Goal: Task Accomplishment & Management: Use online tool/utility

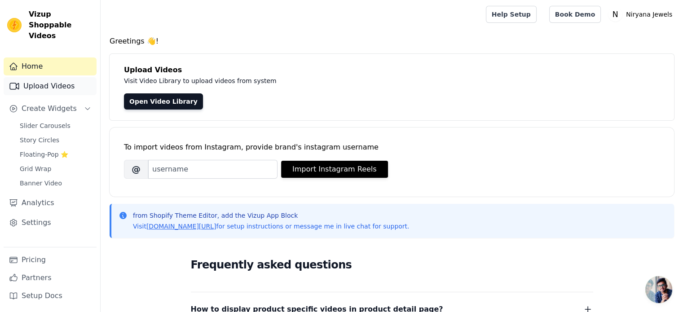
click at [50, 77] on link "Upload Videos" at bounding box center [50, 86] width 93 height 18
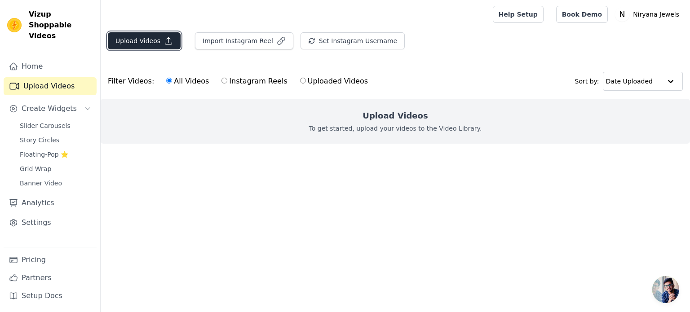
click at [148, 43] on button "Upload Videos" at bounding box center [144, 40] width 73 height 17
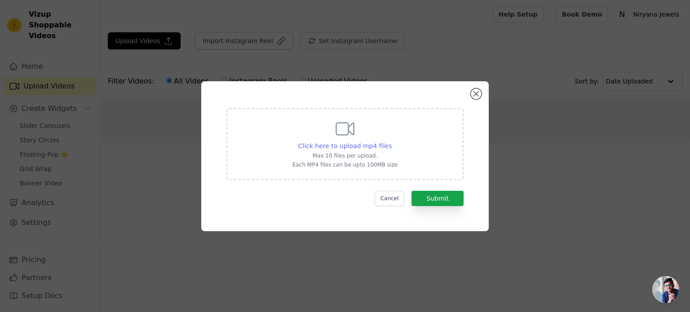
click at [340, 144] on span "Click here to upload mp4 files" at bounding box center [345, 145] width 94 height 7
click at [391, 141] on input "Click here to upload mp4 files Max 10 files per upload. Each MP4 files can be u…" at bounding box center [391, 141] width 0 height 0
type input "C:\fakepath\WhatsApp Video 2025-06-25 at 5.02.25 PM.mp4"
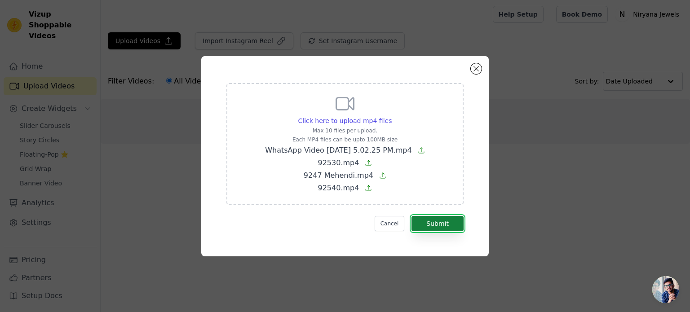
click at [427, 223] on button "Submit" at bounding box center [437, 223] width 52 height 15
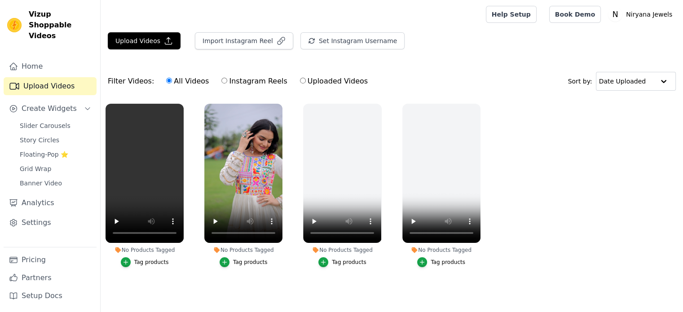
click at [154, 264] on div "Tag products" at bounding box center [151, 262] width 35 height 7
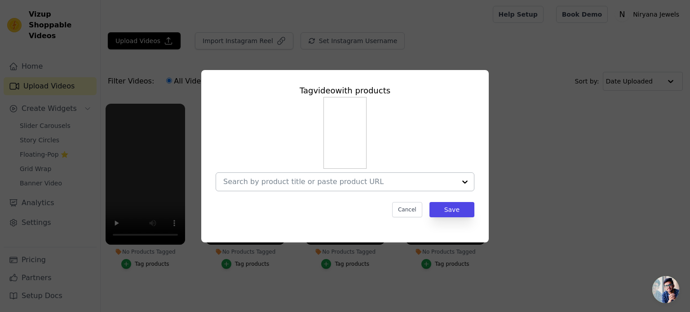
click at [318, 182] on input "No Products Tagged Tag video with products Cancel Save Tag products" at bounding box center [339, 181] width 233 height 9
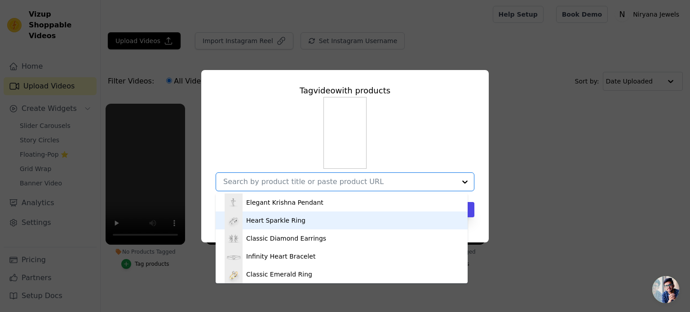
click at [301, 220] on div "Heart Sparkle Ring" at bounding box center [341, 220] width 234 height 18
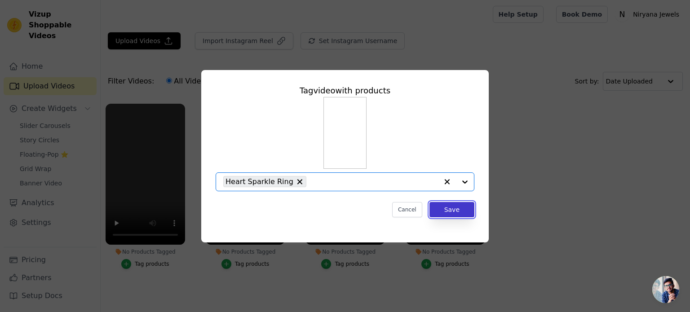
click at [456, 211] on button "Save" at bounding box center [451, 209] width 45 height 15
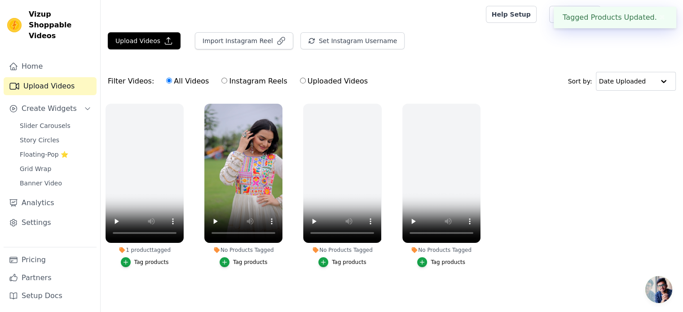
click at [255, 265] on div "Tag products" at bounding box center [250, 262] width 35 height 7
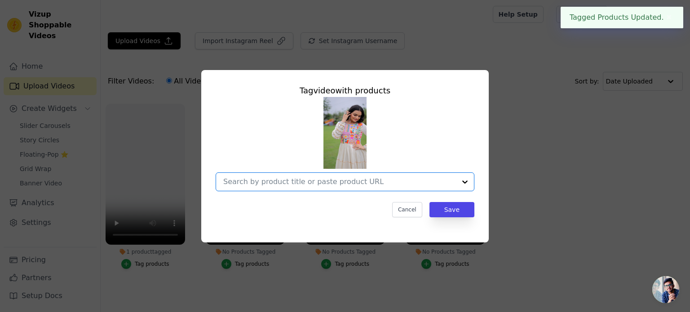
click at [398, 184] on input "No Products Tagged Tag video with products Option undefined, selected. Select i…" at bounding box center [339, 181] width 233 height 9
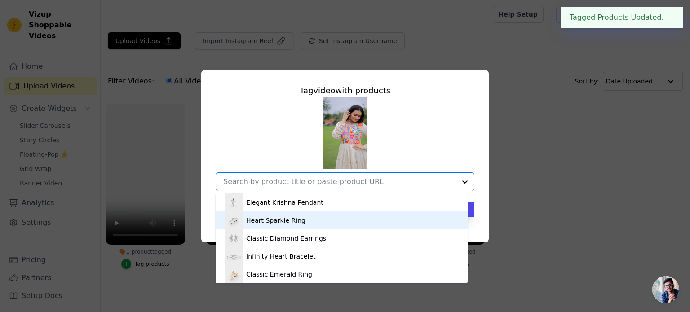
click at [277, 223] on div "Heart Sparkle Ring" at bounding box center [275, 220] width 59 height 9
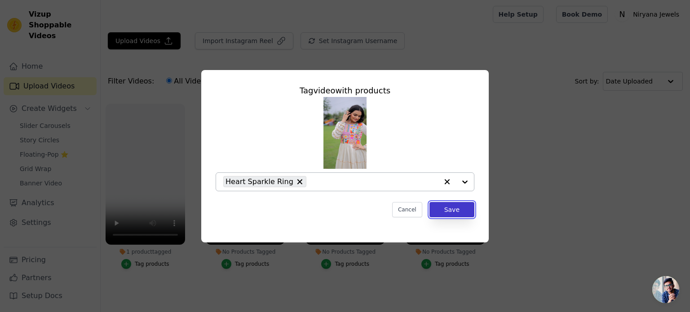
click at [436, 208] on button "Save" at bounding box center [451, 209] width 45 height 15
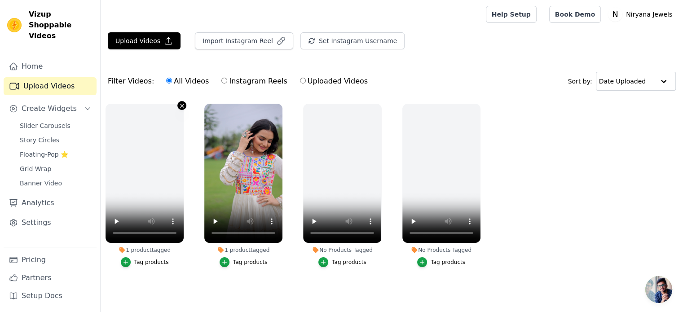
click at [180, 104] on icon "button" at bounding box center [182, 106] width 4 height 4
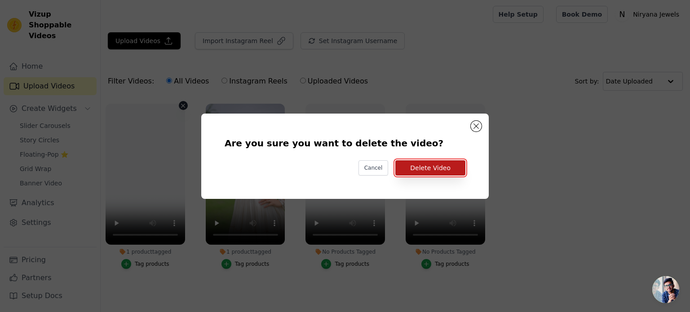
click at [430, 167] on button "Delete Video" at bounding box center [430, 167] width 70 height 15
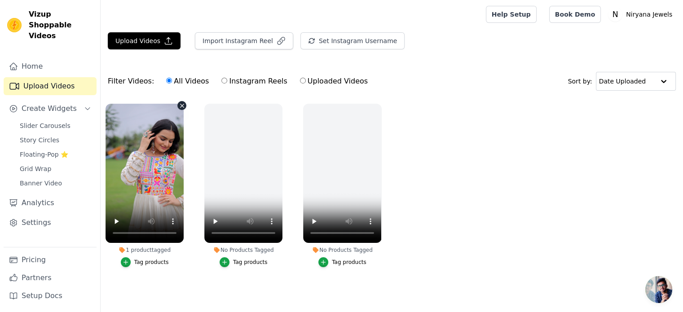
click at [181, 104] on icon "button" at bounding box center [182, 105] width 7 height 7
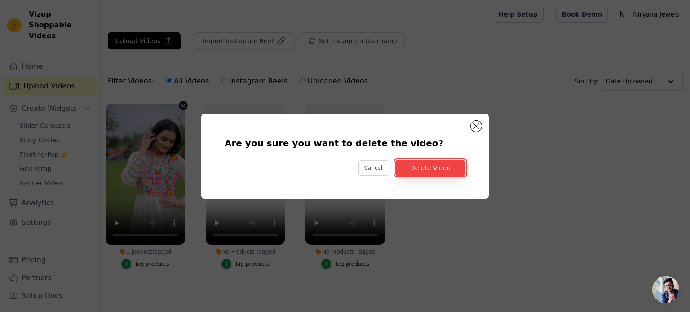
drag, startPoint x: 428, startPoint y: 169, endPoint x: 306, endPoint y: 150, distance: 123.2
click at [427, 169] on button "Delete Video" at bounding box center [430, 167] width 70 height 15
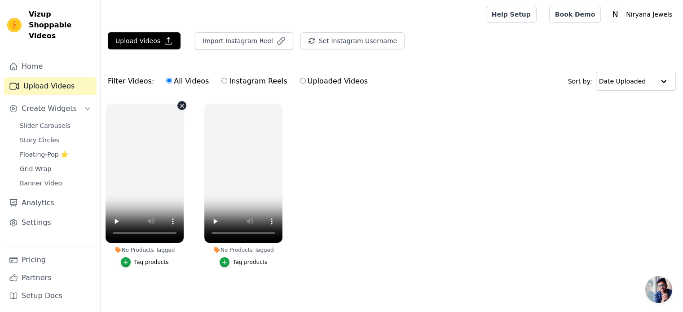
click at [183, 103] on icon "button" at bounding box center [182, 105] width 7 height 7
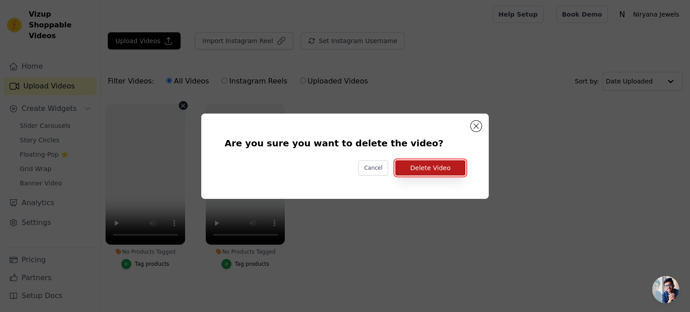
click at [450, 169] on button "Delete Video" at bounding box center [430, 167] width 70 height 15
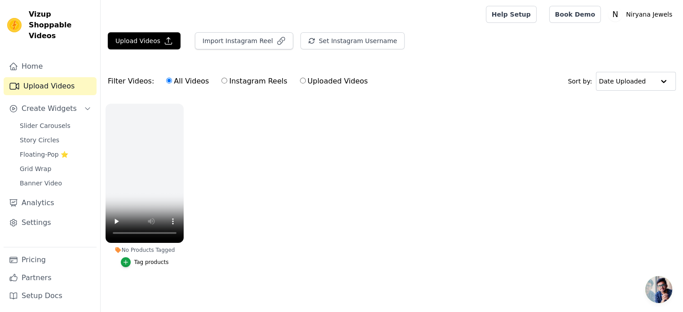
click at [187, 104] on div "No Products Tagged Tag products" at bounding box center [145, 187] width 88 height 177
click at [180, 105] on icon "button" at bounding box center [182, 105] width 7 height 7
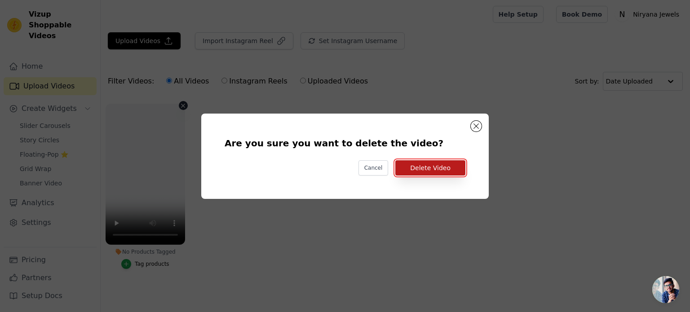
click at [426, 168] on button "Delete Video" at bounding box center [430, 167] width 70 height 15
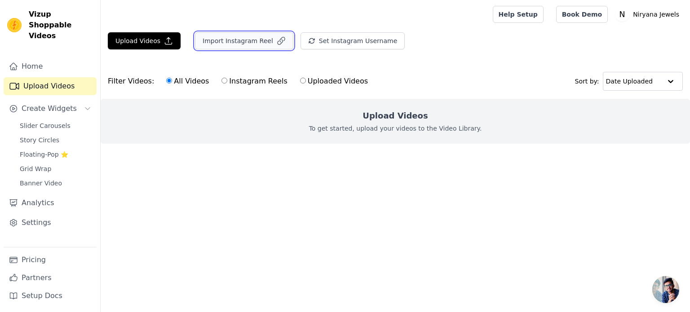
click at [212, 43] on button "Import Instagram Reel" at bounding box center [244, 40] width 98 height 17
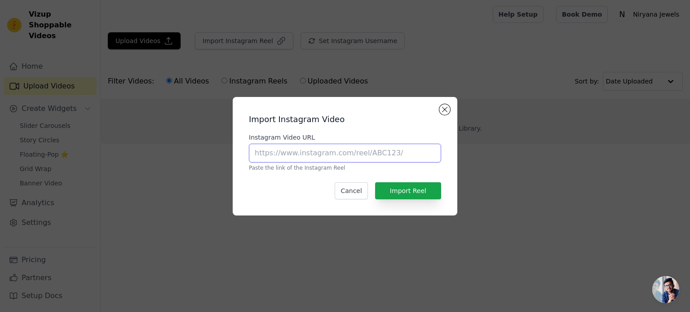
click at [331, 149] on input "Instagram Video URL" at bounding box center [345, 153] width 192 height 19
click at [447, 107] on button "Close modal" at bounding box center [444, 109] width 11 height 11
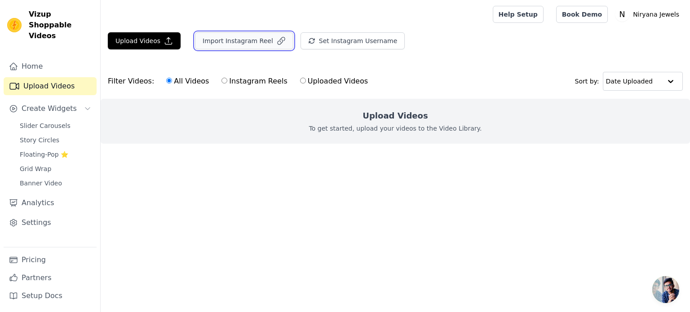
click at [235, 43] on button "Import Instagram Reel" at bounding box center [244, 40] width 98 height 17
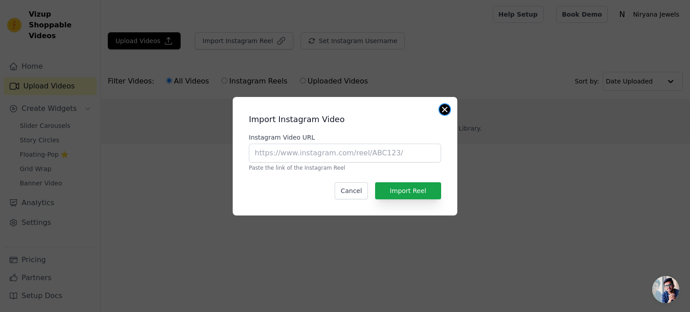
click at [447, 108] on button "Close modal" at bounding box center [444, 109] width 11 height 11
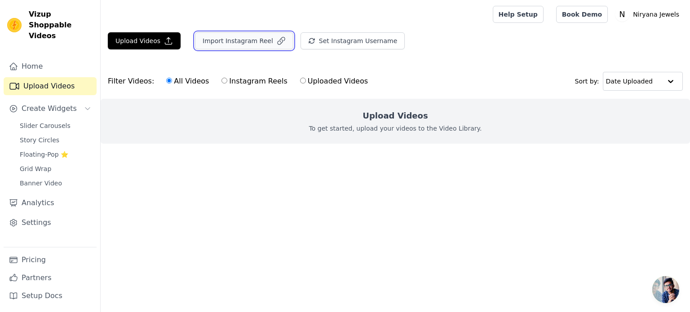
click at [237, 35] on button "Import Instagram Reel" at bounding box center [244, 40] width 98 height 17
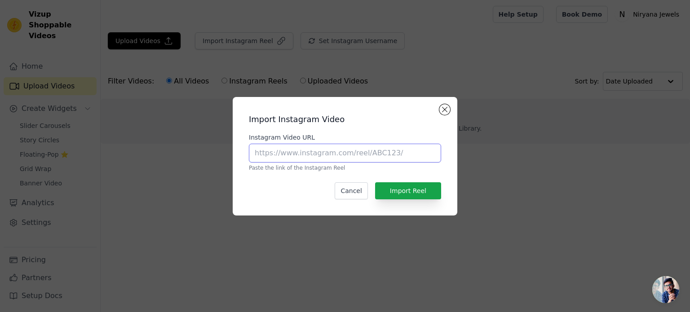
click at [341, 153] on input "Instagram Video URL" at bounding box center [345, 153] width 192 height 19
paste input "https://www.instagram.com/niryana_jewels/reel/DN8G8icDHuP/"
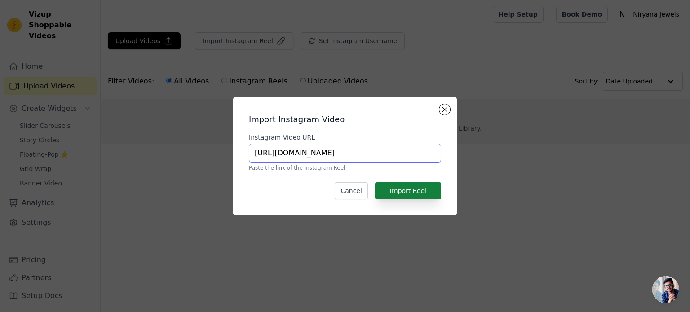
scroll to position [0, 21]
click at [404, 188] on button "Import Reel" at bounding box center [408, 190] width 66 height 17
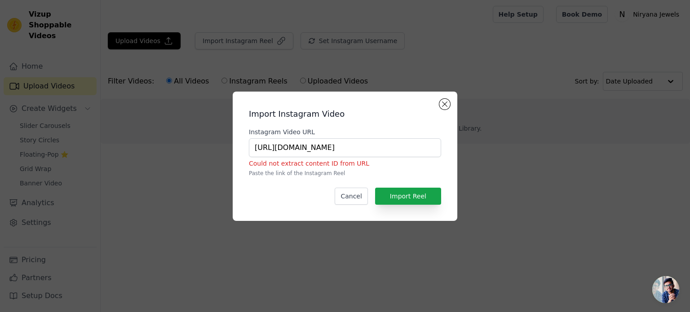
click at [289, 173] on p "Paste the link of the Instagram Reel" at bounding box center [345, 173] width 192 height 7
click at [316, 173] on p "Paste the link of the Instagram Reel" at bounding box center [345, 173] width 192 height 7
click at [426, 195] on button "Import Reel" at bounding box center [408, 196] width 66 height 17
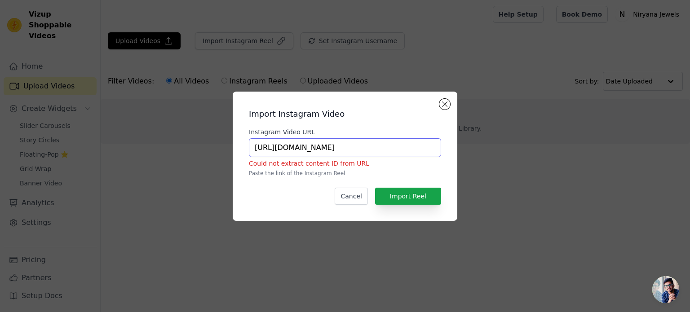
click at [404, 155] on input "https://www.instagram.com/niryana_jewels/reel/DN8G8icDHuP/" at bounding box center [345, 147] width 192 height 19
click at [299, 145] on input "https://www.instagram.com/niryana_jewels/reel/DN8G8icDHuP/" at bounding box center [345, 147] width 192 height 19
paste input "reel/DN8G8icDHuP/?utm_source=ig_web_copy_link"
type input "https://www.instagram.com/reel/DN8G8icDHuP/?utm_source=ig_web_copy_link"
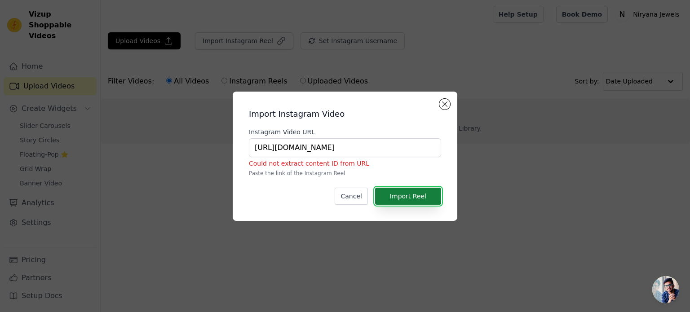
scroll to position [0, 0]
click at [406, 202] on button "Import Reel" at bounding box center [408, 196] width 66 height 17
click at [406, 194] on button "Import Reel" at bounding box center [408, 196] width 66 height 17
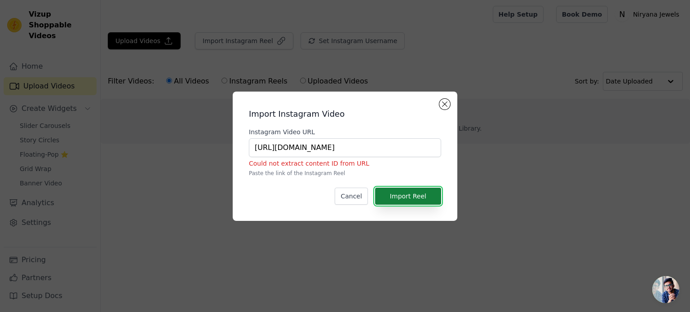
click at [406, 194] on button "Import Reel" at bounding box center [408, 196] width 66 height 17
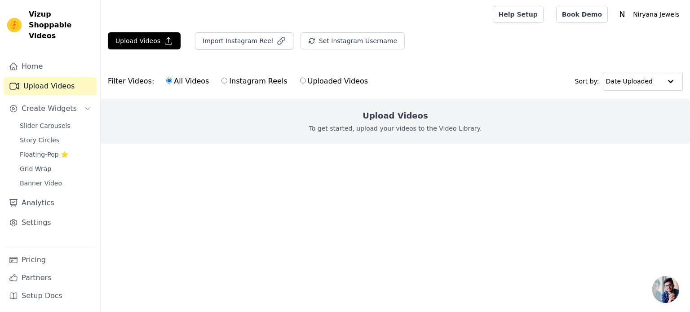
click at [226, 80] on label "Instagram Reels" at bounding box center [254, 81] width 66 height 12
click at [226, 80] on input "Instagram Reels" at bounding box center [224, 81] width 6 height 6
radio input "true"
click at [256, 41] on button "Import Instagram Reel" at bounding box center [244, 40] width 98 height 17
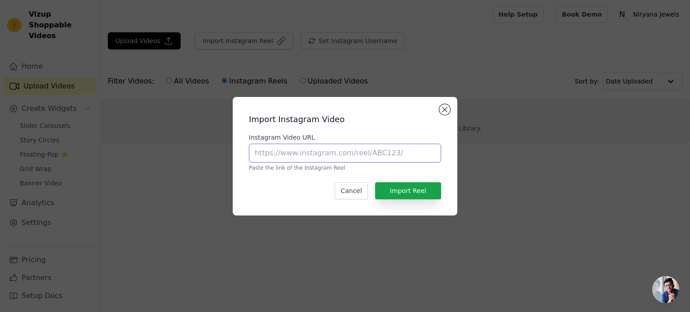
click at [332, 146] on input "Instagram Video URL" at bounding box center [345, 153] width 192 height 19
paste input "https://www.instagram.com/reel/DN8G8icDHuP/?utm_source=ig_web_copy_link"
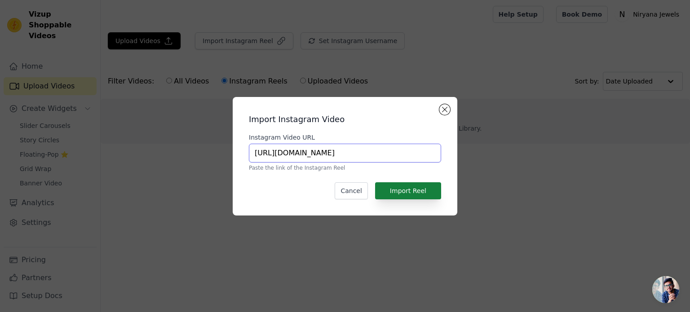
type input "https://www.instagram.com/reel/DN8G8icDHuP/?utm_source=ig_web_copy_link"
click at [420, 183] on button "Import Reel" at bounding box center [408, 190] width 66 height 17
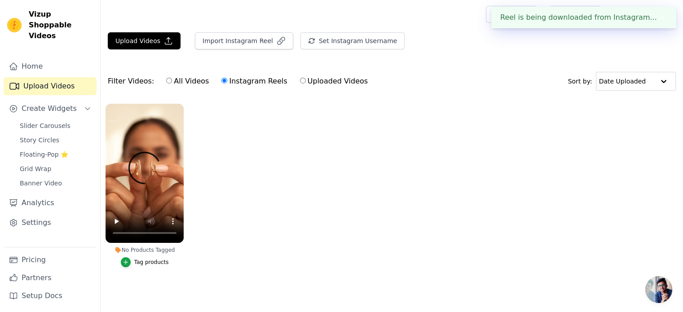
click at [149, 260] on div "Tag products" at bounding box center [151, 262] width 35 height 7
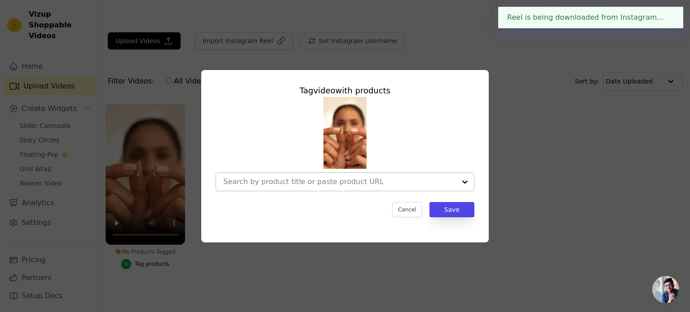
click at [366, 179] on input "No Products Tagged Tag video with products Cancel Save Tag products" at bounding box center [339, 181] width 233 height 9
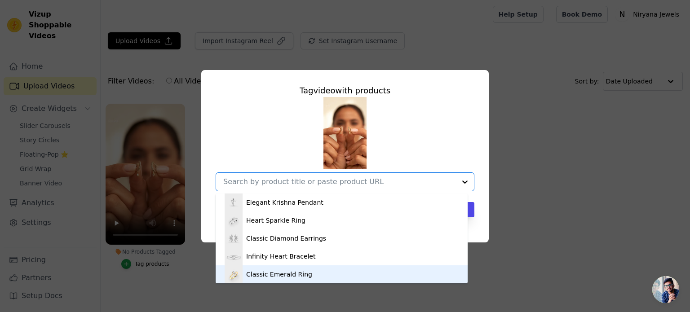
click at [272, 280] on div "Classic Emerald Ring" at bounding box center [341, 274] width 234 height 18
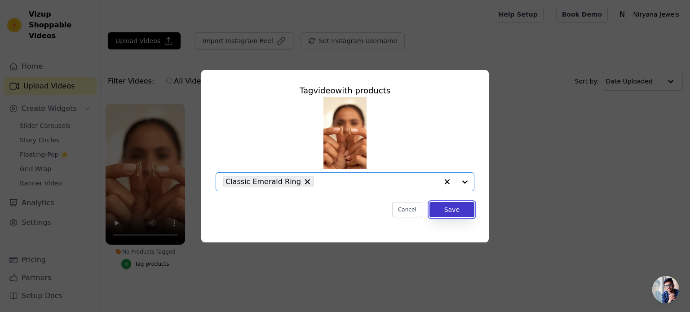
click at [449, 208] on button "Save" at bounding box center [451, 209] width 45 height 15
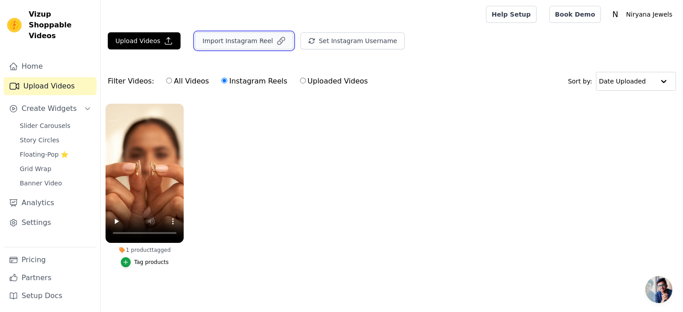
click at [243, 42] on button "Import Instagram Reel" at bounding box center [244, 40] width 98 height 17
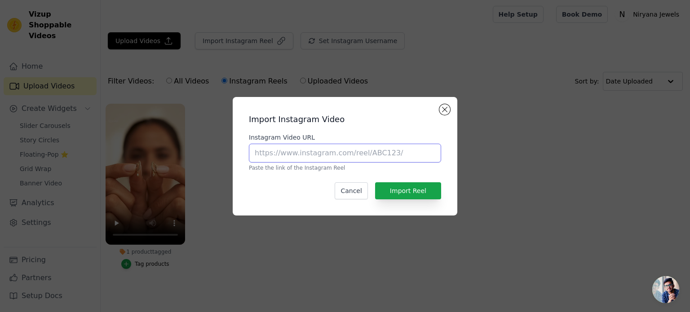
drag, startPoint x: 311, startPoint y: 156, endPoint x: 316, endPoint y: 156, distance: 5.4
click at [311, 156] on input "Instagram Video URL" at bounding box center [345, 153] width 192 height 19
paste input "https://www.instagram.com/niryana_jewels/reel/DN5wtgdjIS0/"
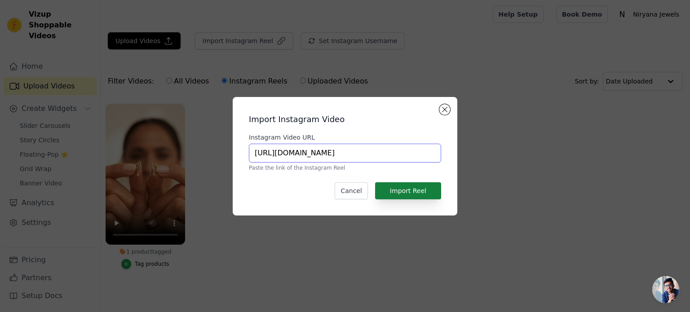
scroll to position [0, 16]
type input "https://www.instagram.com/niryana_jewels/reel/DN5wtgdjIS0/"
click at [418, 190] on button "Import Reel" at bounding box center [408, 190] width 66 height 17
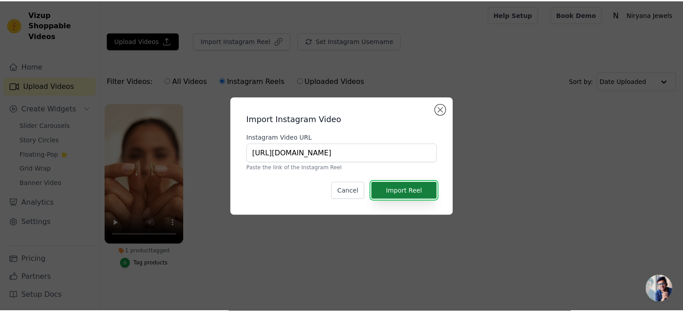
scroll to position [0, 0]
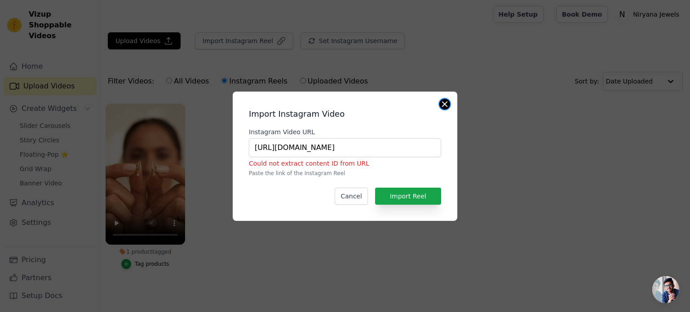
click at [449, 104] on button "Close modal" at bounding box center [444, 104] width 11 height 11
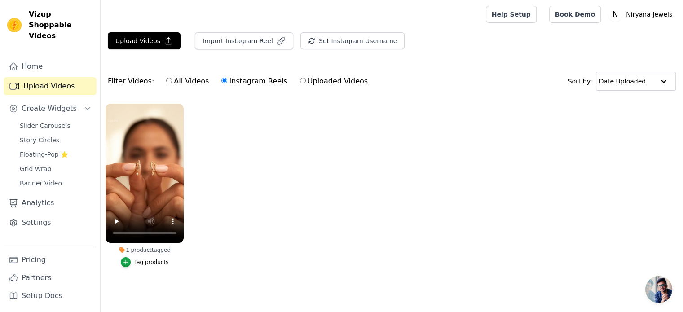
click at [249, 79] on label "Instagram Reels" at bounding box center [254, 81] width 66 height 12
click at [227, 79] on input "Instagram Reels" at bounding box center [224, 81] width 6 height 6
click at [241, 44] on button "Import Instagram Reel" at bounding box center [244, 40] width 98 height 17
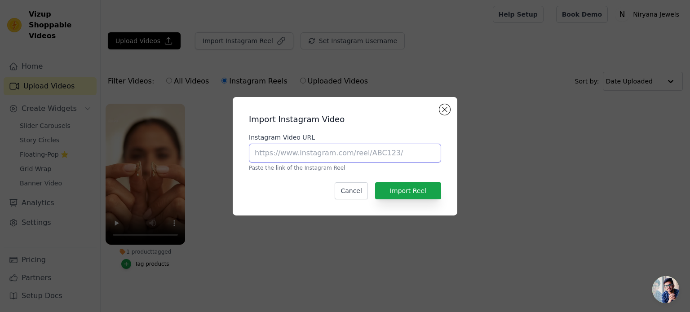
drag, startPoint x: 345, startPoint y: 157, endPoint x: 366, endPoint y: 155, distance: 21.2
click at [345, 157] on input "Instagram Video URL" at bounding box center [345, 153] width 192 height 19
paste input "https://www.instagram.com/niryana_jewels/reel/DN5wtgdjIS0/"
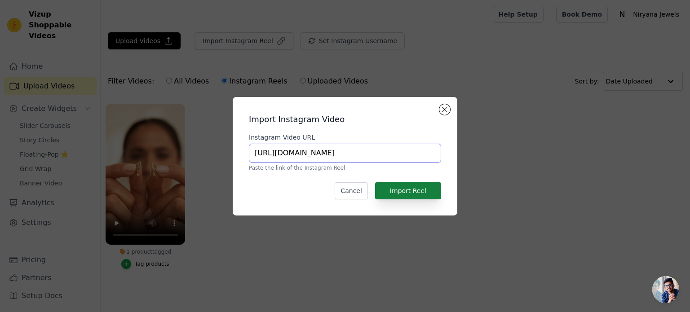
type input "https://www.instagram.com/niryana_jewels/reel/DN5wtgdjIS0/"
click at [409, 183] on button "Import Reel" at bounding box center [408, 190] width 66 height 17
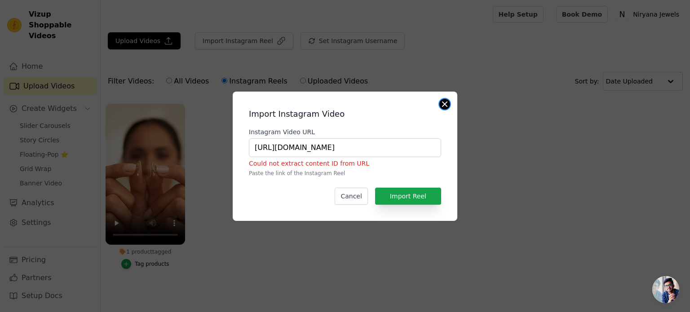
click at [444, 106] on button "Close modal" at bounding box center [444, 104] width 11 height 11
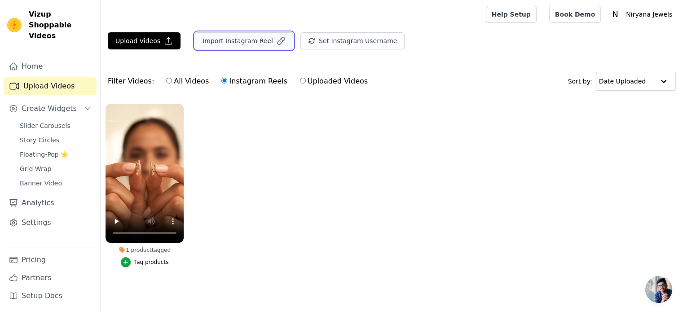
click at [238, 41] on button "Import Instagram Reel" at bounding box center [244, 40] width 98 height 17
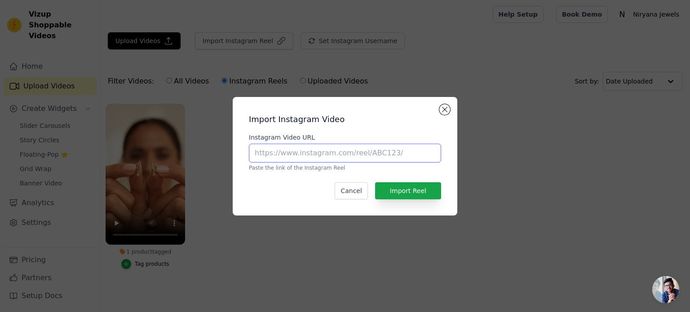
click at [331, 152] on input "Instagram Video URL" at bounding box center [345, 153] width 192 height 19
paste input "https://www.instagram.com/reel/DN5wtgdjIS0/?utm_source=ig_web_copy_link"
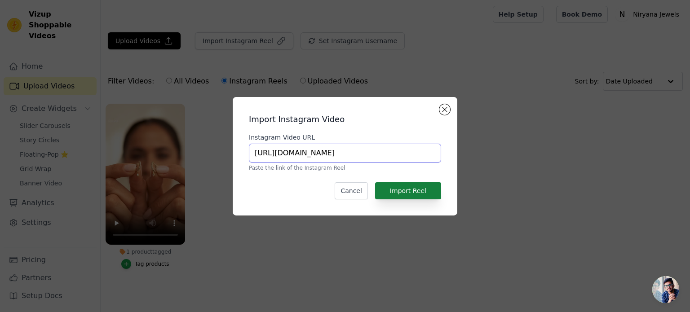
type input "https://www.instagram.com/reel/DN5wtgdjIS0/?utm_source=ig_web_copy_link"
click at [423, 185] on button "Import Reel" at bounding box center [408, 190] width 66 height 17
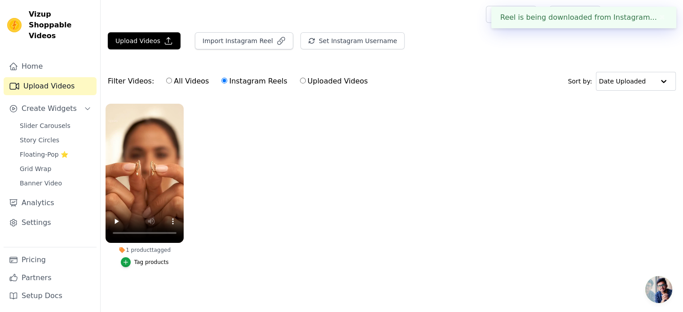
scroll to position [0, 0]
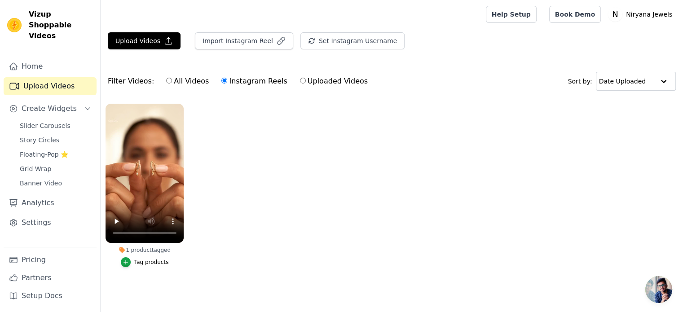
click at [37, 77] on link "Upload Videos" at bounding box center [50, 86] width 93 height 18
click at [63, 57] on link "Home" at bounding box center [50, 66] width 93 height 18
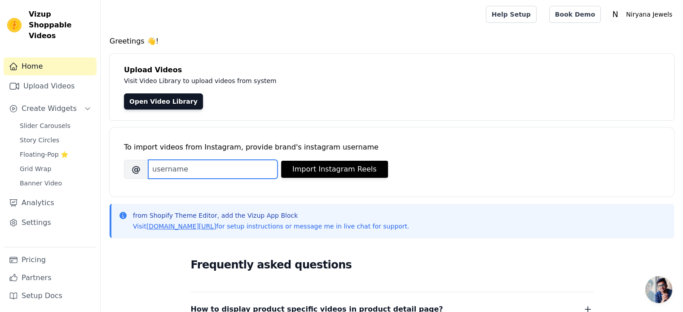
click at [193, 172] on input "Brand's Instagram Username" at bounding box center [212, 169] width 129 height 19
paste input "niryana_jewels"
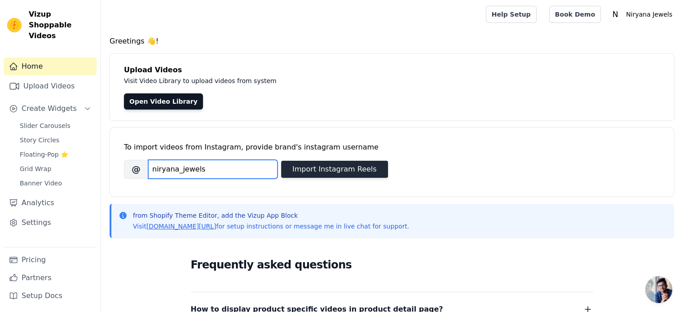
type input "niryana_jewels"
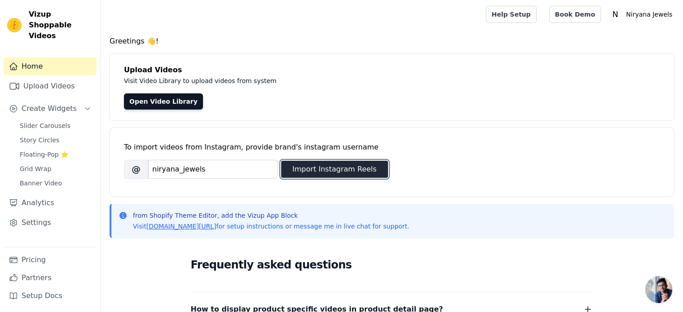
click at [332, 171] on button "Import Instagram Reels" at bounding box center [334, 169] width 107 height 17
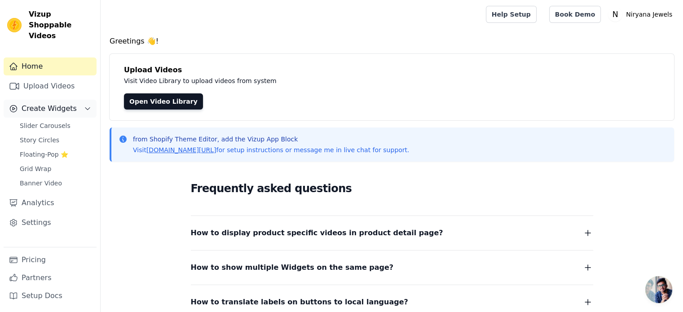
click at [40, 103] on span "Create Widgets" at bounding box center [49, 108] width 55 height 11
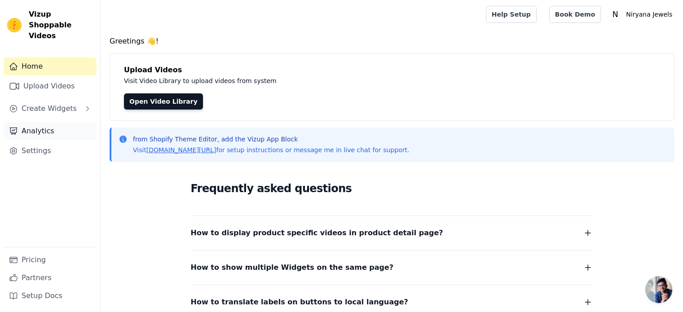
click at [38, 122] on link "Analytics" at bounding box center [50, 131] width 93 height 18
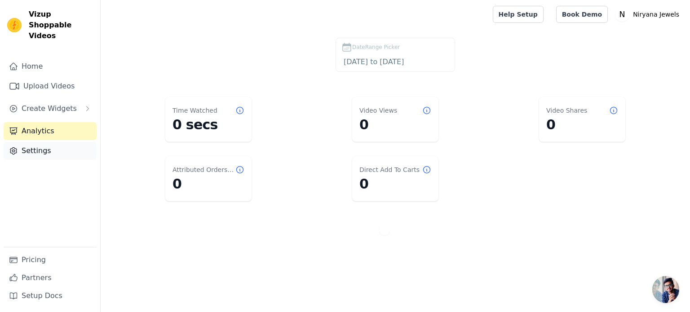
click at [38, 143] on link "Settings" at bounding box center [50, 151] width 93 height 18
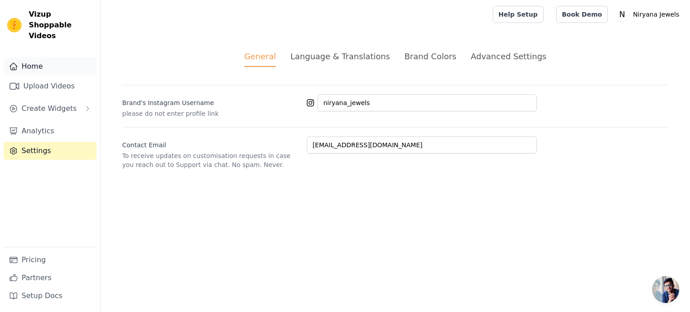
click at [41, 57] on link "Home" at bounding box center [50, 66] width 93 height 18
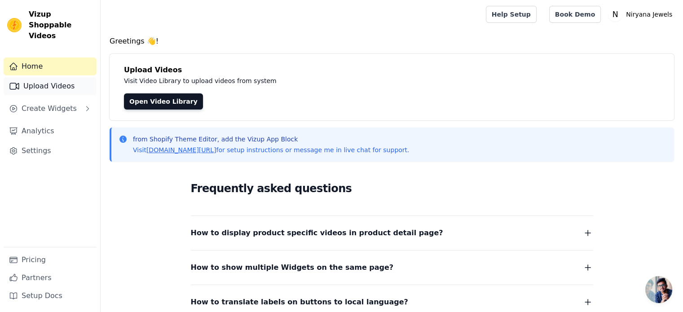
click at [52, 77] on link "Upload Videos" at bounding box center [50, 86] width 93 height 18
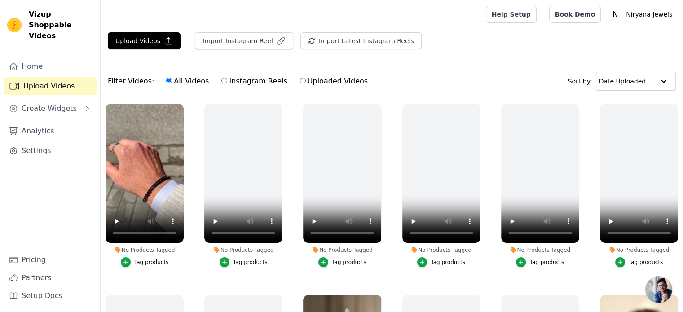
click at [145, 262] on div "Tag products" at bounding box center [151, 262] width 35 height 7
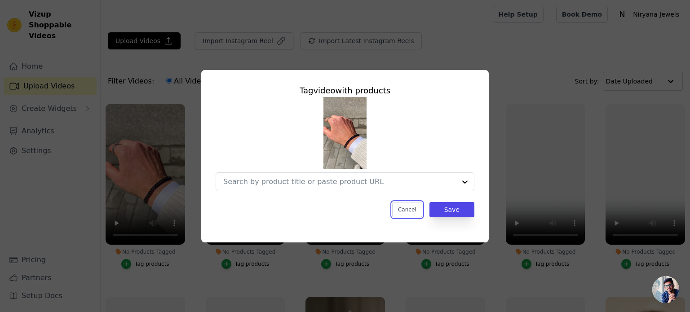
click at [413, 212] on button "Cancel" at bounding box center [407, 209] width 30 height 15
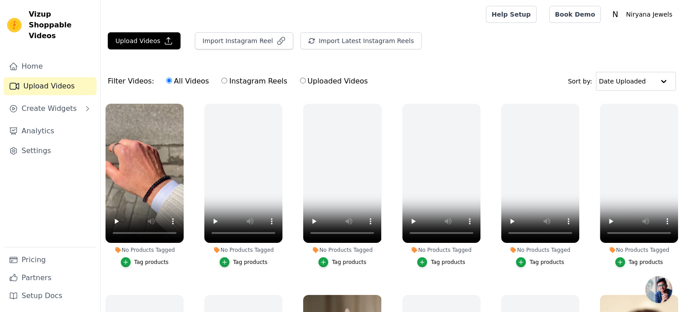
click at [39, 14] on span "Vizup Shoppable Videos" at bounding box center [61, 25] width 64 height 32
copy span "Vizup"
click at [41, 103] on span "Create Widgets" at bounding box center [49, 108] width 55 height 11
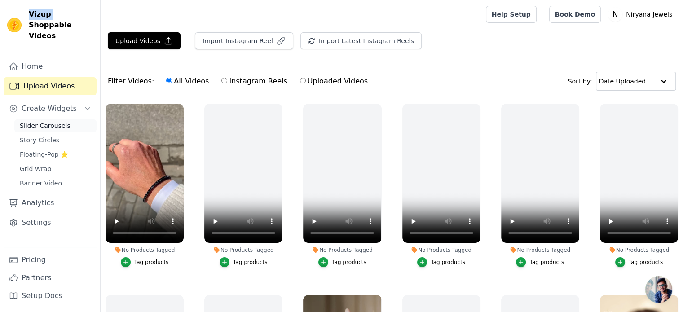
click at [44, 121] on span "Slider Carousels" at bounding box center [45, 125] width 51 height 9
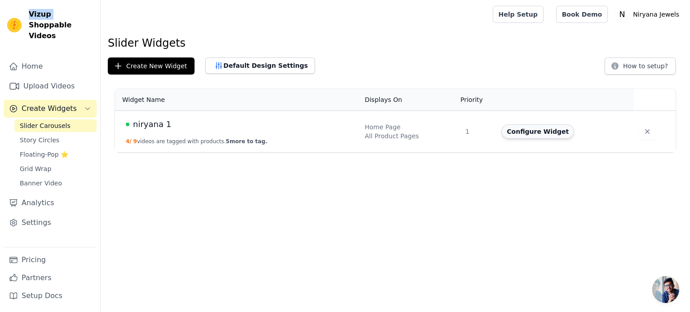
click at [537, 133] on button "Configure Widget" at bounding box center [537, 131] width 73 height 14
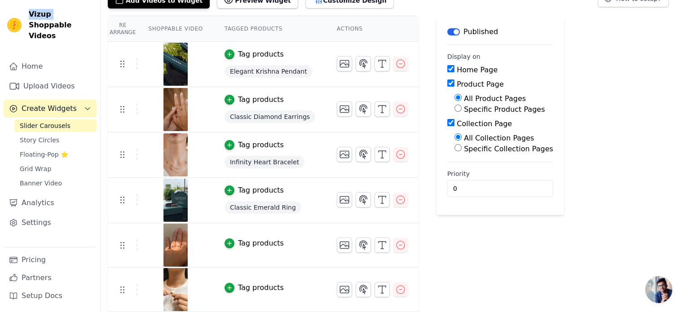
scroll to position [135, 0]
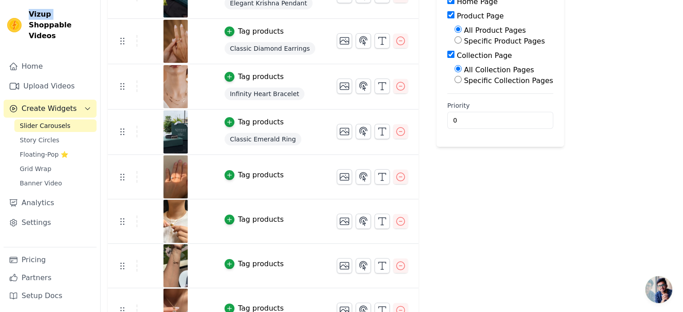
click at [252, 171] on div "Tag products" at bounding box center [261, 175] width 46 height 11
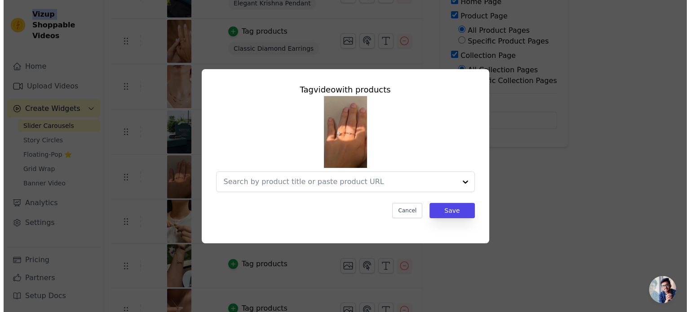
scroll to position [0, 0]
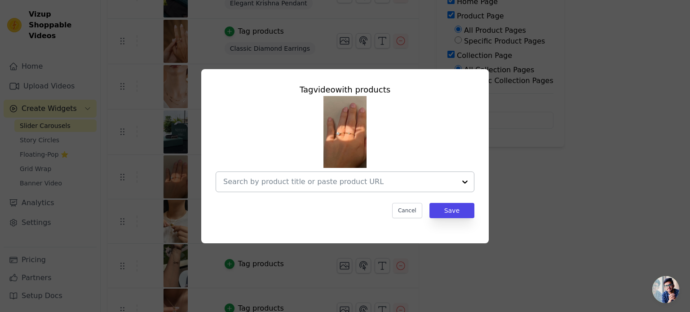
click at [338, 180] on input "text" at bounding box center [339, 181] width 233 height 11
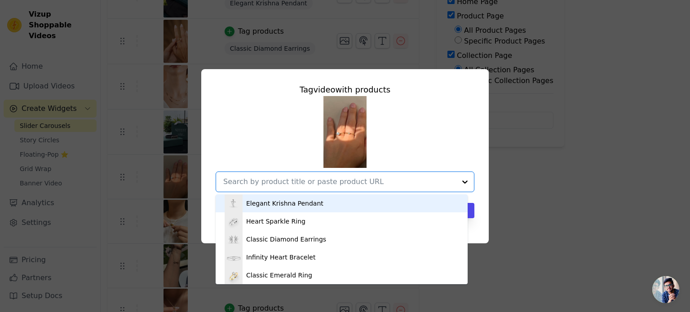
click at [325, 202] on div "Elegant Krishna Pendant" at bounding box center [341, 203] width 234 height 18
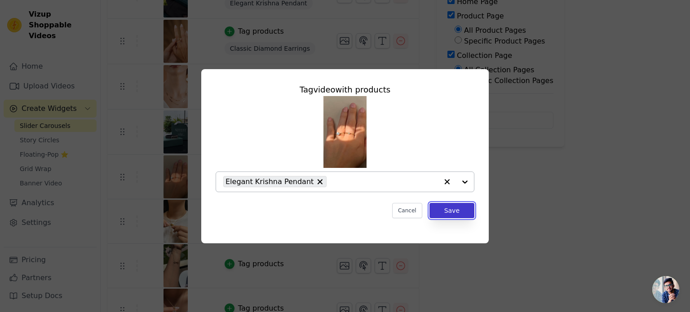
click at [442, 213] on button "Save" at bounding box center [451, 210] width 45 height 15
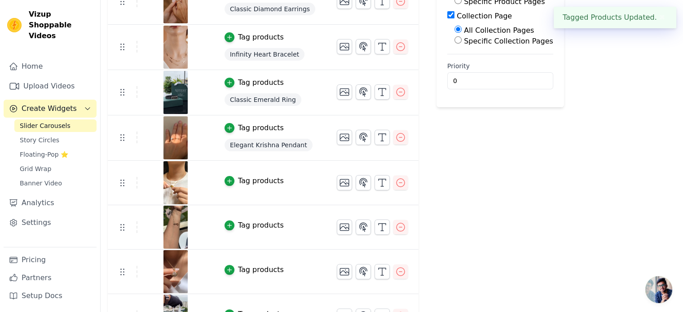
scroll to position [180, 0]
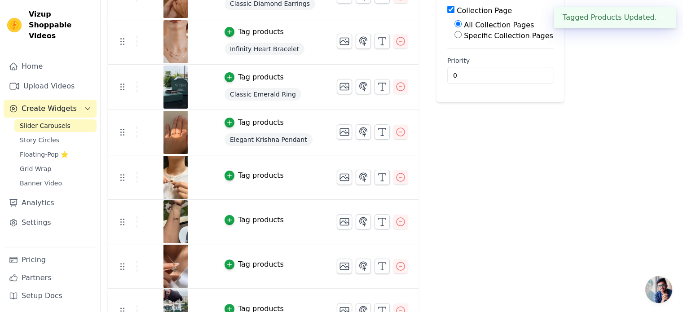
click at [260, 174] on div "Tag products" at bounding box center [261, 175] width 46 height 11
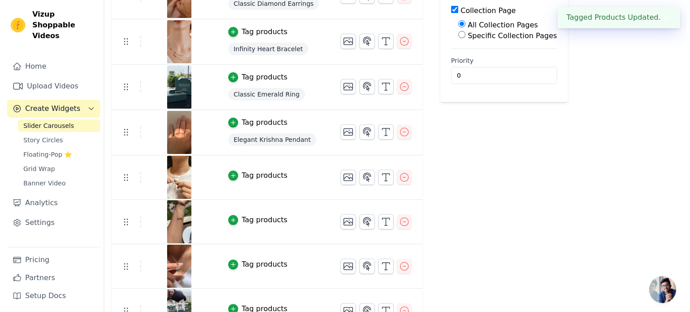
scroll to position [0, 0]
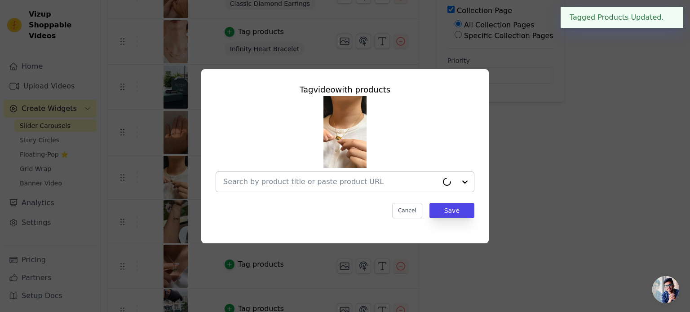
click at [309, 181] on input "text" at bounding box center [330, 181] width 215 height 11
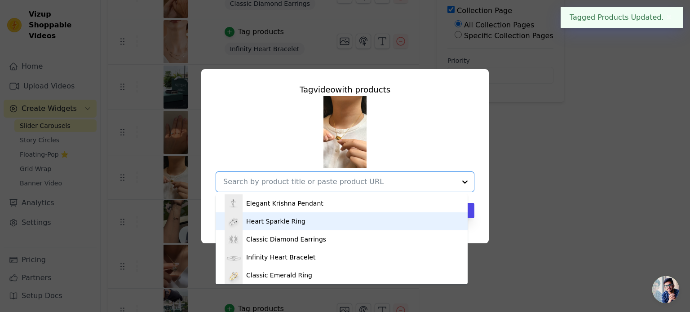
click at [307, 220] on div "Heart Sparkle Ring" at bounding box center [341, 221] width 234 height 18
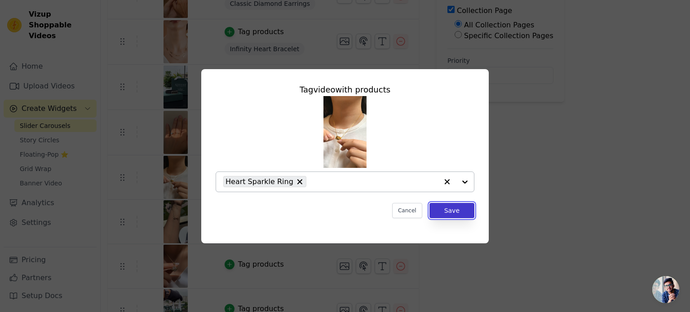
click at [442, 215] on button "Save" at bounding box center [451, 210] width 45 height 15
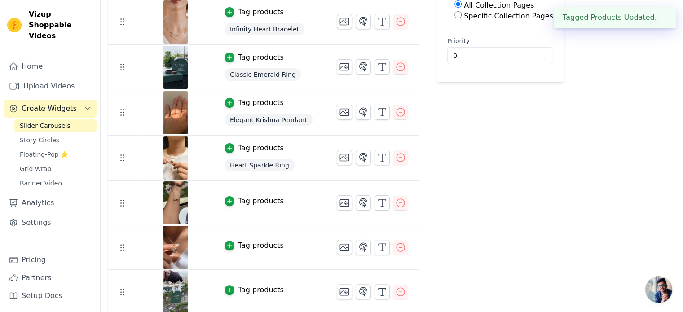
scroll to position [200, 0]
click at [255, 197] on div "Tag products" at bounding box center [261, 200] width 46 height 11
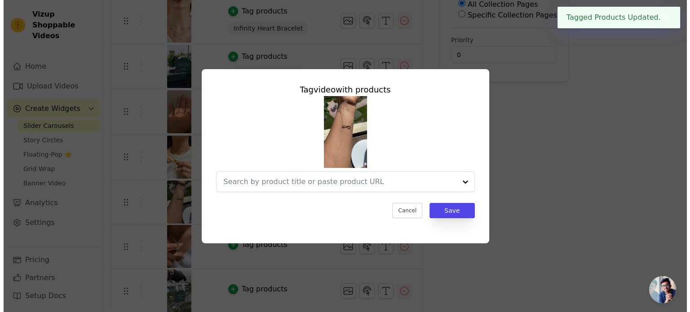
scroll to position [0, 0]
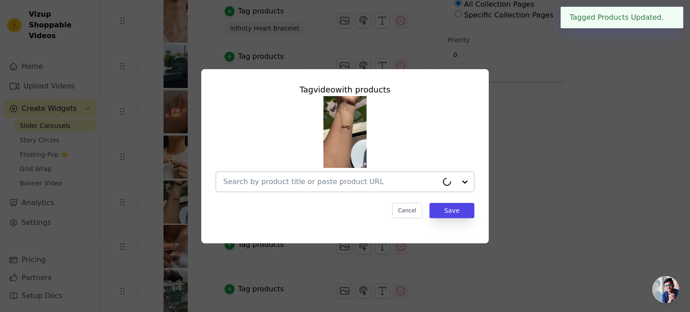
click at [367, 186] on input "text" at bounding box center [330, 181] width 215 height 11
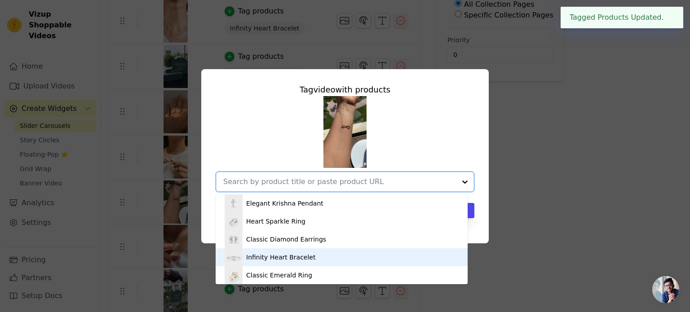
click at [327, 259] on div "Infinity Heart Bracelet" at bounding box center [341, 257] width 234 height 18
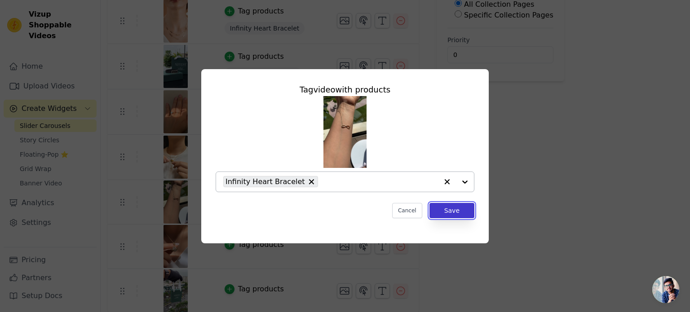
click at [445, 211] on button "Save" at bounding box center [451, 210] width 45 height 15
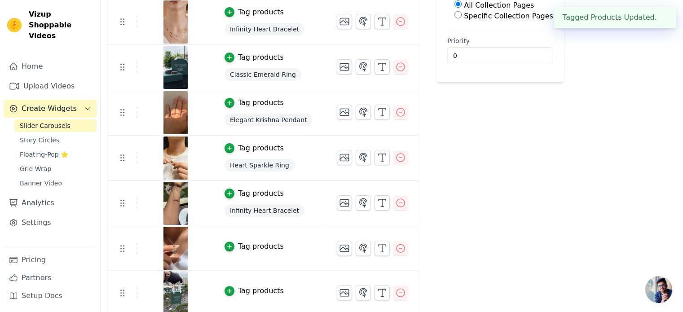
scroll to position [201, 0]
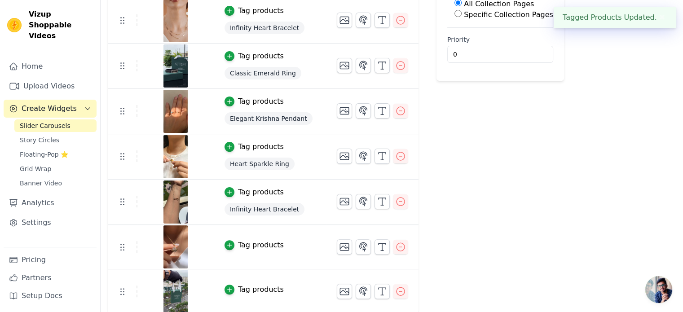
click at [253, 241] on div "Tag products" at bounding box center [261, 245] width 46 height 11
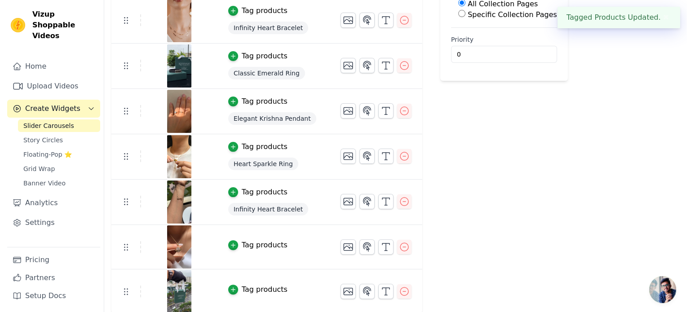
scroll to position [0, 0]
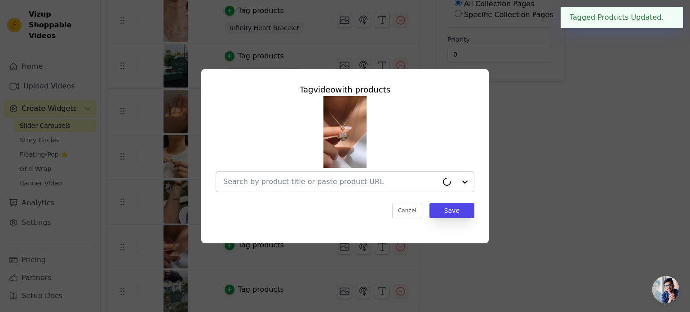
click at [329, 188] on div at bounding box center [330, 182] width 215 height 20
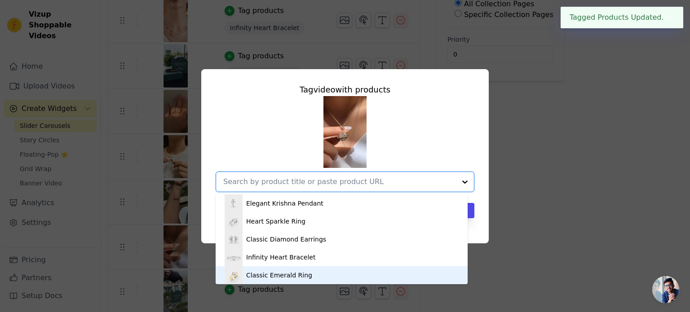
click at [313, 267] on div "Classic Emerald Ring" at bounding box center [341, 275] width 234 height 18
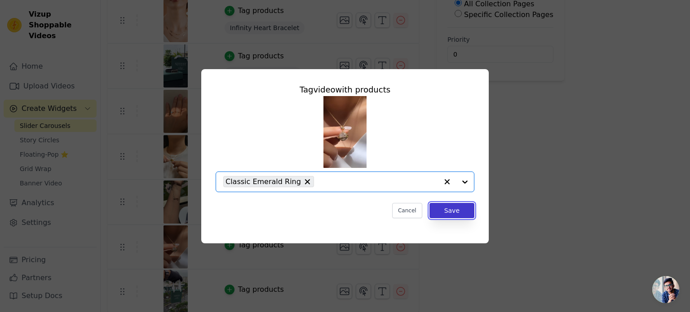
click at [469, 206] on button "Save" at bounding box center [451, 210] width 45 height 15
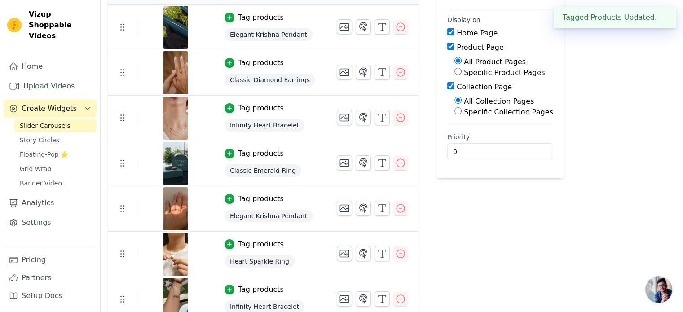
scroll to position [202, 0]
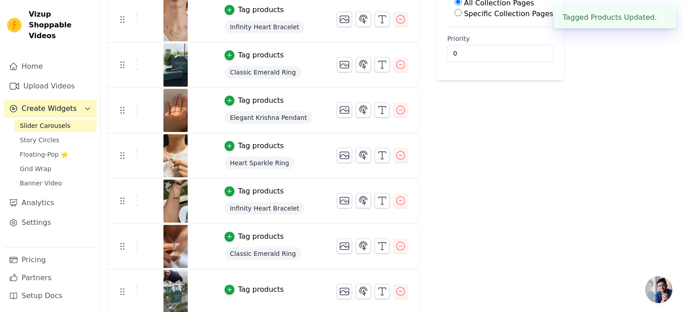
click at [255, 286] on div "Tag products" at bounding box center [261, 289] width 46 height 11
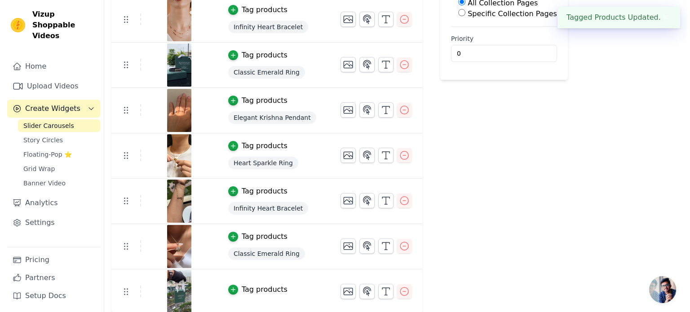
scroll to position [0, 0]
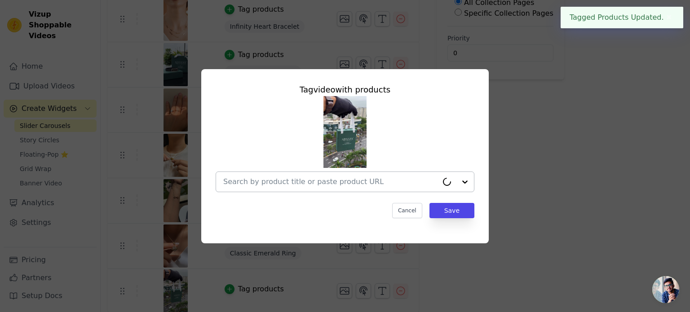
click at [322, 184] on input "text" at bounding box center [330, 181] width 215 height 11
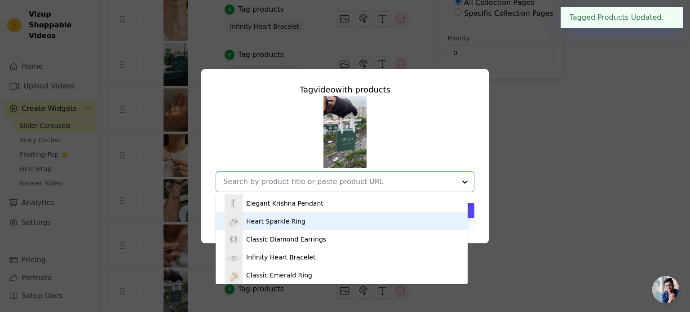
click at [310, 220] on div "Heart Sparkle Ring" at bounding box center [341, 221] width 234 height 18
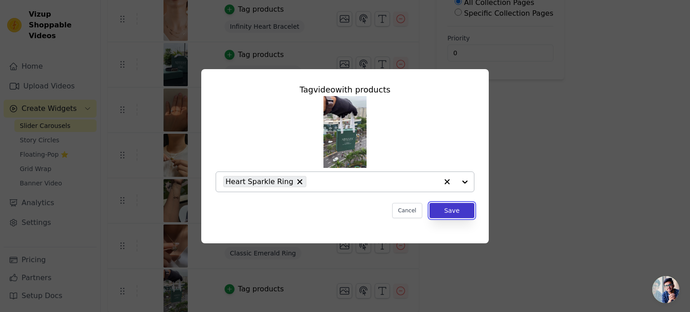
click at [470, 211] on button "Save" at bounding box center [451, 210] width 45 height 15
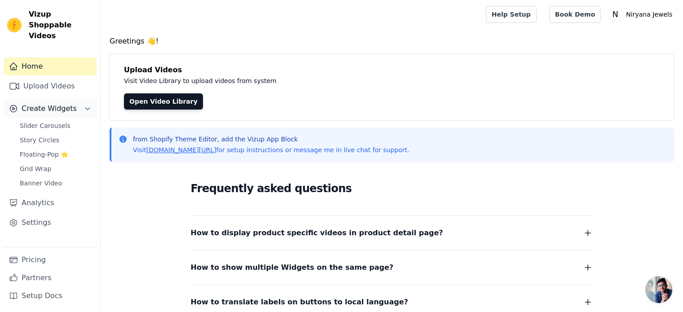
click at [72, 100] on button "Create Widgets" at bounding box center [50, 109] width 93 height 18
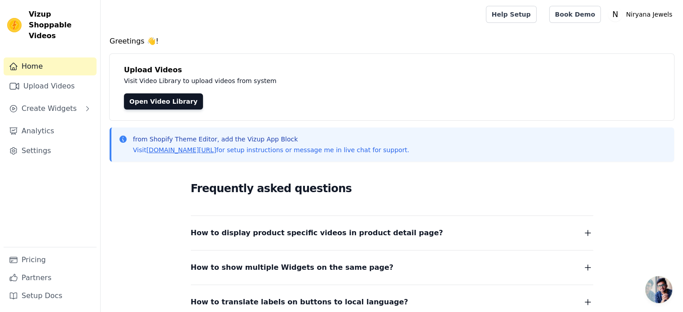
click at [11, 18] on img at bounding box center [14, 25] width 14 height 14
click at [532, 14] on link "Help Setup" at bounding box center [511, 14] width 51 height 17
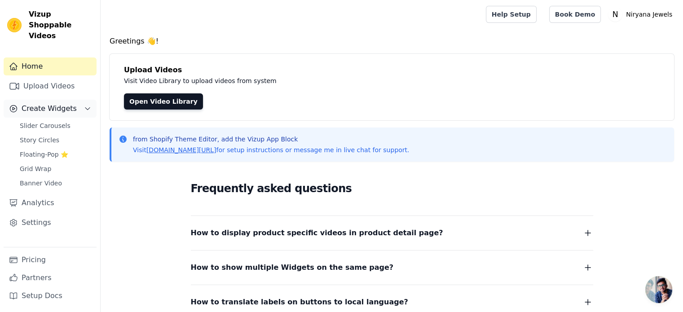
click at [40, 103] on span "Create Widgets" at bounding box center [49, 108] width 55 height 11
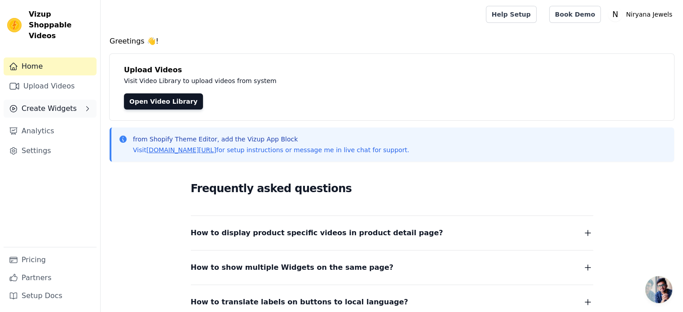
click at [40, 103] on span "Create Widgets" at bounding box center [49, 108] width 55 height 11
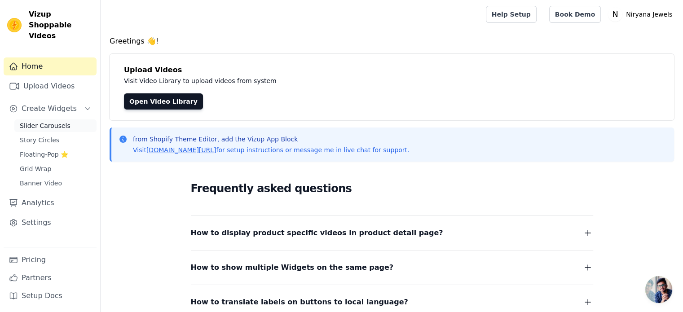
click at [43, 121] on span "Slider Carousels" at bounding box center [45, 125] width 51 height 9
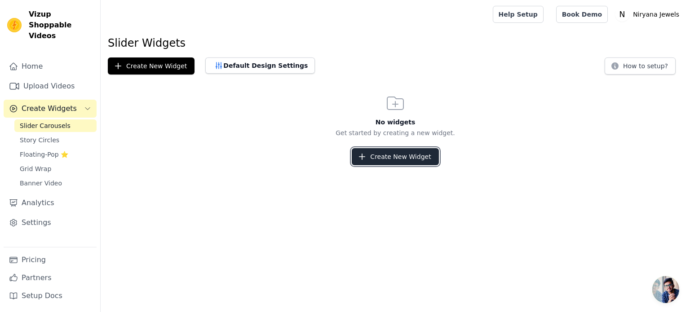
click at [393, 153] on button "Create New Widget" at bounding box center [394, 156] width 87 height 17
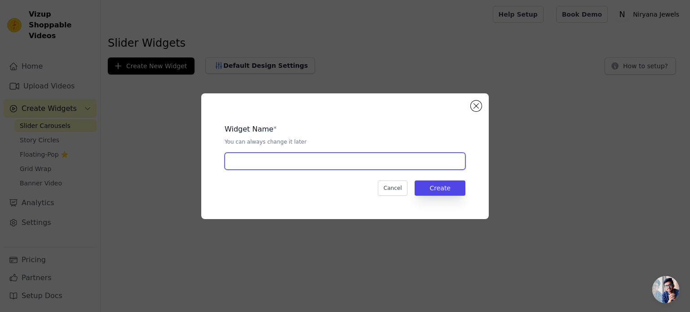
click at [277, 158] on input "text" at bounding box center [344, 161] width 241 height 17
type input "niryana 1"
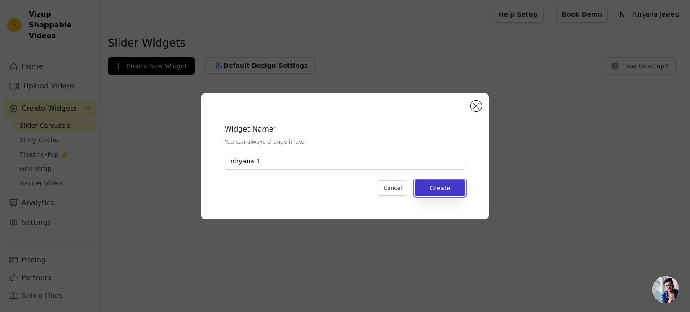
click at [458, 188] on button "Create" at bounding box center [439, 187] width 51 height 15
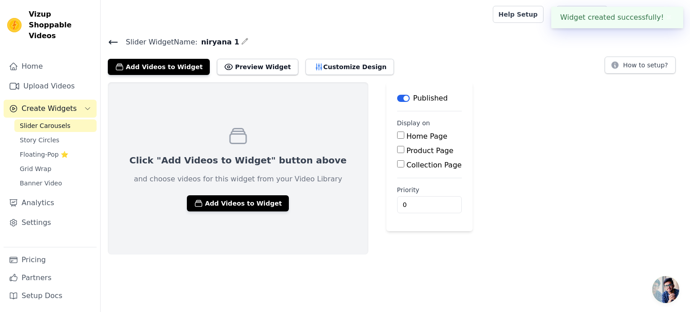
click at [479, 154] on div "Click "Add Videos to Widget" button above and choose videos for this widget fro…" at bounding box center [395, 168] width 589 height 172
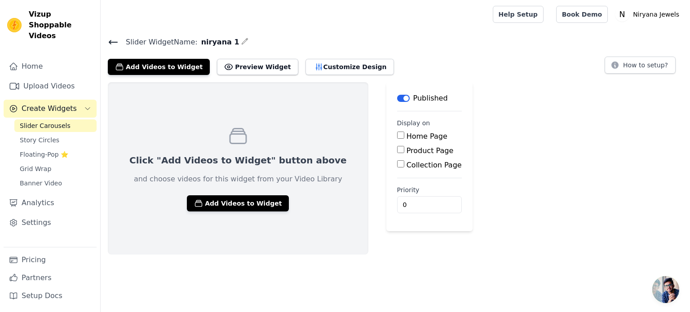
click at [397, 136] on input "Home Page" at bounding box center [400, 135] width 7 height 7
checkbox input "true"
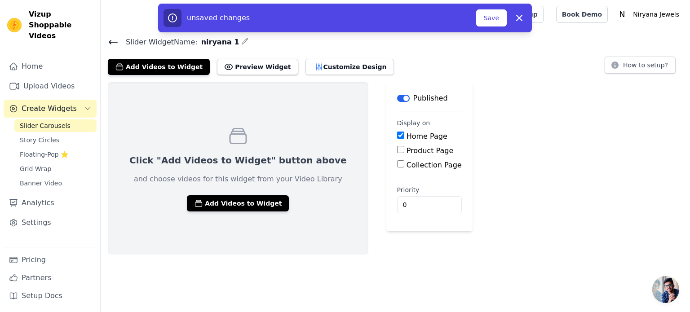
click at [397, 149] on input "Product Page" at bounding box center [400, 149] width 7 height 7
checkbox input "true"
click at [397, 188] on input "Collection Page" at bounding box center [400, 188] width 7 height 7
checkbox input "true"
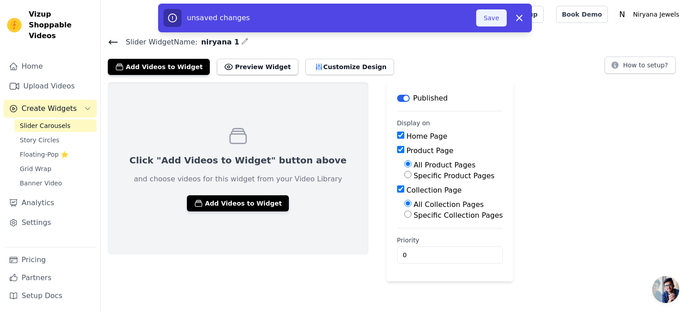
click at [497, 19] on button "Save" at bounding box center [491, 17] width 31 height 17
click at [500, 14] on button "Save" at bounding box center [491, 17] width 31 height 17
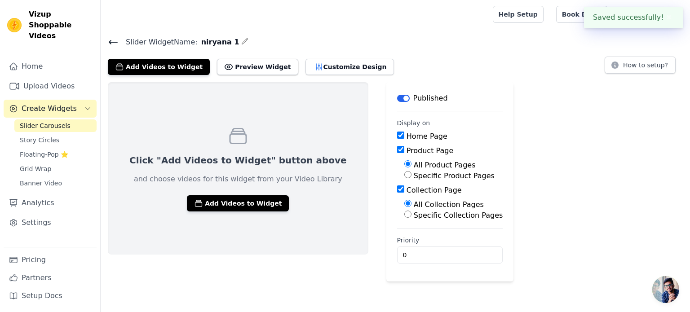
click at [549, 125] on div "Click "Add Videos to Widget" button above and choose videos for this widget fro…" at bounding box center [395, 181] width 589 height 199
click at [558, 138] on div "Click "Add Videos to Widget" button above and choose videos for this widget fro…" at bounding box center [395, 181] width 589 height 199
drag, startPoint x: 497, startPoint y: 168, endPoint x: 147, endPoint y: 134, distance: 352.3
click at [497, 168] on div "Click "Add Videos to Widget" button above and choose videos for this widget fro…" at bounding box center [395, 181] width 589 height 199
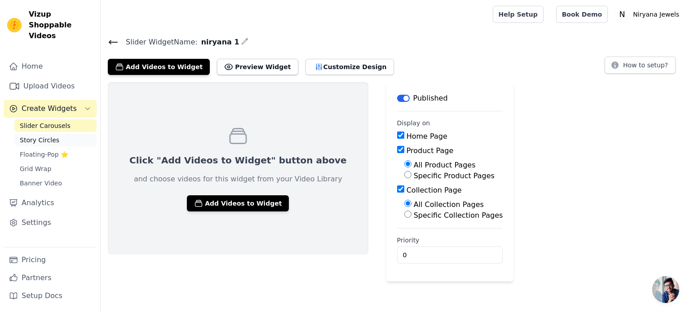
click at [31, 136] on span "Story Circles" at bounding box center [40, 140] width 40 height 9
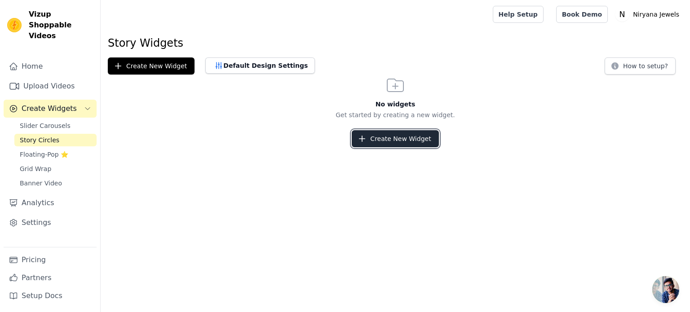
click at [372, 135] on button "Create New Widget" at bounding box center [394, 138] width 87 height 17
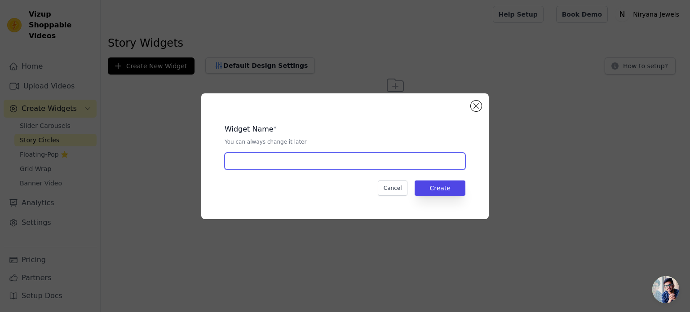
click at [288, 163] on input "text" at bounding box center [344, 161] width 241 height 17
type input "niryana 2 story"
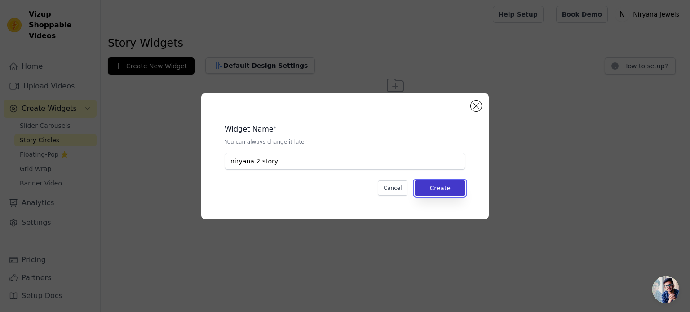
click at [441, 190] on button "Create" at bounding box center [439, 187] width 51 height 15
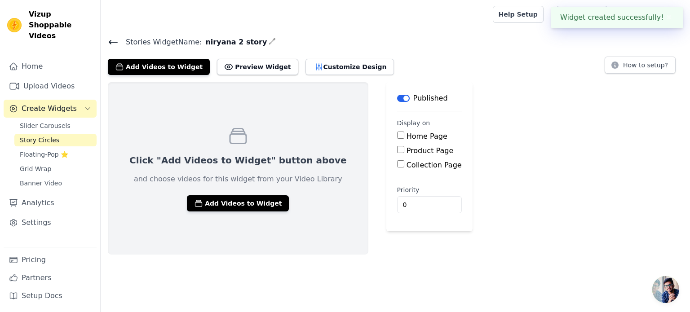
click at [406, 136] on label "Home Page" at bounding box center [426, 136] width 41 height 9
click at [397, 136] on input "Home Page" at bounding box center [400, 135] width 7 height 7
checkbox input "true"
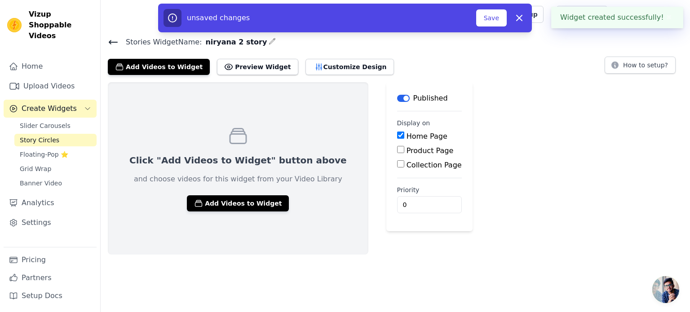
click at [406, 151] on label "Product Page" at bounding box center [429, 150] width 47 height 9
click at [397, 151] on input "Product Page" at bounding box center [400, 149] width 7 height 7
checkbox input "true"
drag, startPoint x: 378, startPoint y: 188, endPoint x: 379, endPoint y: 194, distance: 5.9
click at [406, 188] on label "Collection Page" at bounding box center [433, 190] width 55 height 9
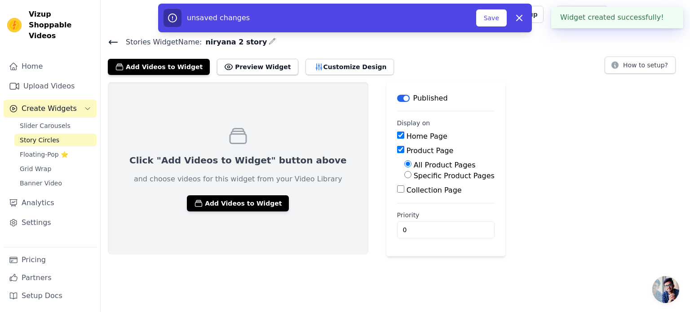
click at [397, 188] on input "Collection Page" at bounding box center [400, 188] width 7 height 7
checkbox input "true"
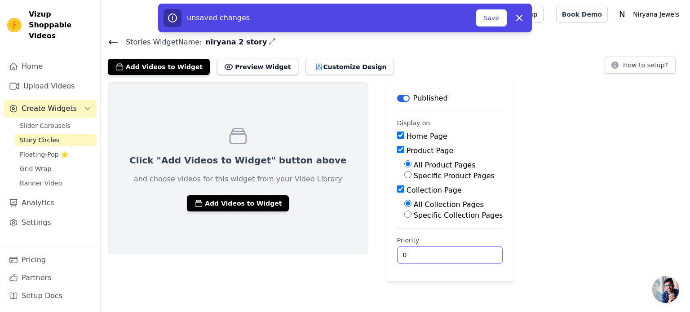
click at [397, 252] on input "0" at bounding box center [450, 254] width 106 height 17
type input "1"
click at [437, 252] on input "1" at bounding box center [450, 254] width 106 height 17
click at [492, 218] on div "Click "Add Videos to Widget" button above and choose videos for this widget fro…" at bounding box center [395, 181] width 589 height 199
click at [501, 18] on button "Save" at bounding box center [491, 17] width 31 height 17
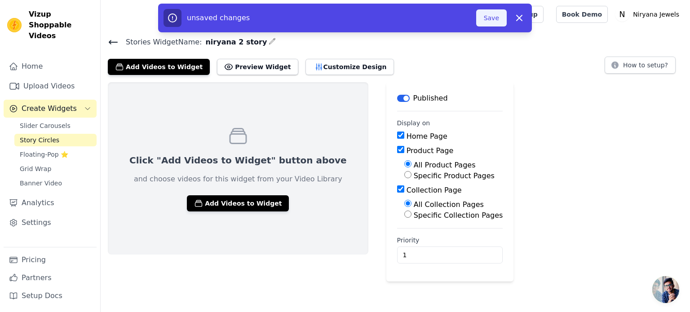
click at [484, 19] on button "Save" at bounding box center [491, 17] width 31 height 17
click at [486, 19] on button "Save" at bounding box center [491, 17] width 31 height 17
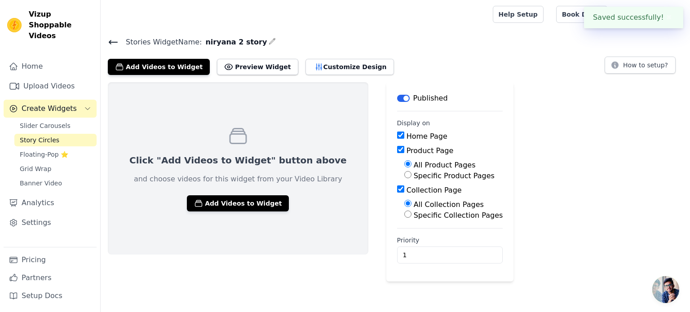
click at [526, 198] on div "Click "Add Videos to Widget" button above and choose videos for this widget fro…" at bounding box center [395, 181] width 589 height 199
click at [251, 69] on button "Preview Widget" at bounding box center [257, 67] width 81 height 16
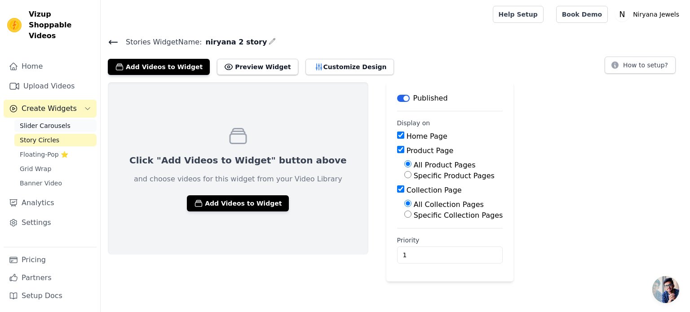
click at [45, 121] on span "Slider Carousels" at bounding box center [45, 125] width 51 height 9
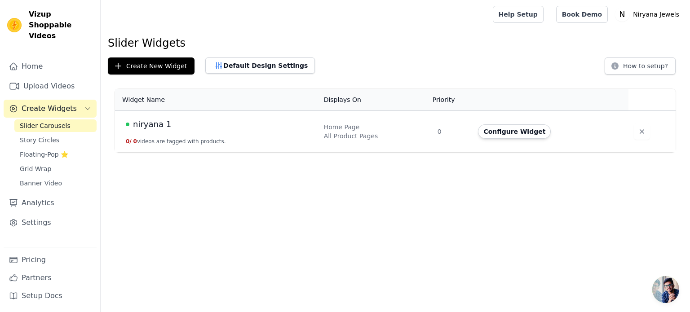
click at [440, 131] on td "0" at bounding box center [452, 132] width 41 height 42
click at [176, 143] on button "0 / 0 videos are tagged with products." at bounding box center [176, 141] width 100 height 7
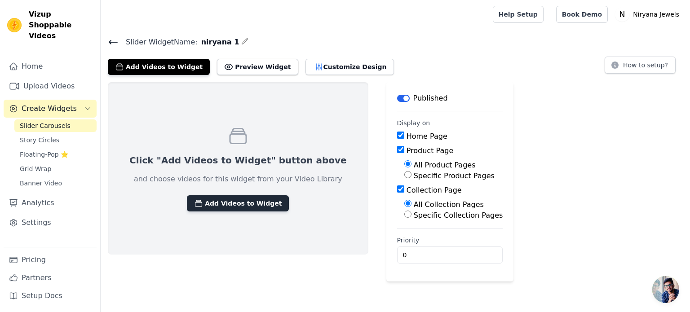
click at [237, 204] on button "Add Videos to Widget" at bounding box center [238, 203] width 102 height 16
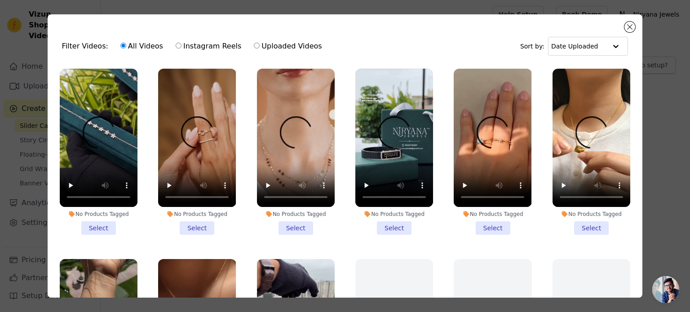
click at [193, 46] on label "Instagram Reels" at bounding box center [208, 46] width 66 height 12
click at [181, 46] on input "Instagram Reels" at bounding box center [179, 46] width 6 height 6
radio input "true"
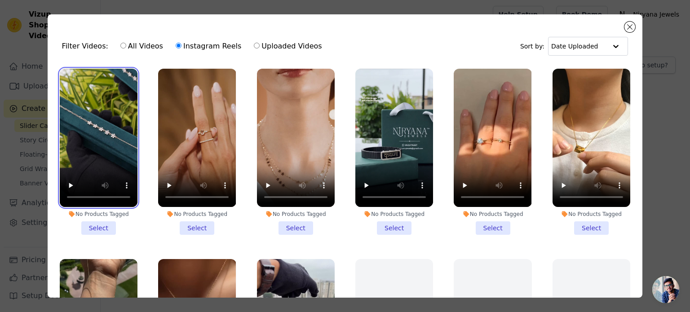
click at [103, 88] on video at bounding box center [99, 138] width 78 height 138
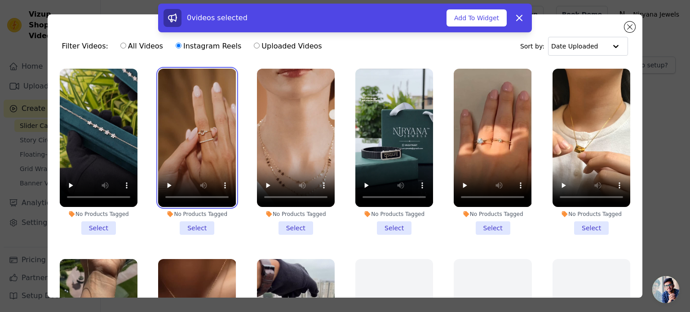
click at [172, 109] on video at bounding box center [197, 138] width 78 height 138
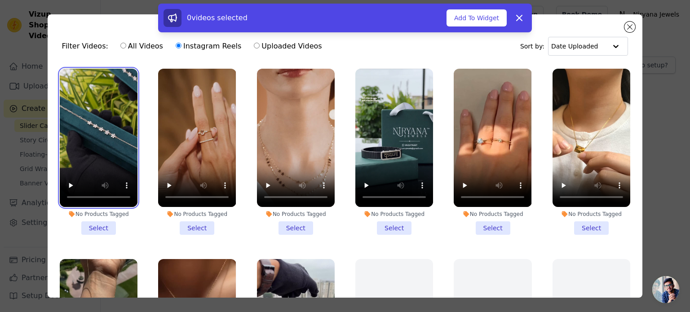
click at [82, 90] on video at bounding box center [99, 138] width 78 height 138
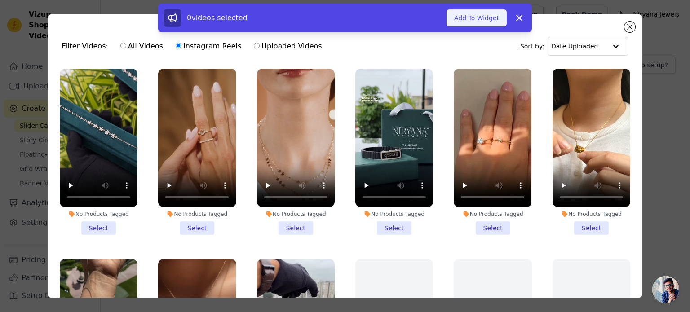
click at [477, 26] on button "Add To Widget" at bounding box center [476, 17] width 60 height 17
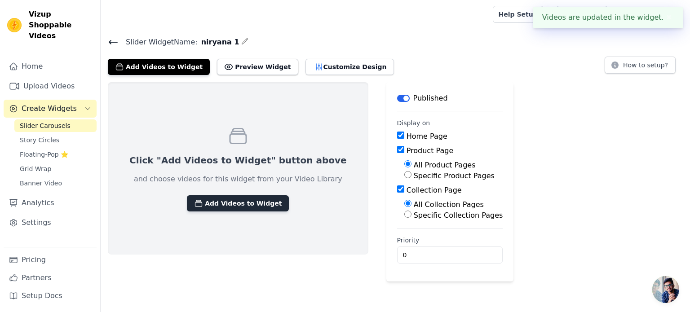
click at [233, 205] on button "Add Videos to Widget" at bounding box center [238, 203] width 102 height 16
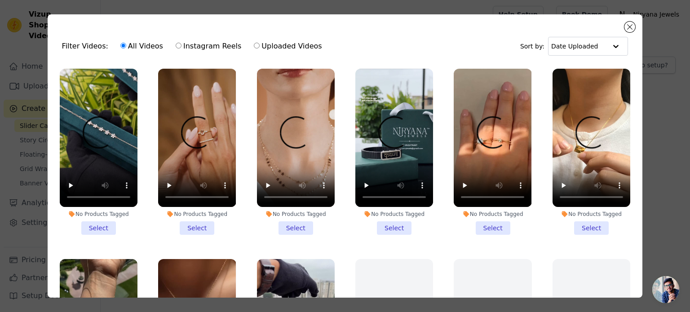
click at [101, 226] on li "No Products Tagged Select" at bounding box center [99, 152] width 78 height 166
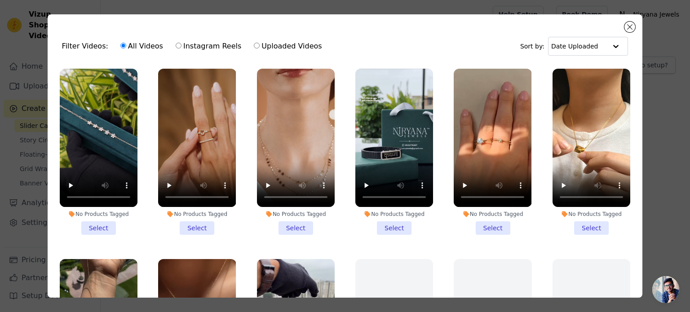
click at [0, 0] on input "No Products Tagged Select" at bounding box center [0, 0] width 0 height 0
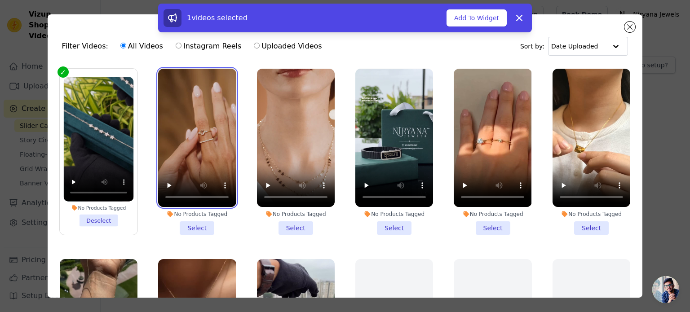
click at [174, 111] on video at bounding box center [197, 138] width 78 height 138
click at [193, 220] on li "No Products Tagged Select" at bounding box center [197, 152] width 78 height 166
click at [0, 0] on input "No Products Tagged Select" at bounding box center [0, 0] width 0 height 0
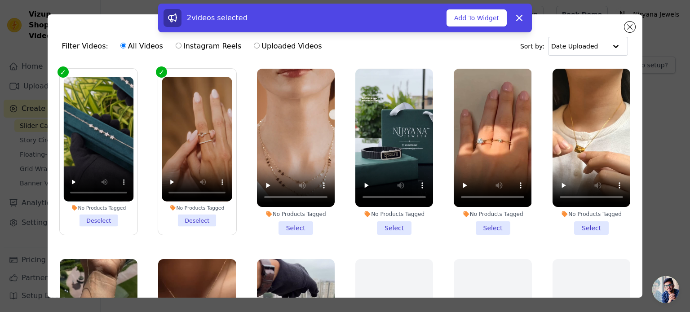
click at [286, 226] on li "No Products Tagged Select" at bounding box center [296, 152] width 78 height 166
click at [0, 0] on input "No Products Tagged Select" at bounding box center [0, 0] width 0 height 0
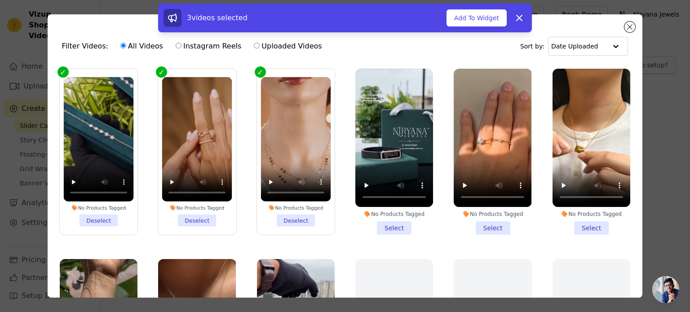
click at [395, 228] on li "No Products Tagged Select" at bounding box center [394, 152] width 78 height 166
click at [0, 0] on input "No Products Tagged Select" at bounding box center [0, 0] width 0 height 0
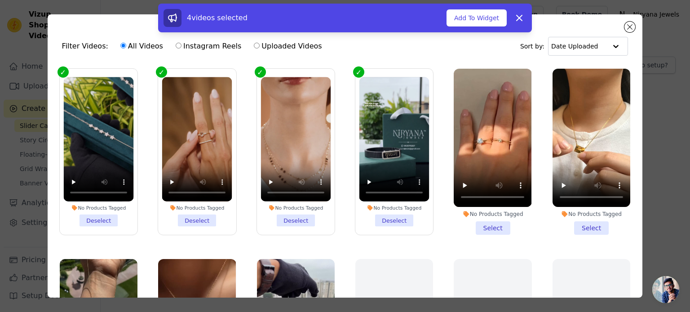
click at [473, 224] on li "No Products Tagged Select" at bounding box center [492, 152] width 78 height 166
click at [0, 0] on input "No Products Tagged Select" at bounding box center [0, 0] width 0 height 0
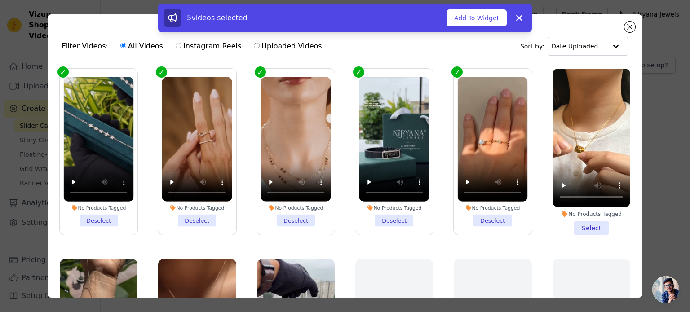
click at [588, 229] on li "No Products Tagged Select" at bounding box center [591, 152] width 78 height 166
click at [0, 0] on input "No Products Tagged Select" at bounding box center [0, 0] width 0 height 0
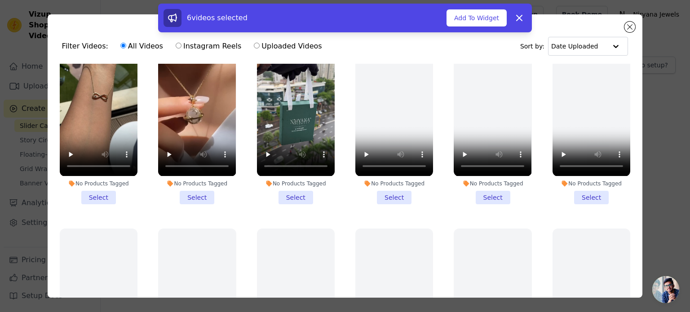
scroll to position [224, 0]
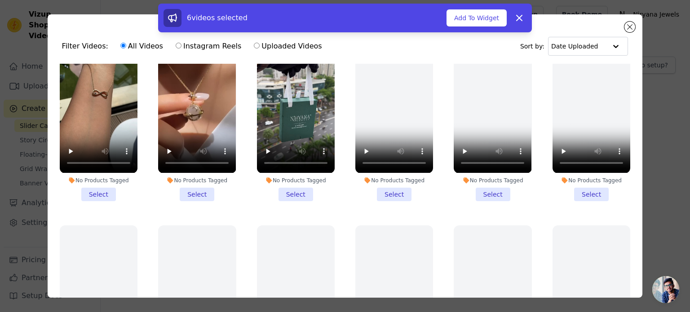
click at [99, 186] on li "No Products Tagged Select" at bounding box center [99, 118] width 78 height 166
click at [0, 0] on input "No Products Tagged Select" at bounding box center [0, 0] width 0 height 0
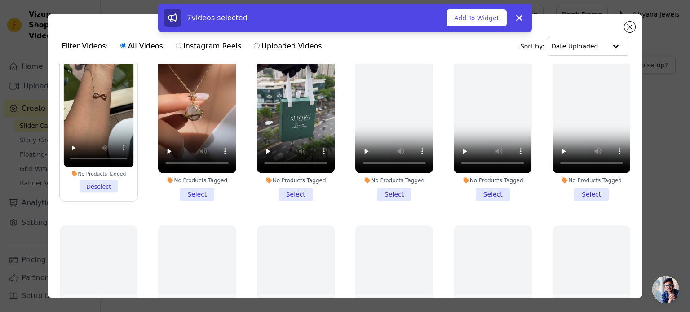
click at [201, 186] on li "No Products Tagged Select" at bounding box center [197, 118] width 78 height 166
click at [0, 0] on input "No Products Tagged Select" at bounding box center [0, 0] width 0 height 0
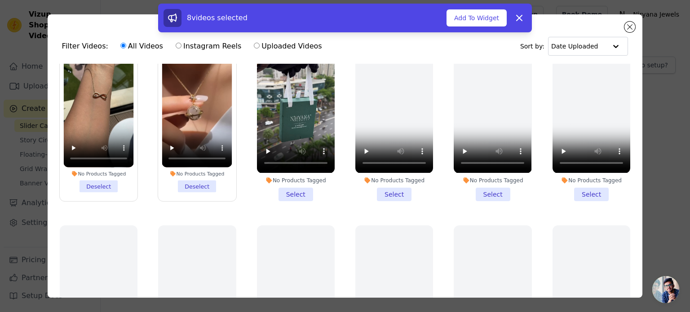
click at [304, 185] on li "No Products Tagged Select" at bounding box center [296, 118] width 78 height 166
click at [0, 0] on input "No Products Tagged Select" at bounding box center [0, 0] width 0 height 0
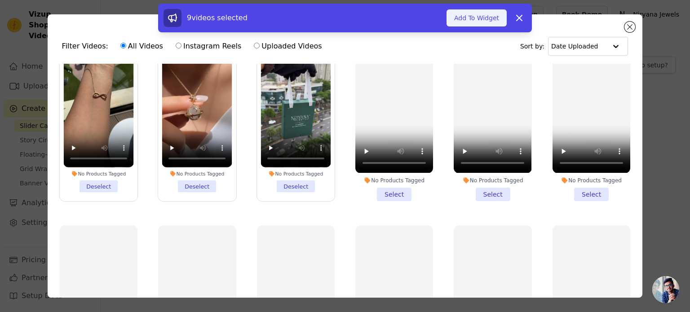
click at [482, 18] on button "Add To Widget" at bounding box center [476, 17] width 60 height 17
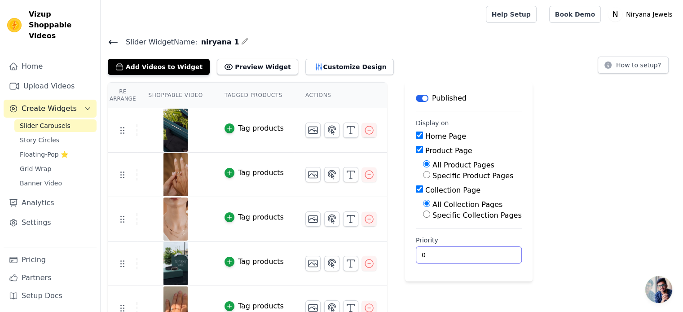
drag, startPoint x: 424, startPoint y: 257, endPoint x: 401, endPoint y: 256, distance: 22.9
click at [405, 256] on main "Label Published Display on Home Page Product Page All Product Pages Specific Pr…" at bounding box center [468, 181] width 127 height 199
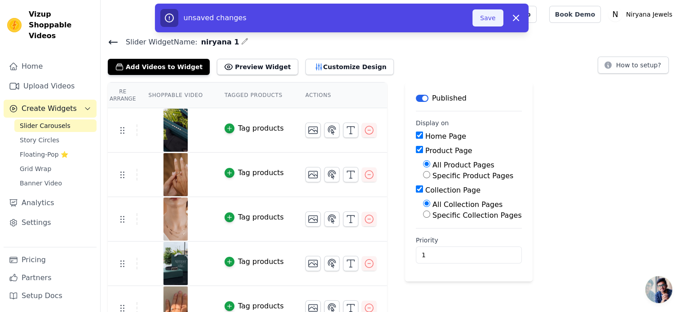
click at [492, 18] on button "Save" at bounding box center [487, 17] width 31 height 17
click at [494, 15] on button "Save" at bounding box center [487, 17] width 31 height 17
click at [488, 20] on button "Save" at bounding box center [487, 17] width 31 height 17
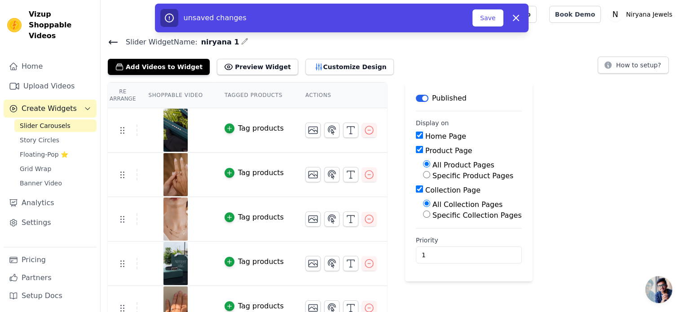
click at [582, 171] on div "Re Arrange Shoppable Video Tagged Products Actions Tag products Tag products Ta…" at bounding box center [392, 295] width 582 height 426
click at [517, 13] on icon "button" at bounding box center [515, 18] width 11 height 11
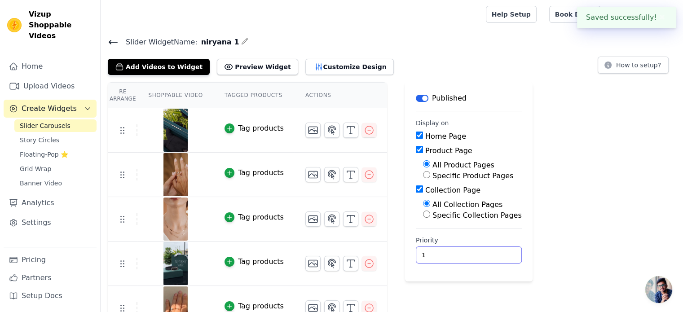
drag, startPoint x: 431, startPoint y: 255, endPoint x: 404, endPoint y: 251, distance: 27.7
click at [405, 251] on main "Label Published Display on Home Page Product Page All Product Pages Specific Pr…" at bounding box center [468, 181] width 127 height 199
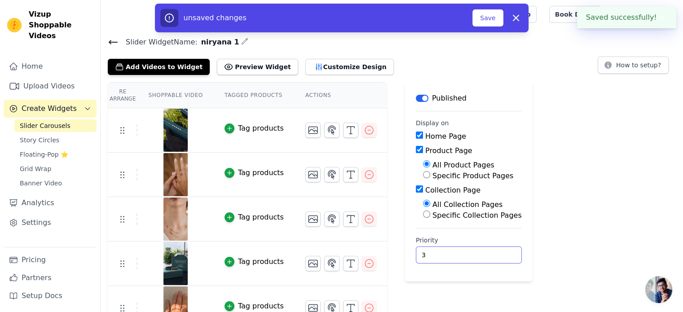
type input "3"
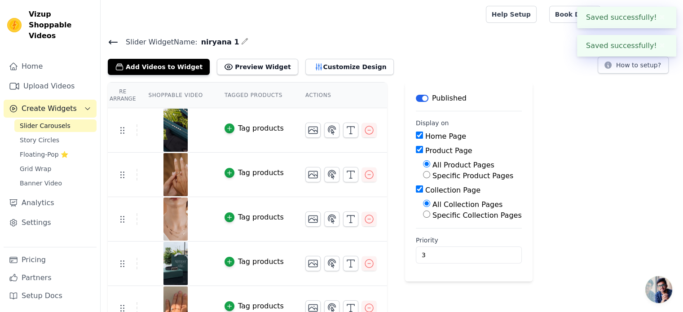
click at [601, 161] on div "Re Arrange Shoppable Video Tagged Products Actions Tag products Tag products Ta…" at bounding box center [392, 295] width 582 height 426
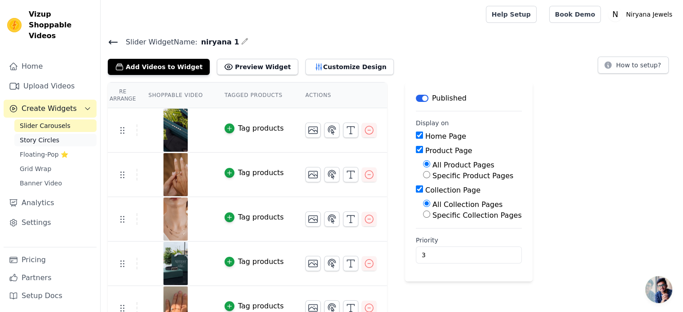
drag, startPoint x: 32, startPoint y: 125, endPoint x: 40, endPoint y: 124, distance: 8.2
click at [32, 136] on span "Story Circles" at bounding box center [40, 140] width 40 height 9
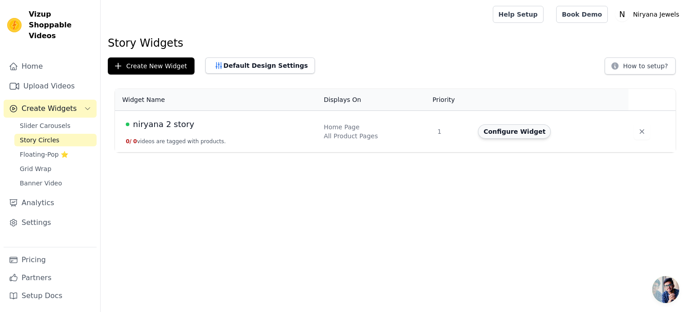
click at [512, 132] on button "Configure Widget" at bounding box center [514, 131] width 73 height 14
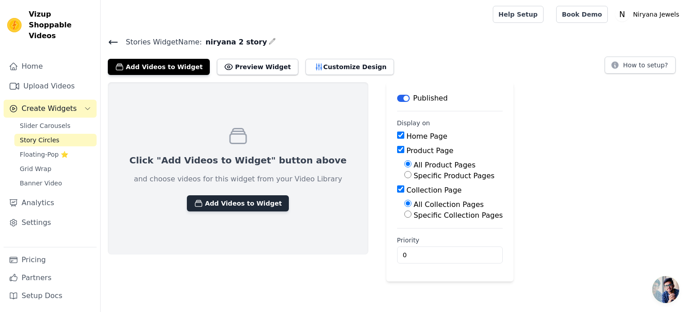
click at [230, 198] on button "Add Videos to Widget" at bounding box center [238, 203] width 102 height 16
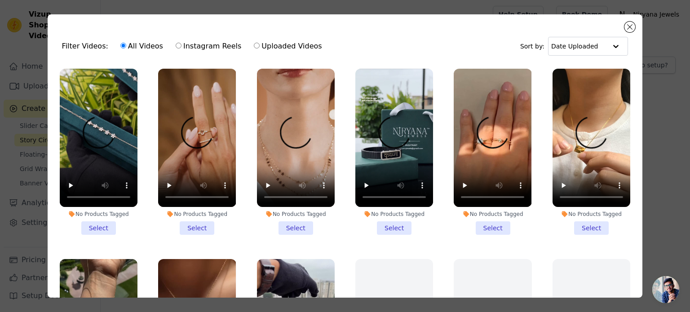
click at [166, 46] on div "All Videos Instagram Reels Uploaded Videos" at bounding box center [220, 46] width 211 height 21
click at [211, 48] on label "Instagram Reels" at bounding box center [208, 46] width 66 height 12
click at [181, 48] on input "Instagram Reels" at bounding box center [179, 46] width 6 height 6
radio input "true"
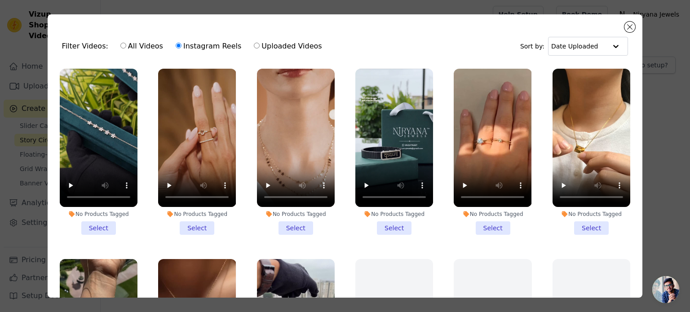
click at [102, 226] on li "No Products Tagged Select" at bounding box center [99, 152] width 78 height 166
click at [0, 0] on input "No Products Tagged Select" at bounding box center [0, 0] width 0 height 0
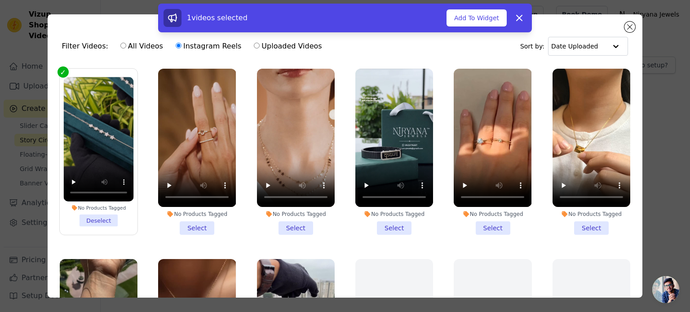
click at [189, 228] on li "No Products Tagged Select" at bounding box center [197, 152] width 78 height 166
click at [0, 0] on input "No Products Tagged Select" at bounding box center [0, 0] width 0 height 0
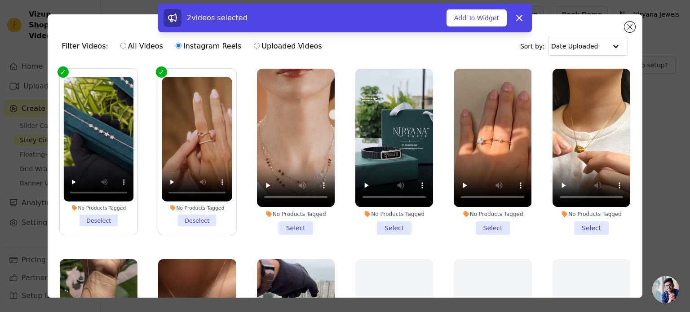
click at [291, 223] on li "No Products Tagged Select" at bounding box center [296, 152] width 78 height 166
click at [0, 0] on input "No Products Tagged Select" at bounding box center [0, 0] width 0 height 0
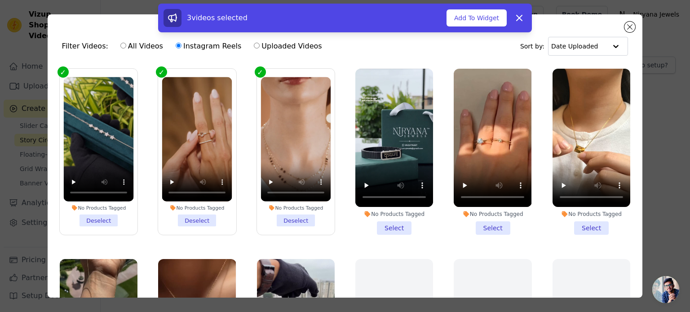
click at [372, 226] on li "No Products Tagged Select" at bounding box center [394, 152] width 78 height 166
click at [0, 0] on input "No Products Tagged Select" at bounding box center [0, 0] width 0 height 0
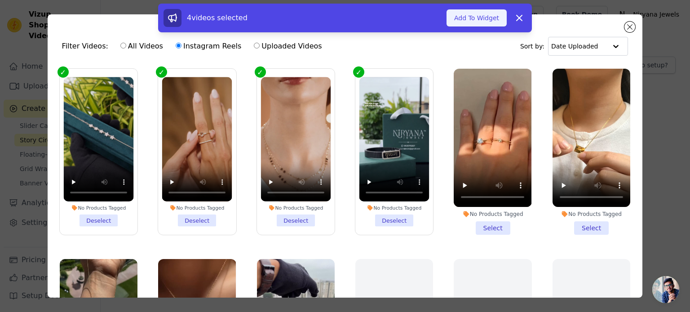
click at [485, 17] on button "Add To Widget" at bounding box center [476, 17] width 60 height 17
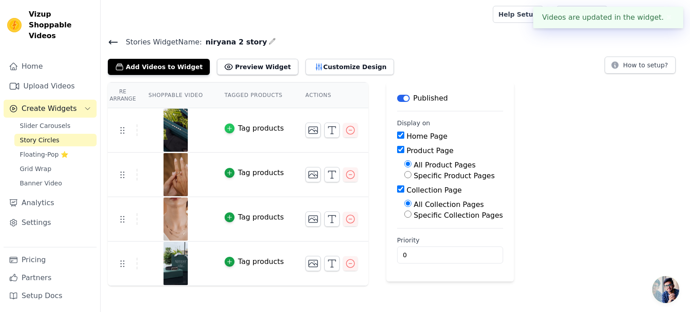
click at [226, 125] on icon "button" at bounding box center [229, 128] width 6 height 6
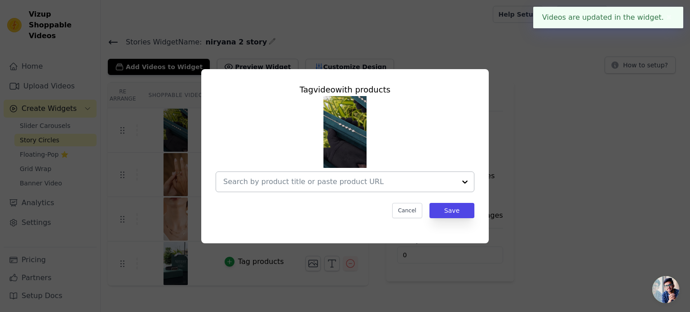
click at [348, 176] on input "text" at bounding box center [339, 181] width 233 height 11
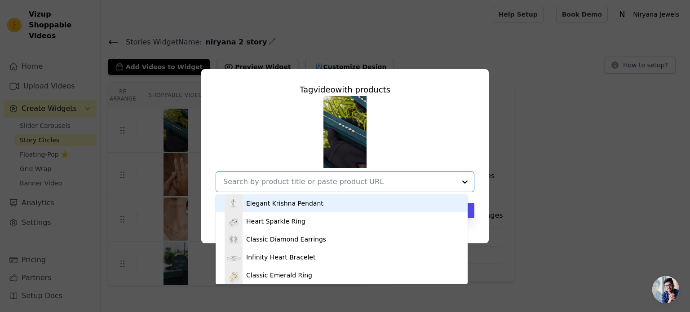
click at [327, 208] on div "Elegant Krishna Pendant" at bounding box center [341, 203] width 234 height 18
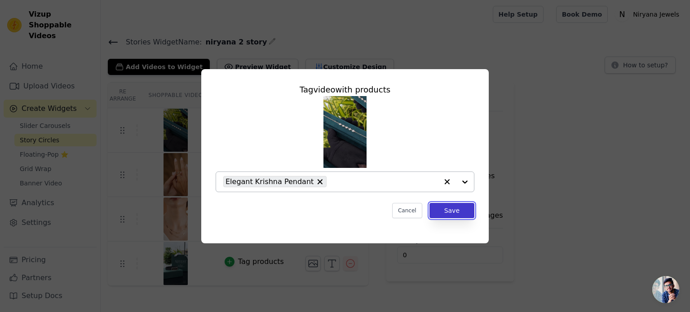
click at [448, 215] on button "Save" at bounding box center [451, 210] width 45 height 15
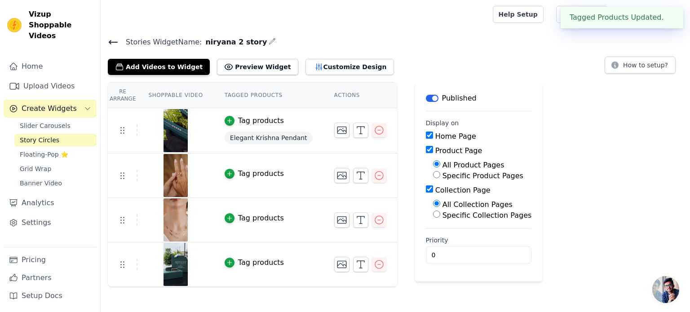
click at [251, 170] on div "Tag products" at bounding box center [261, 173] width 46 height 11
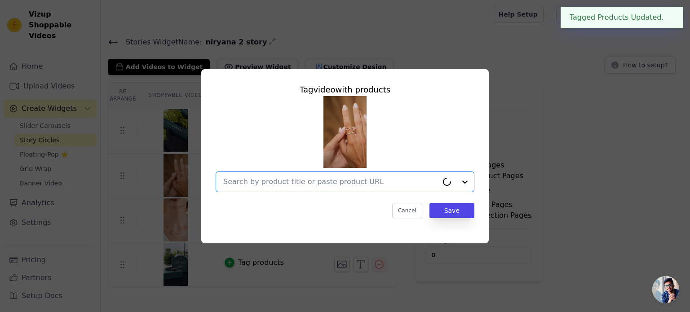
click at [270, 180] on input "text" at bounding box center [330, 181] width 215 height 11
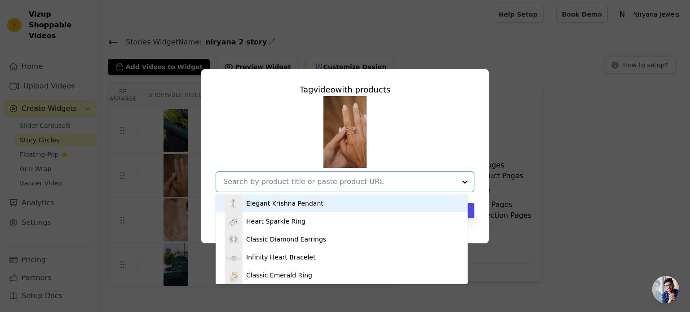
click at [276, 207] on div "Elegant Krishna Pendant" at bounding box center [284, 203] width 77 height 9
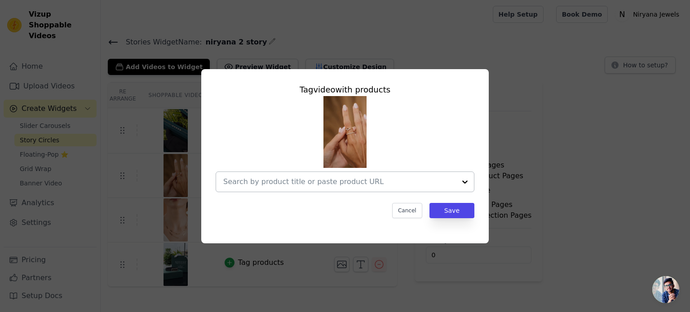
click at [293, 182] on input "text" at bounding box center [339, 181] width 233 height 11
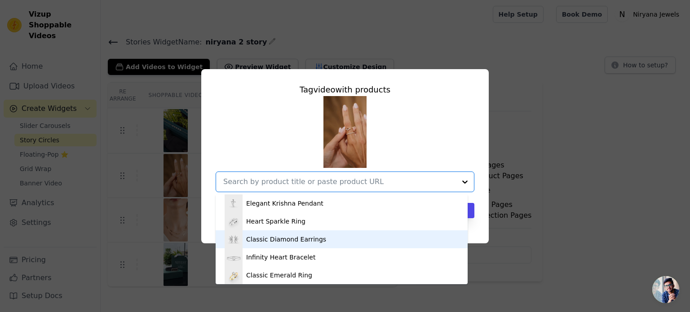
click at [284, 240] on div "Classic Diamond Earrings" at bounding box center [286, 239] width 80 height 9
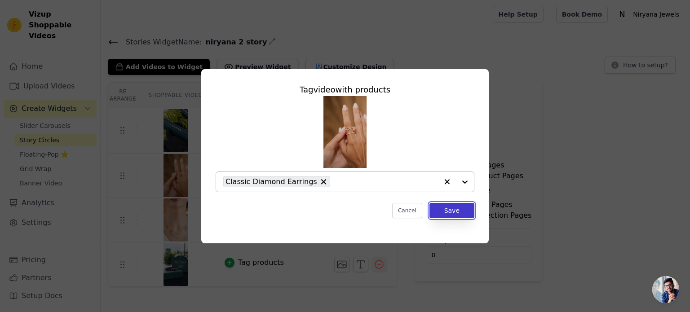
click at [463, 207] on button "Save" at bounding box center [451, 210] width 45 height 15
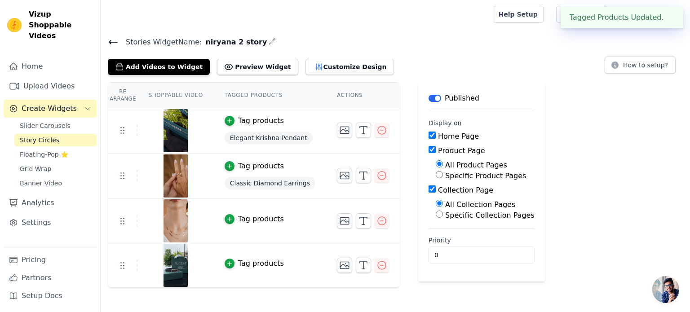
click at [247, 217] on div "Tag products" at bounding box center [261, 219] width 46 height 11
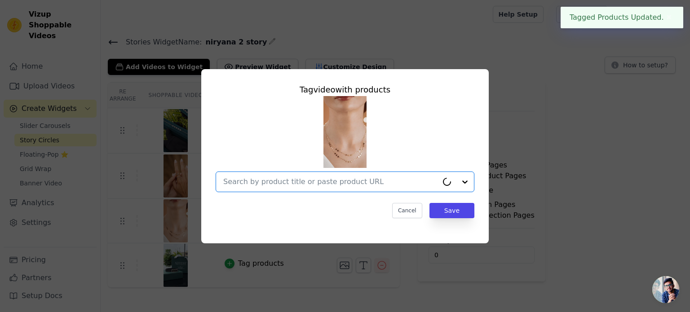
click at [295, 181] on input "text" at bounding box center [330, 181] width 215 height 11
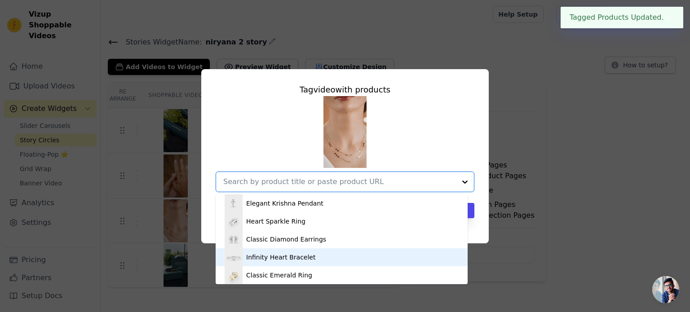
click at [283, 259] on div "Infinity Heart Bracelet" at bounding box center [280, 257] width 69 height 9
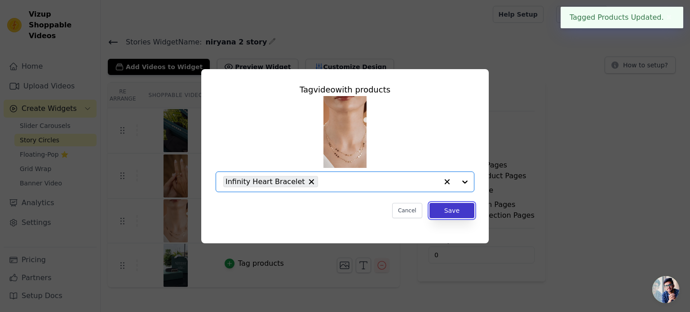
click at [444, 213] on button "Save" at bounding box center [451, 210] width 45 height 15
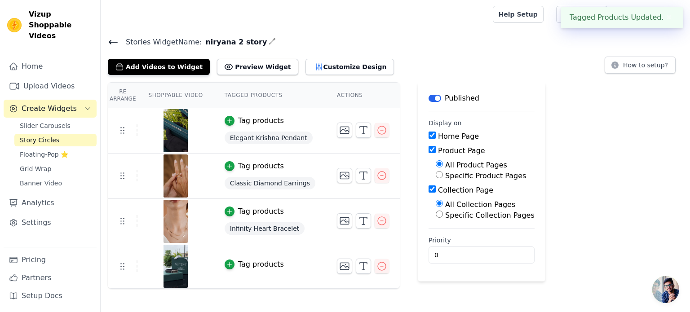
click at [266, 256] on td "Tag products" at bounding box center [270, 266] width 112 height 44
click at [264, 264] on div "Tag products" at bounding box center [261, 264] width 46 height 11
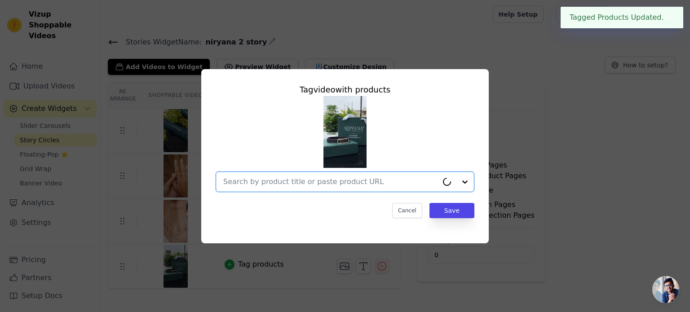
click at [286, 178] on input "text" at bounding box center [330, 181] width 215 height 11
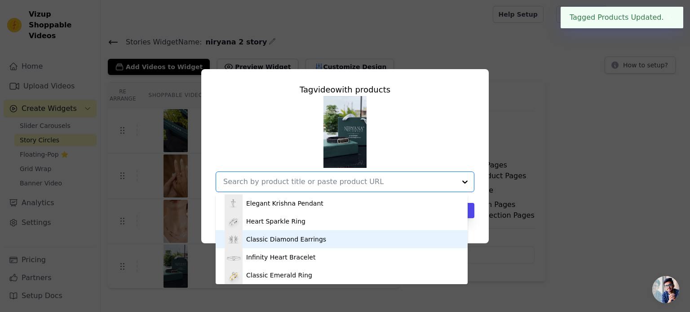
scroll to position [2, 0]
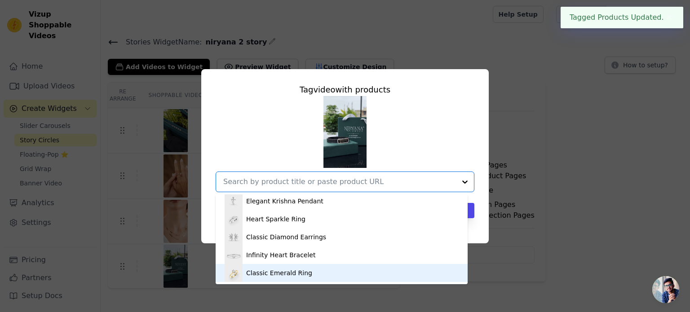
click at [281, 271] on div "Classic Emerald Ring" at bounding box center [279, 272] width 66 height 9
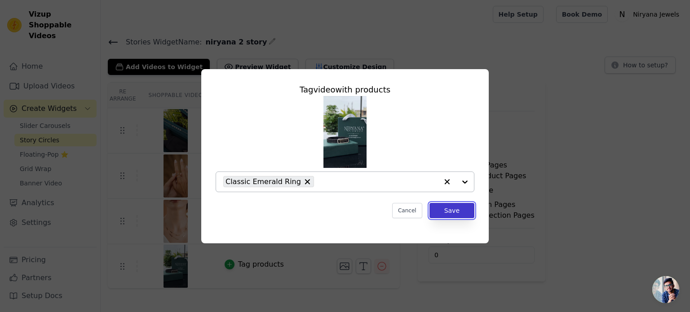
click at [452, 211] on button "Save" at bounding box center [451, 210] width 45 height 15
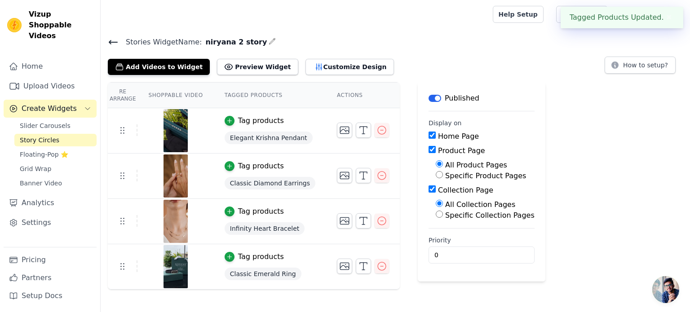
click at [551, 153] on div "Re Arrange Shoppable Video Tagged Products Actions Tag products Elegant Krishna…" at bounding box center [395, 185] width 589 height 207
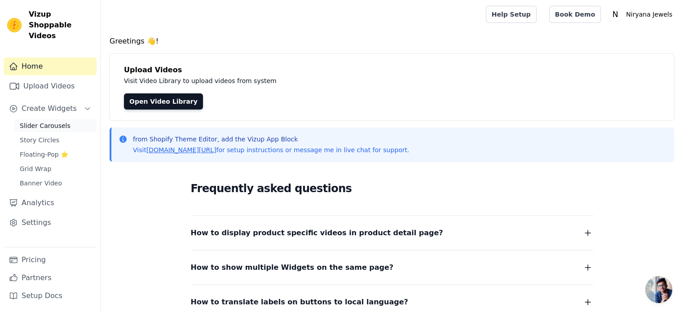
click at [39, 121] on span "Slider Carousels" at bounding box center [45, 125] width 51 height 9
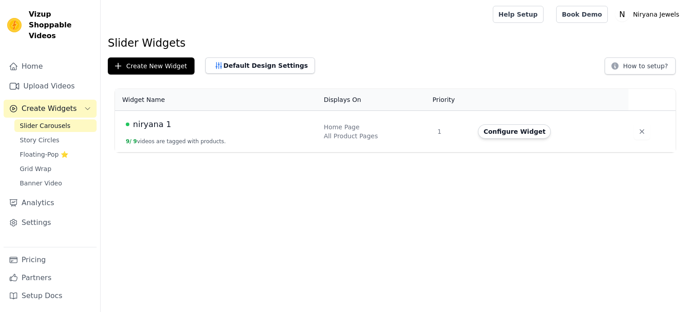
click at [48, 136] on span "Story Circles" at bounding box center [40, 140] width 40 height 9
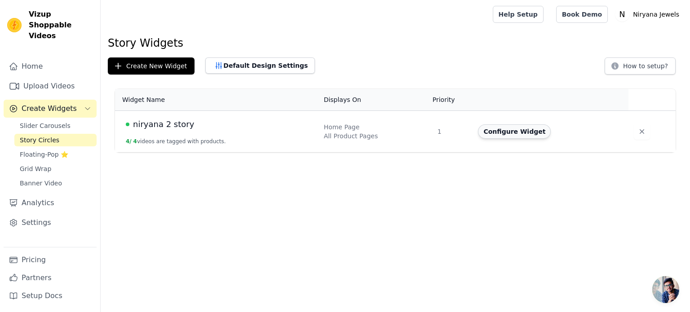
click at [508, 132] on button "Configure Widget" at bounding box center [514, 131] width 73 height 14
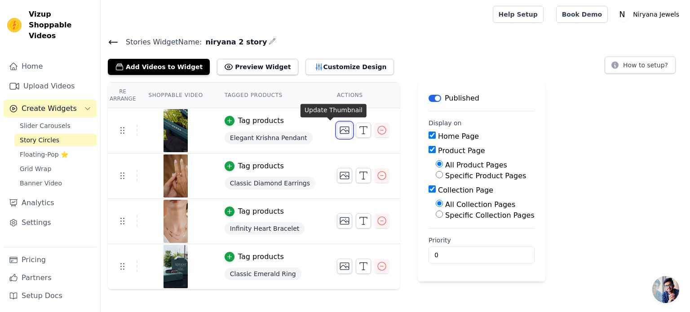
click at [339, 131] on icon "button" at bounding box center [344, 130] width 11 height 11
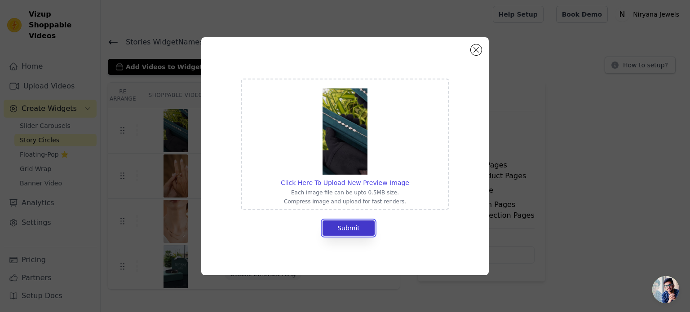
click at [353, 224] on button "Submit" at bounding box center [348, 227] width 52 height 15
click at [348, 228] on button "Submit" at bounding box center [348, 227] width 52 height 15
click at [479, 53] on button "Close modal" at bounding box center [475, 49] width 11 height 11
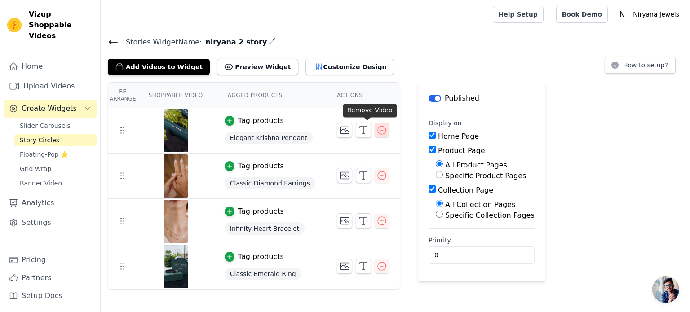
click at [378, 129] on icon "button" at bounding box center [382, 130] width 8 height 8
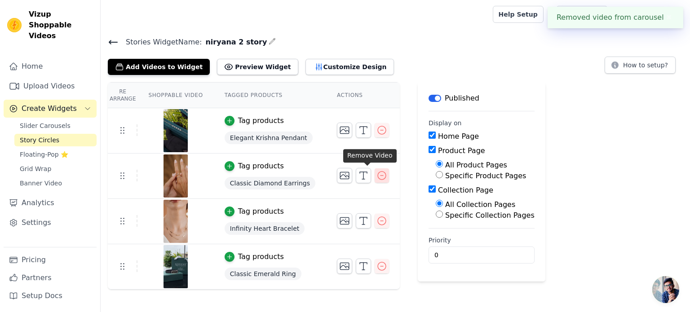
click at [376, 176] on icon "button" at bounding box center [381, 175] width 11 height 11
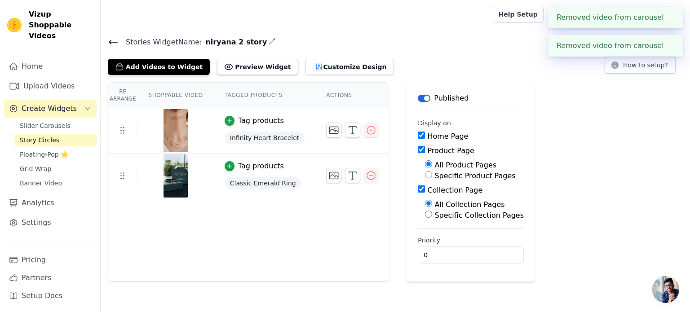
click at [350, 129] on div at bounding box center [352, 130] width 52 height 15
click at [365, 129] on icon "button" at bounding box center [370, 130] width 11 height 11
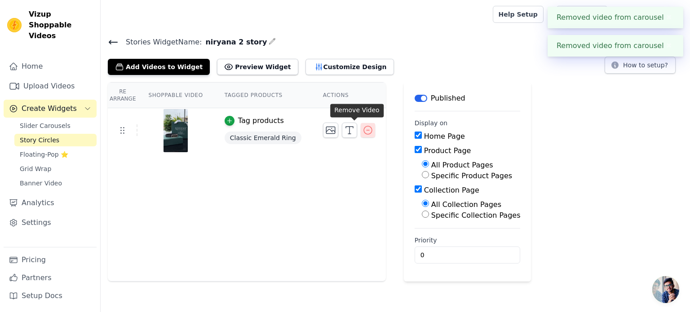
click at [362, 128] on icon "button" at bounding box center [367, 130] width 11 height 11
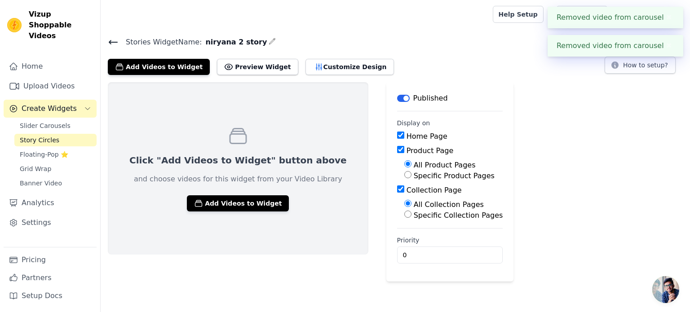
click at [397, 149] on input "Product Page" at bounding box center [400, 149] width 7 height 7
checkbox input "false"
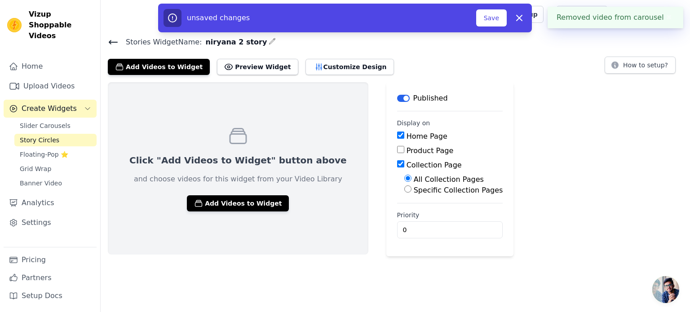
click at [397, 165] on input "Collection Page" at bounding box center [400, 163] width 7 height 7
checkbox input "false"
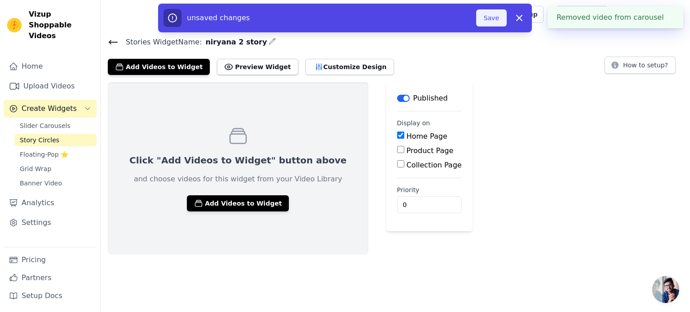
click at [502, 18] on button "Save" at bounding box center [491, 17] width 31 height 17
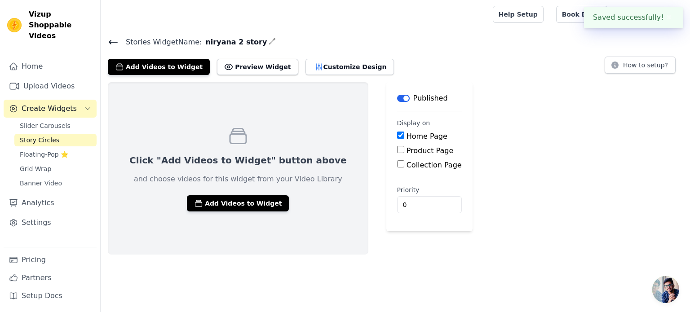
click at [482, 20] on div at bounding box center [295, 14] width 374 height 29
click at [210, 205] on button "Add Videos to Widget" at bounding box center [238, 203] width 102 height 16
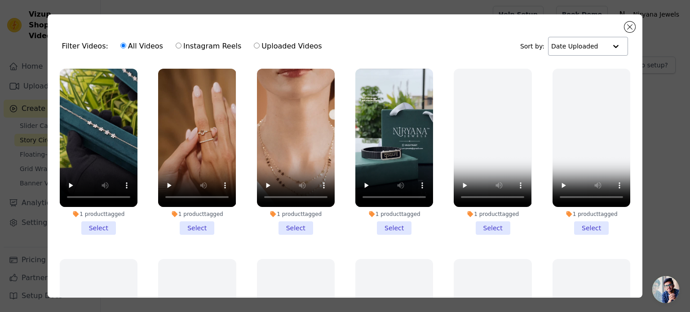
click at [590, 50] on input "text" at bounding box center [579, 46] width 56 height 18
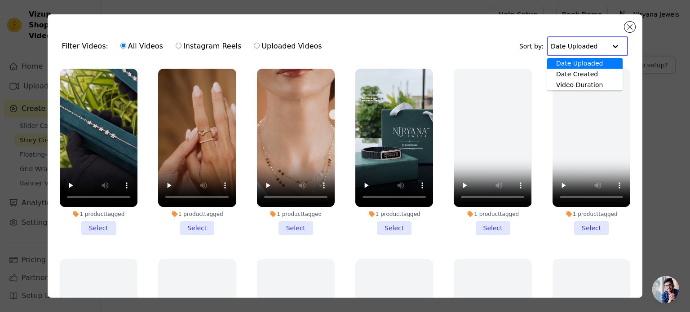
click at [314, 37] on div "Filter Videos: All Videos Instagram Reels Uploaded Videos Sort by: Date Uploade…" at bounding box center [345, 46] width 580 height 35
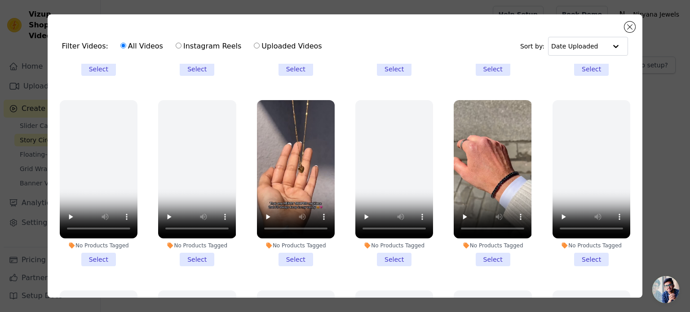
scroll to position [943, 0]
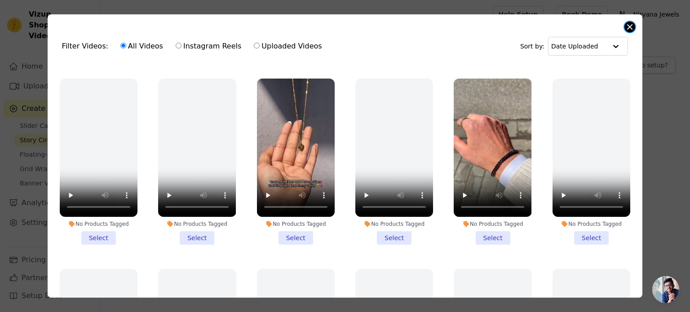
click at [631, 27] on button "Close modal" at bounding box center [629, 27] width 11 height 11
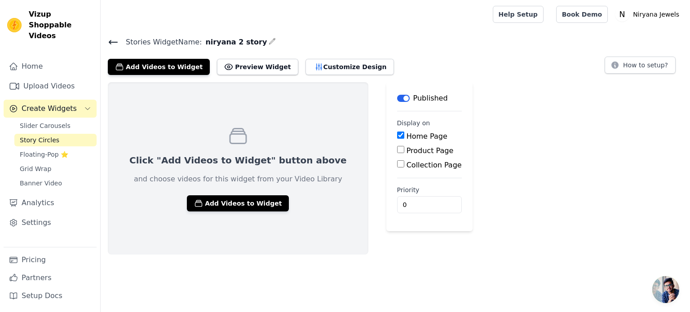
click at [397, 97] on button "Label" at bounding box center [403, 98] width 13 height 7
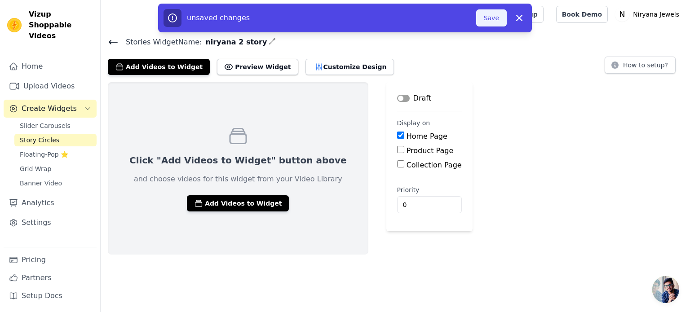
click at [488, 18] on button "Save" at bounding box center [491, 17] width 31 height 17
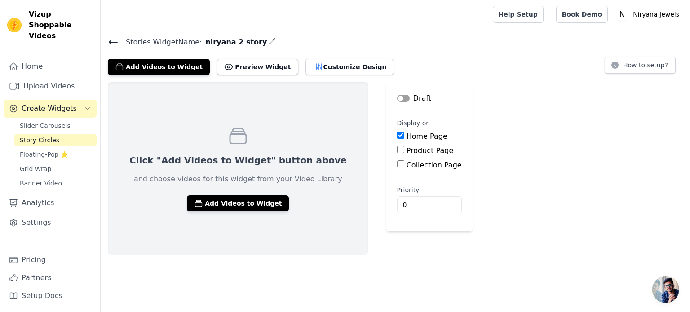
click at [397, 135] on input "Home Page" at bounding box center [400, 135] width 7 height 7
checkbox input "false"
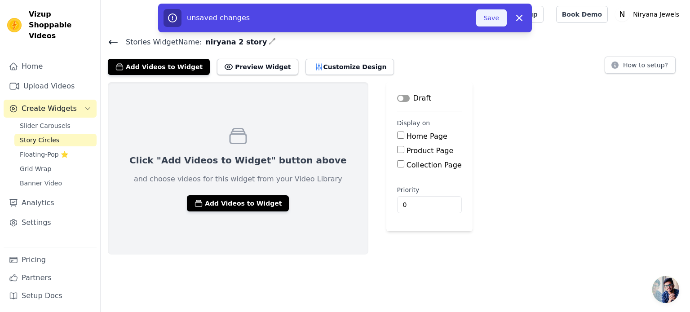
click at [487, 13] on button "Save" at bounding box center [491, 17] width 31 height 17
click at [495, 21] on button "Save" at bounding box center [491, 17] width 31 height 17
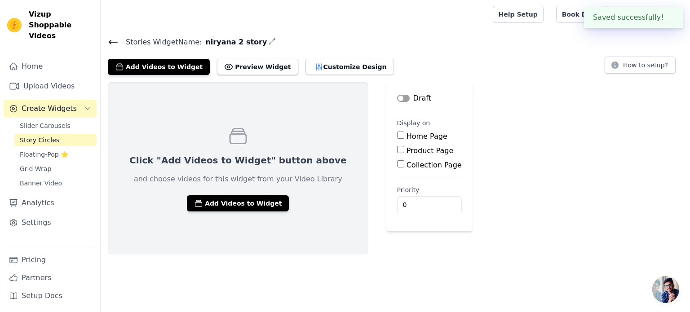
click at [482, 21] on div at bounding box center [295, 14] width 374 height 29
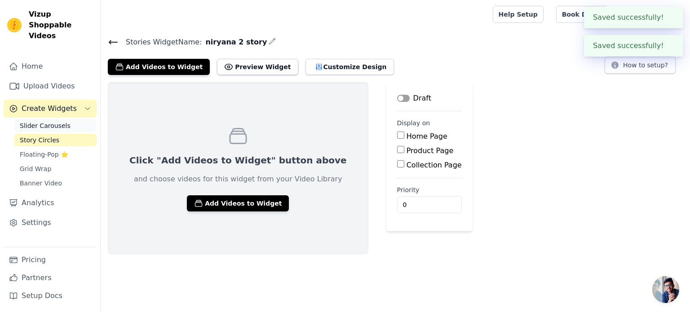
click at [49, 121] on span "Slider Carousels" at bounding box center [45, 125] width 51 height 9
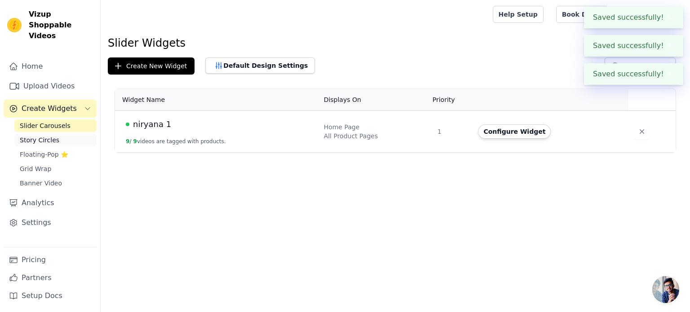
click at [51, 136] on span "Story Circles" at bounding box center [40, 140] width 40 height 9
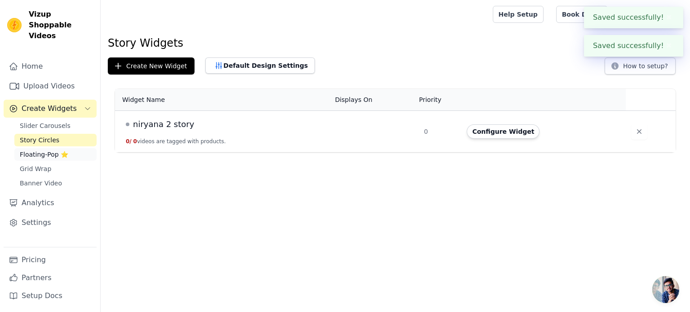
click at [47, 150] on span "Floating-Pop ⭐" at bounding box center [44, 154] width 48 height 9
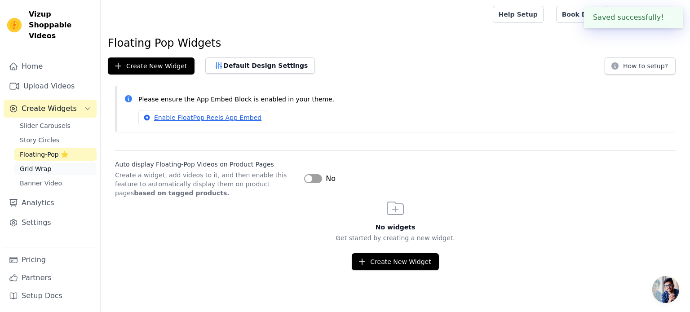
click at [42, 164] on span "Grid Wrap" at bounding box center [35, 168] width 31 height 9
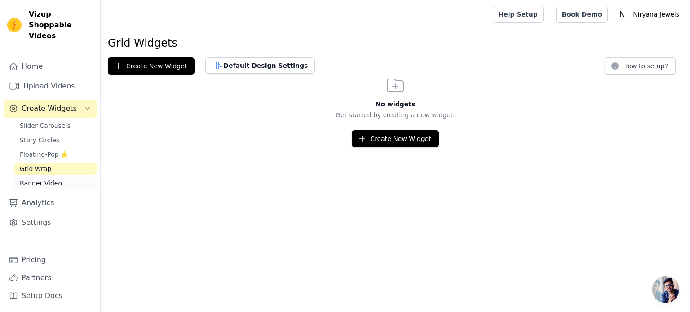
click at [43, 179] on span "Banner Video" at bounding box center [41, 183] width 42 height 9
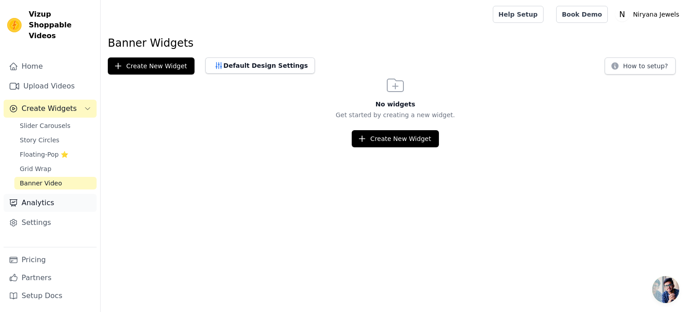
click at [48, 196] on link "Analytics" at bounding box center [50, 203] width 93 height 18
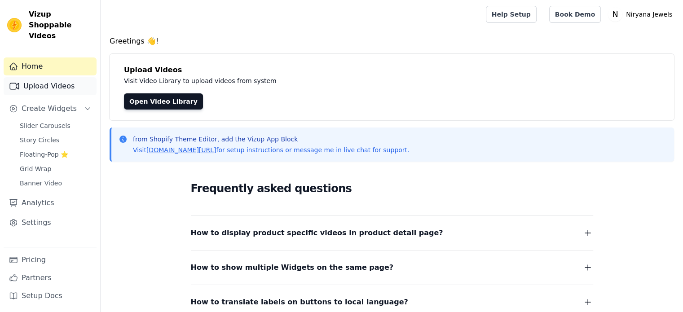
click at [46, 77] on link "Upload Videos" at bounding box center [50, 86] width 93 height 18
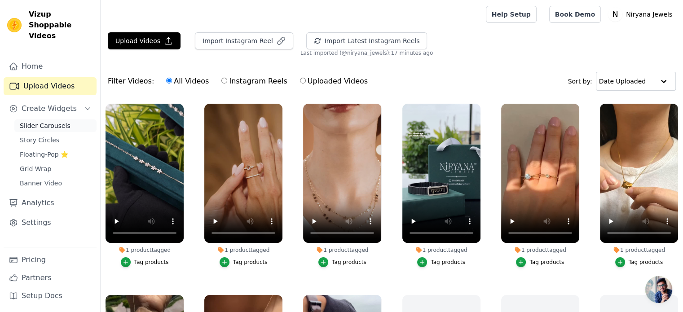
click at [47, 121] on span "Slider Carousels" at bounding box center [45, 125] width 51 height 9
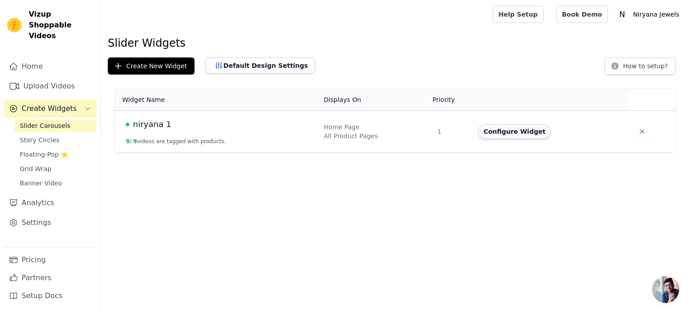
click at [503, 133] on button "Configure Widget" at bounding box center [514, 131] width 73 height 14
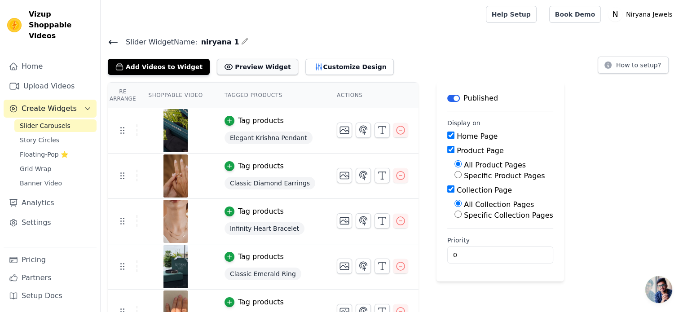
click at [243, 68] on button "Preview Widget" at bounding box center [257, 67] width 81 height 16
drag, startPoint x: 470, startPoint y: 255, endPoint x: 396, endPoint y: 248, distance: 74.4
click at [396, 248] on div "Re Arrange Shoppable Video Tagged Products Actions Tag products Elegant Krishna…" at bounding box center [392, 299] width 582 height 434
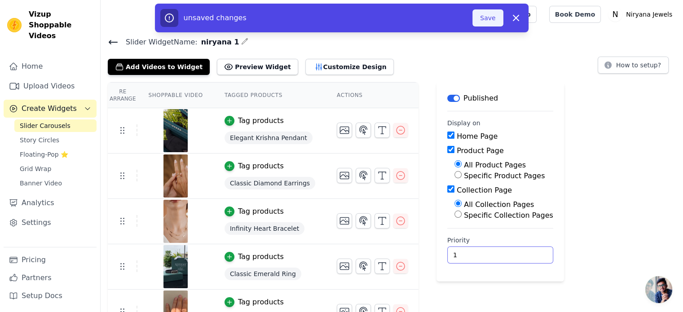
type input "1"
click at [494, 21] on button "Save" at bounding box center [487, 17] width 31 height 17
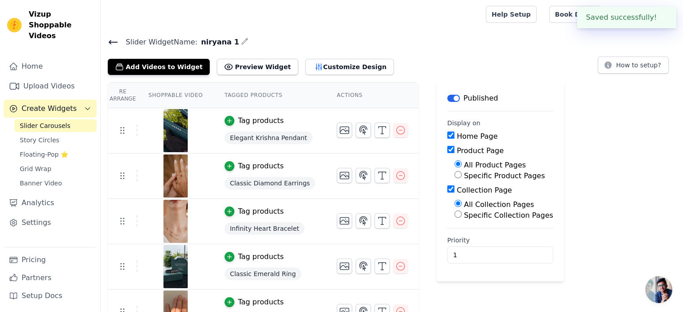
click at [552, 46] on h4 "Slider Widget Name: niryana 1" at bounding box center [392, 42] width 568 height 12
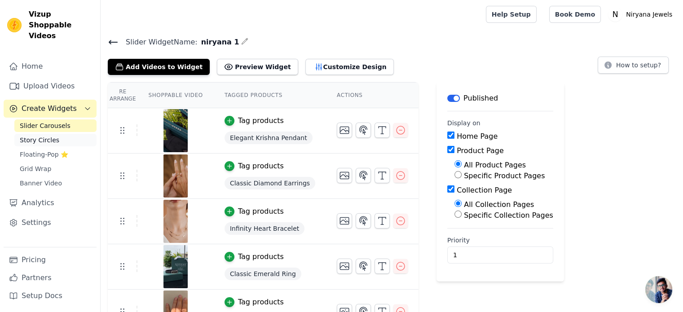
click at [38, 136] on span "Story Circles" at bounding box center [40, 140] width 40 height 9
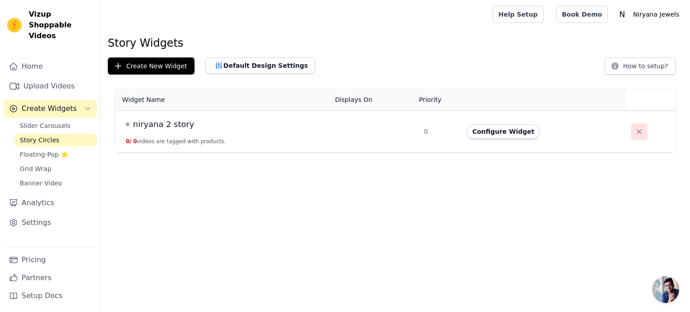
click at [634, 133] on icon "button" at bounding box center [638, 131] width 9 height 9
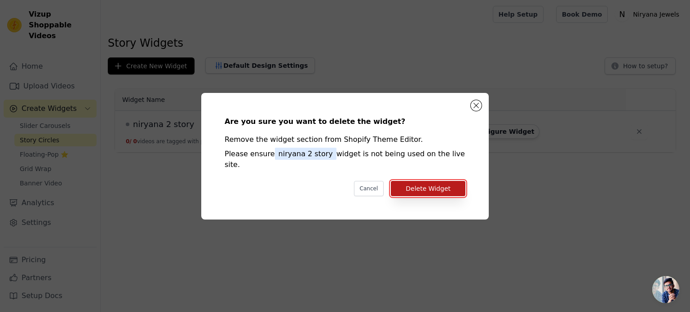
click at [436, 181] on button "Delete Widget" at bounding box center [428, 188] width 75 height 15
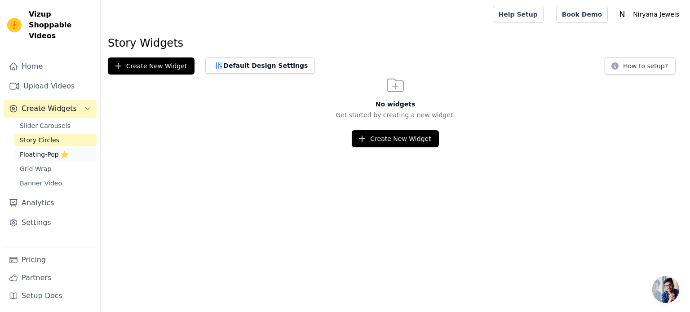
click at [53, 150] on span "Floating-Pop ⭐" at bounding box center [44, 154] width 48 height 9
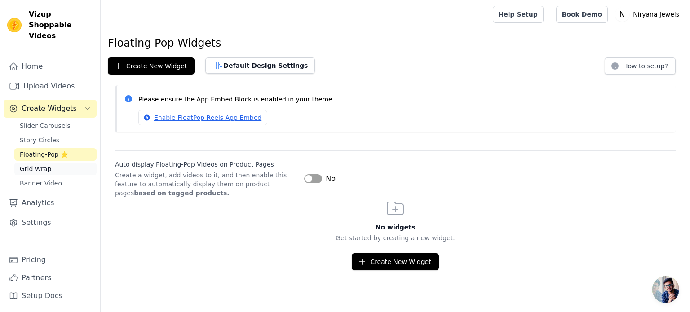
click at [83, 163] on link "Grid Wrap" at bounding box center [55, 169] width 82 height 13
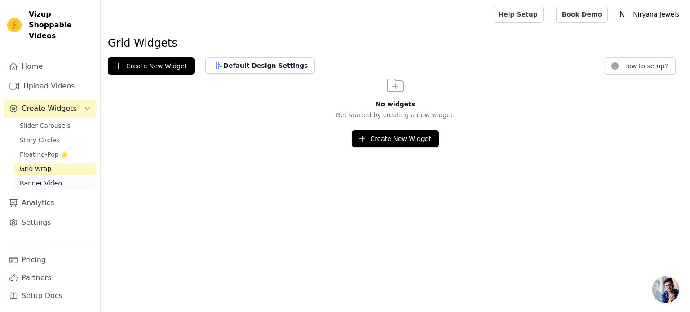
click at [38, 179] on span "Banner Video" at bounding box center [41, 183] width 42 height 9
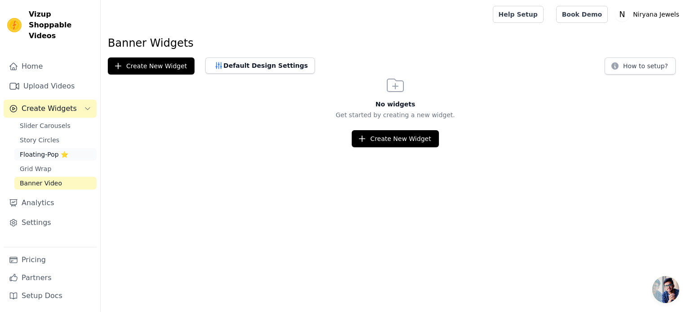
click at [49, 150] on span "Floating-Pop ⭐" at bounding box center [44, 154] width 48 height 9
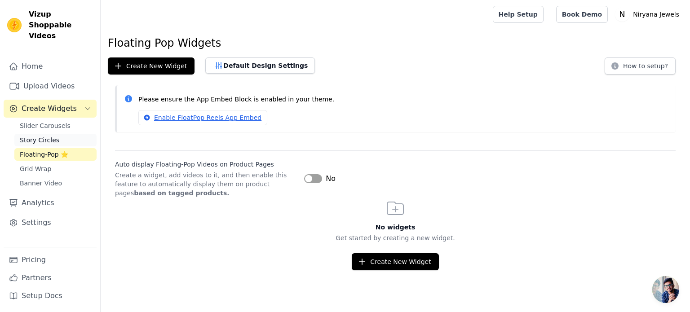
click at [51, 136] on span "Story Circles" at bounding box center [40, 140] width 40 height 9
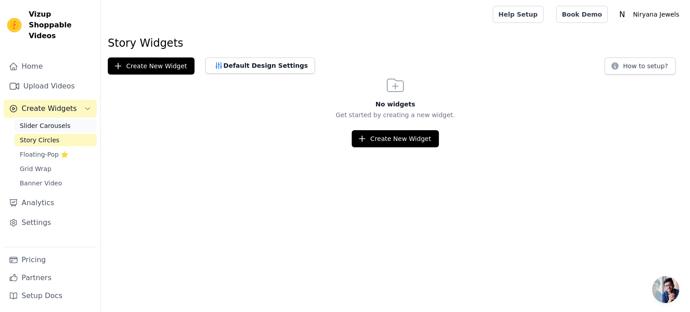
click at [50, 121] on span "Slider Carousels" at bounding box center [45, 125] width 51 height 9
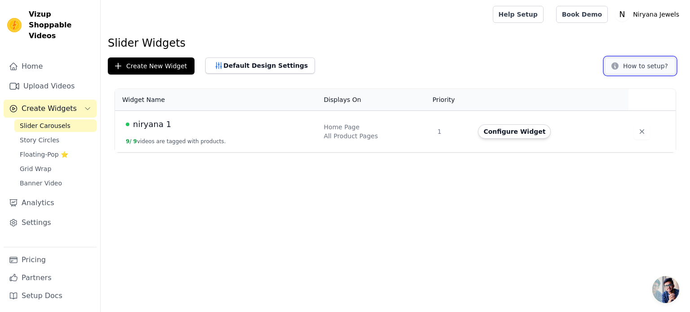
click at [641, 71] on button "How to setup?" at bounding box center [639, 65] width 71 height 17
click at [33, 136] on span "Story Circles" at bounding box center [40, 140] width 40 height 9
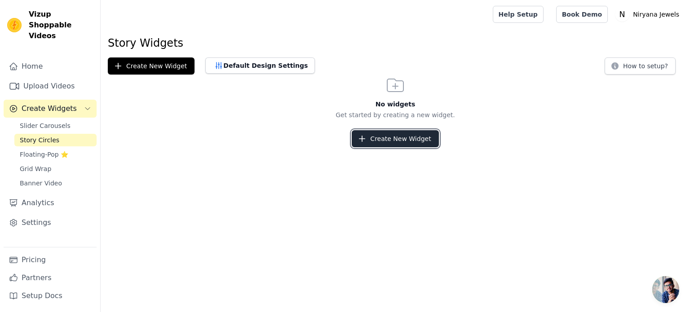
click at [401, 138] on button "Create New Widget" at bounding box center [394, 138] width 87 height 17
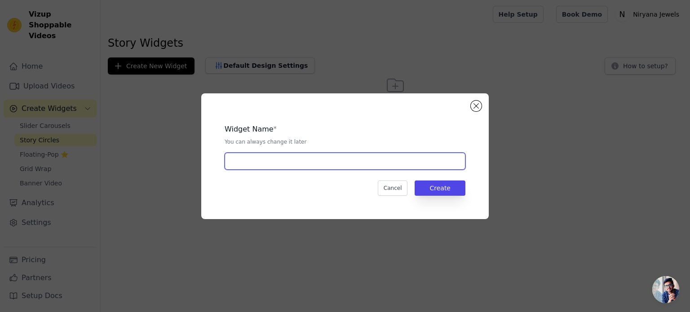
drag, startPoint x: 281, startPoint y: 163, endPoint x: 308, endPoint y: 154, distance: 28.8
click at [281, 163] on input "text" at bounding box center [344, 161] width 241 height 17
type input "niryana 2 story"
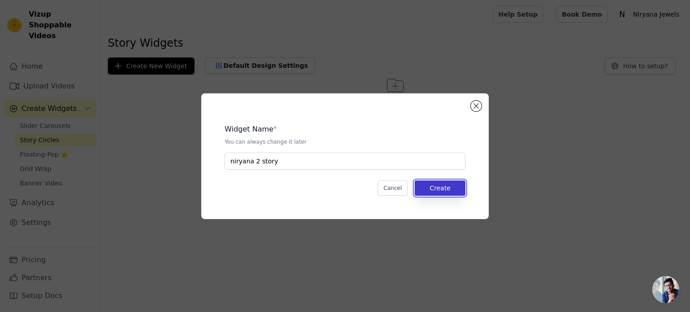
click at [448, 184] on button "Create" at bounding box center [439, 187] width 51 height 15
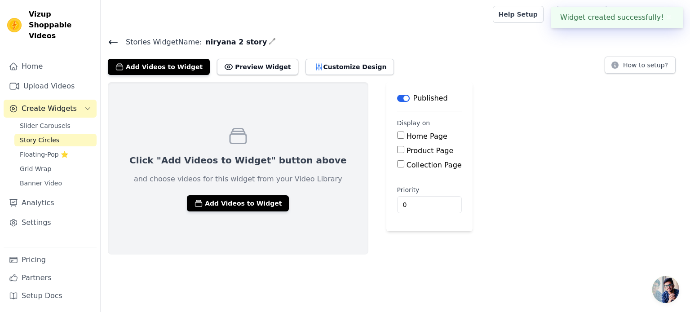
click at [397, 134] on input "Home Page" at bounding box center [400, 135] width 7 height 7
checkbox input "true"
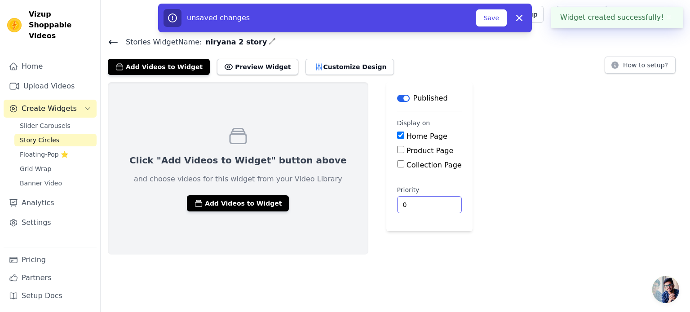
drag, startPoint x: 383, startPoint y: 203, endPoint x: 362, endPoint y: 202, distance: 21.6
click at [386, 202] on main "Label Published Display on Home Page Product Page Collection Page Priority 0 un…" at bounding box center [429, 156] width 86 height 149
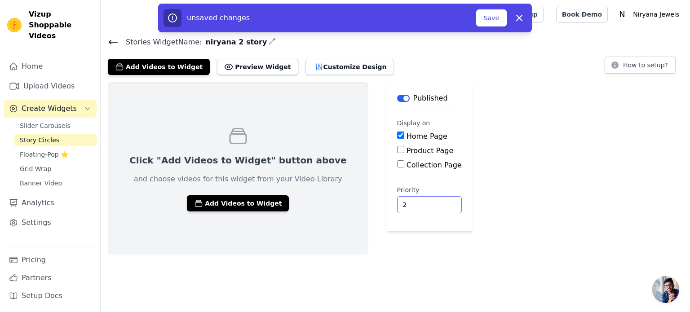
type input "2"
click at [221, 204] on button "Add Videos to Widget" at bounding box center [238, 203] width 102 height 16
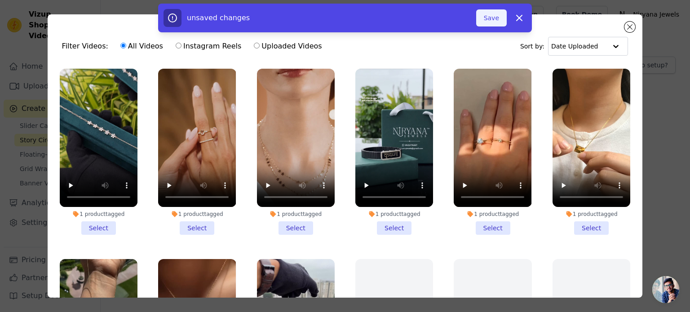
click at [499, 20] on button "Save" at bounding box center [491, 17] width 31 height 17
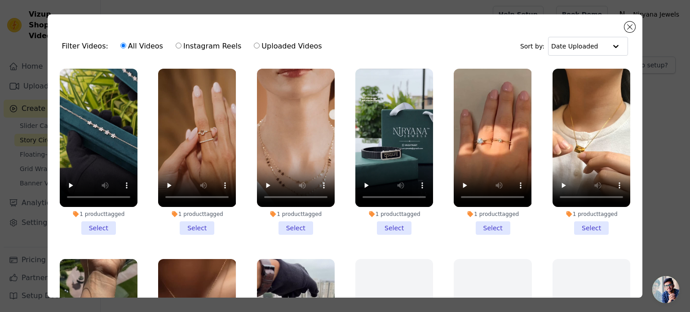
click at [96, 227] on li "1 product tagged Select" at bounding box center [99, 152] width 78 height 166
click at [0, 0] on input "1 product tagged Select" at bounding box center [0, 0] width 0 height 0
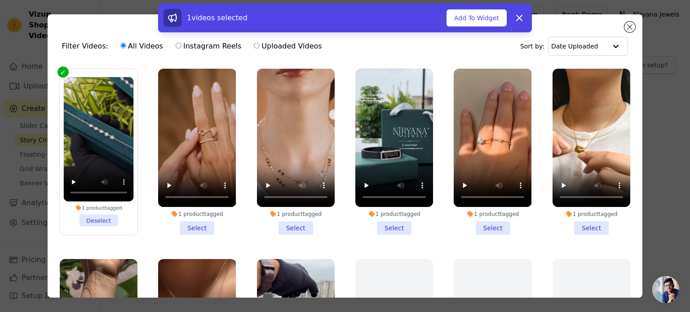
click at [193, 220] on li "1 product tagged Select" at bounding box center [197, 152] width 78 height 166
click at [0, 0] on input "1 product tagged Select" at bounding box center [0, 0] width 0 height 0
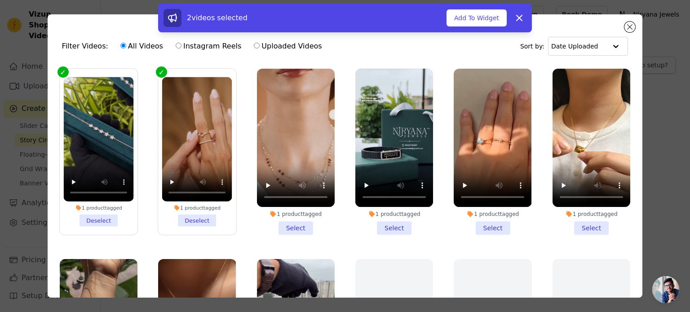
click at [300, 220] on li "1 product tagged Select" at bounding box center [296, 152] width 78 height 166
click at [0, 0] on input "1 product tagged Select" at bounding box center [0, 0] width 0 height 0
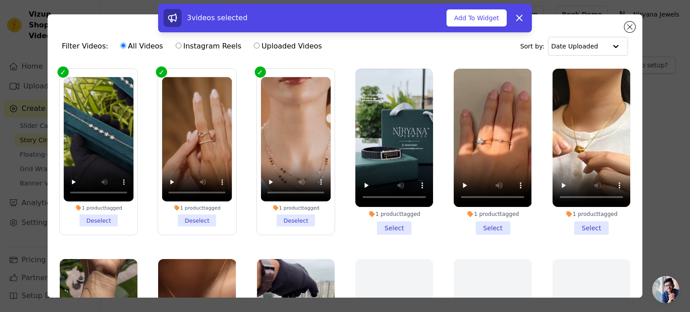
click at [389, 224] on li "1 product tagged Select" at bounding box center [394, 152] width 78 height 166
click at [0, 0] on input "1 product tagged Select" at bounding box center [0, 0] width 0 height 0
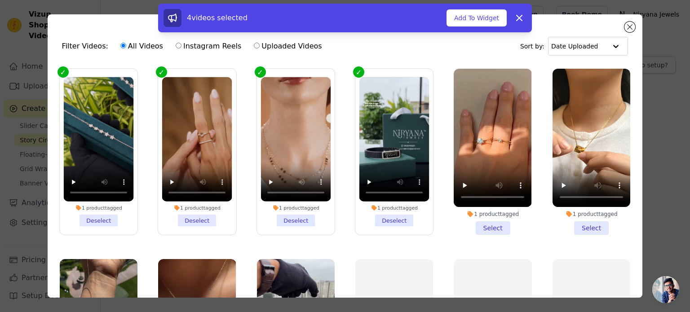
click at [486, 228] on li "1 product tagged Select" at bounding box center [492, 152] width 78 height 166
click at [0, 0] on input "1 product tagged Select" at bounding box center [0, 0] width 0 height 0
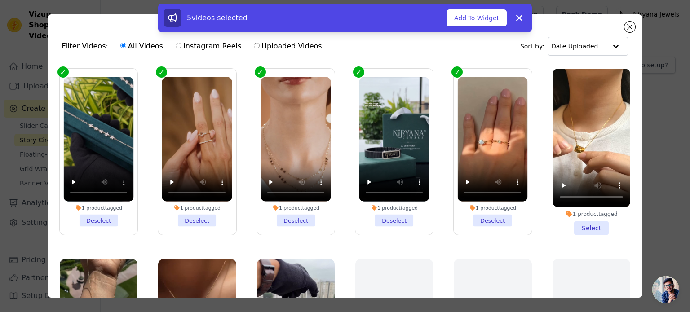
click at [572, 222] on li "1 product tagged Select" at bounding box center [591, 152] width 78 height 166
click at [0, 0] on input "1 product tagged Select" at bounding box center [0, 0] width 0 height 0
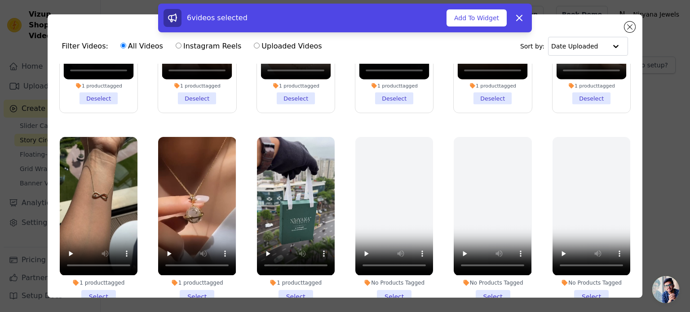
scroll to position [180, 0]
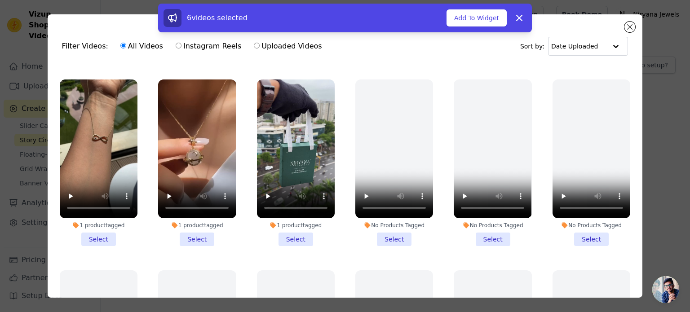
click at [104, 227] on li "1 product tagged Select" at bounding box center [99, 162] width 78 height 166
click at [0, 0] on input "1 product tagged Select" at bounding box center [0, 0] width 0 height 0
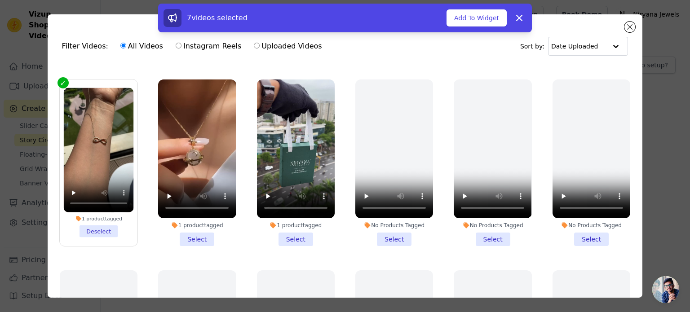
drag, startPoint x: 181, startPoint y: 231, endPoint x: 276, endPoint y: 244, distance: 95.1
click at [182, 231] on li "1 product tagged Select" at bounding box center [197, 162] width 78 height 166
click at [0, 0] on input "1 product tagged Select" at bounding box center [0, 0] width 0 height 0
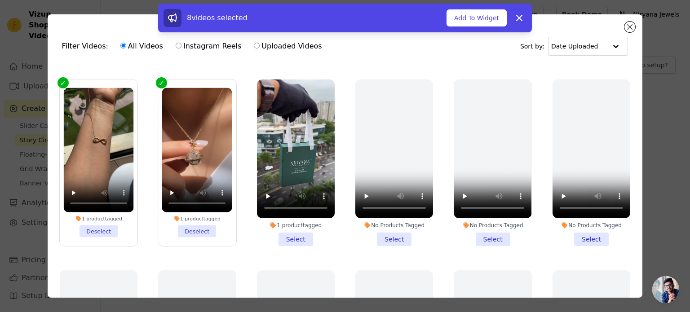
click at [294, 233] on li "1 product tagged Select" at bounding box center [296, 162] width 78 height 166
click at [0, 0] on input "1 product tagged Select" at bounding box center [0, 0] width 0 height 0
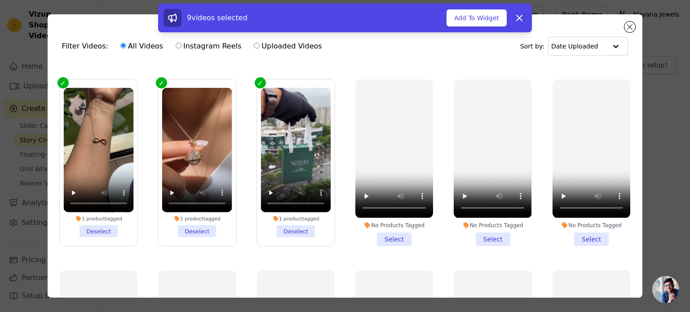
click at [377, 233] on li "No Products Tagged Select" at bounding box center [394, 162] width 78 height 166
click at [0, 0] on input "No Products Tagged Select" at bounding box center [0, 0] width 0 height 0
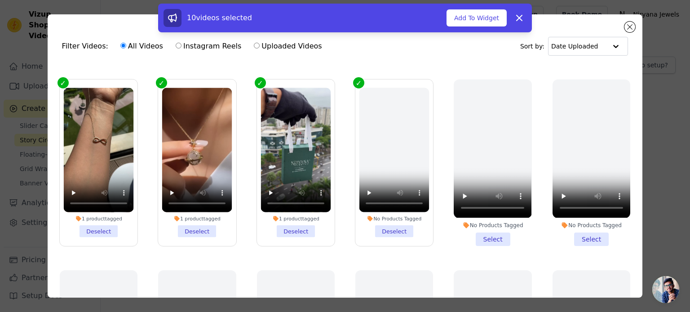
click at [384, 226] on li "No Products Tagged Deselect" at bounding box center [394, 162] width 70 height 149
click at [0, 0] on input "No Products Tagged Deselect" at bounding box center [0, 0] width 0 height 0
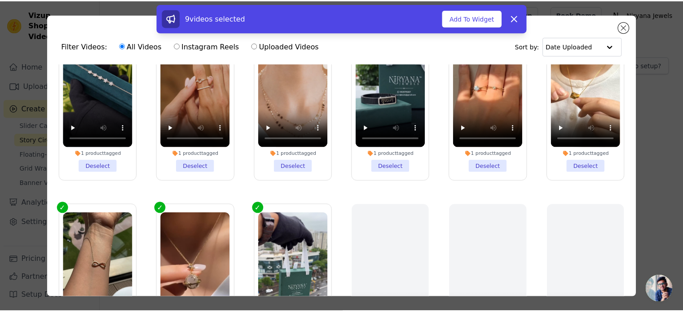
scroll to position [224, 0]
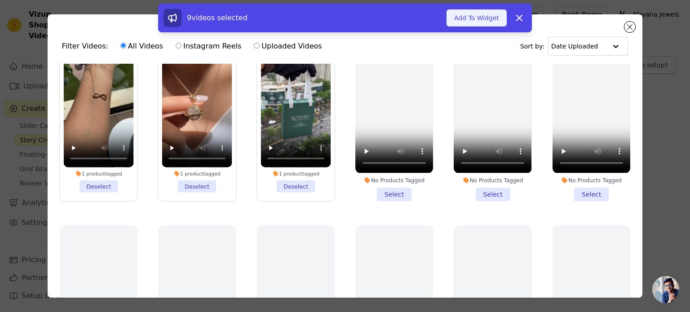
click at [472, 17] on button "Add To Widget" at bounding box center [476, 17] width 60 height 17
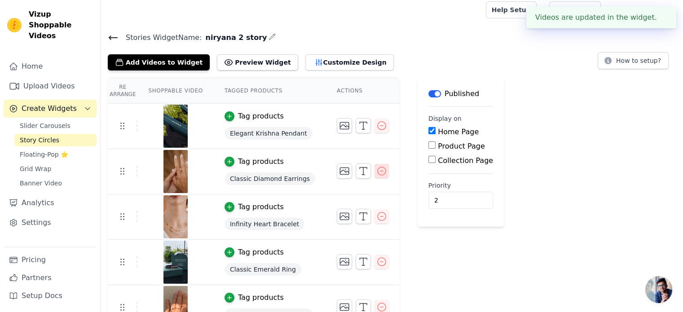
scroll to position [0, 0]
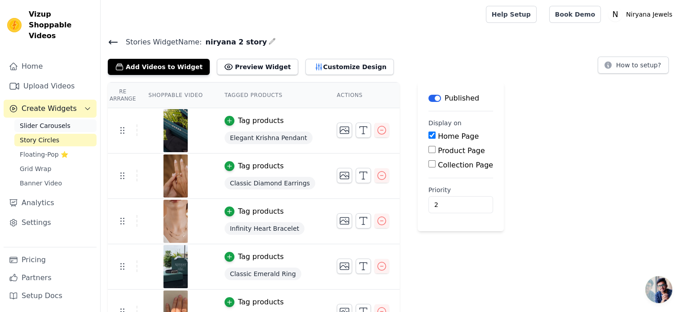
click at [43, 121] on span "Slider Carousels" at bounding box center [45, 125] width 51 height 9
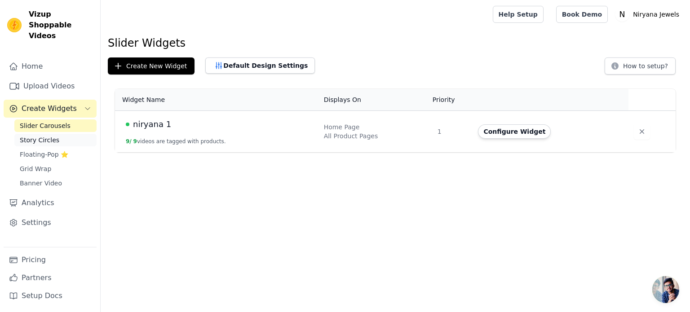
click at [40, 136] on span "Story Circles" at bounding box center [40, 140] width 40 height 9
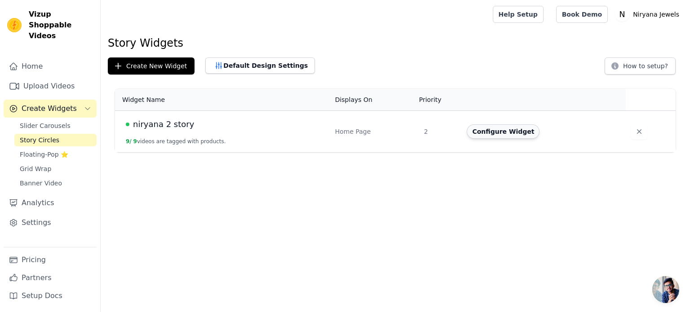
click at [496, 133] on button "Configure Widget" at bounding box center [502, 131] width 73 height 14
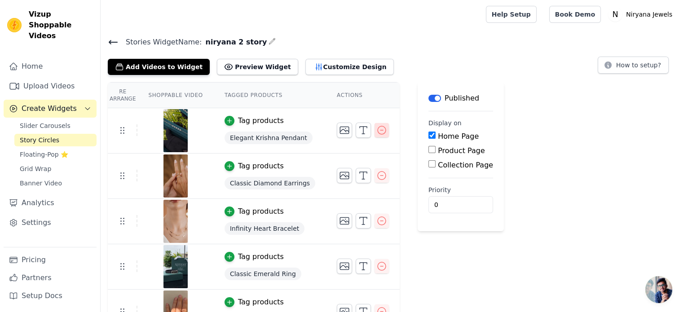
click at [376, 132] on icon "button" at bounding box center [381, 130] width 11 height 11
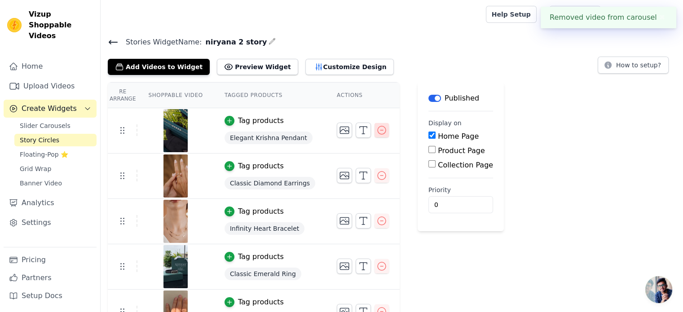
click at [376, 132] on icon "button" at bounding box center [381, 130] width 11 height 11
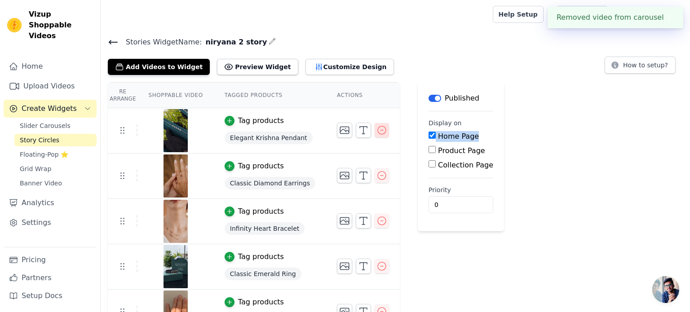
click at [367, 132] on div "Re Arrange Shoppable Video Tagged Products Actions Tag products Elegant Krishna…" at bounding box center [395, 299] width 589 height 434
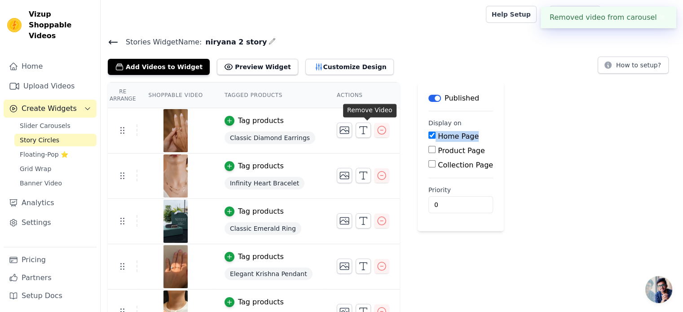
click at [376, 132] on icon "button" at bounding box center [381, 130] width 11 height 11
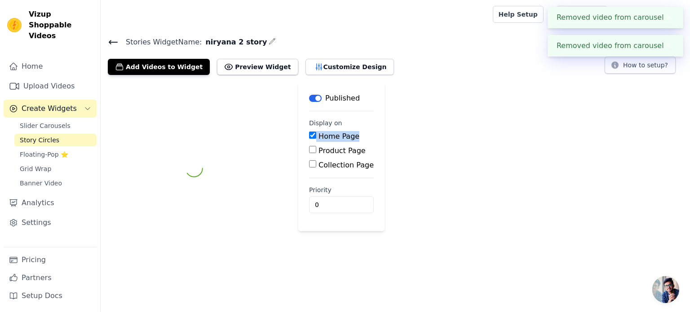
click at [367, 132] on div "Label Published Display on Home Page Product Page Collection Page Priority 0" at bounding box center [395, 168] width 589 height 172
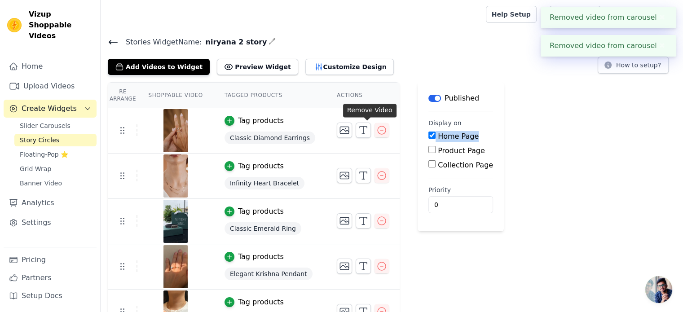
click at [376, 132] on icon "button" at bounding box center [381, 130] width 11 height 11
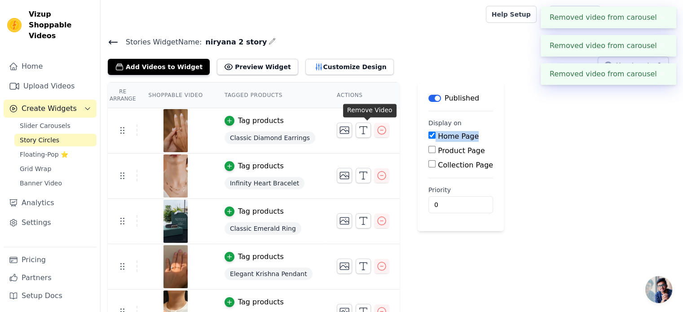
click at [376, 132] on icon "button" at bounding box center [381, 130] width 11 height 11
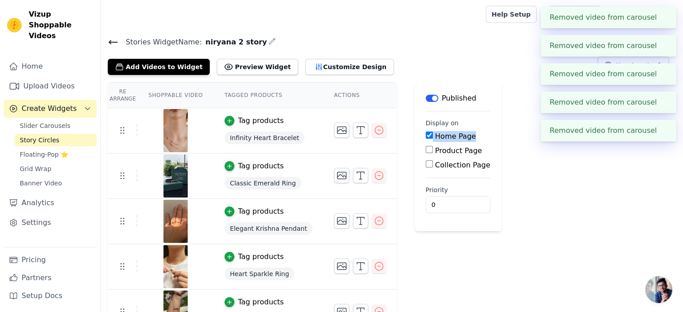
click at [373, 132] on icon "button" at bounding box center [378, 130] width 11 height 11
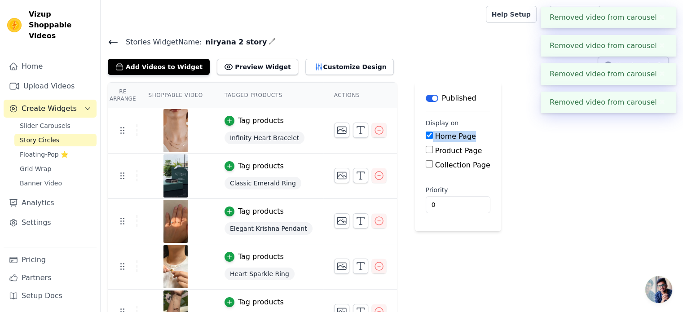
click at [373, 132] on icon "button" at bounding box center [378, 130] width 11 height 11
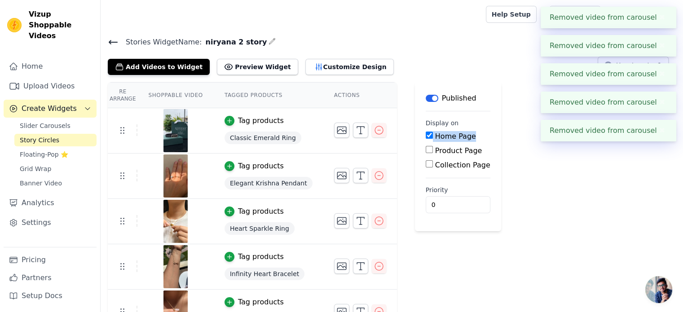
click at [373, 132] on icon "button" at bounding box center [378, 130] width 11 height 11
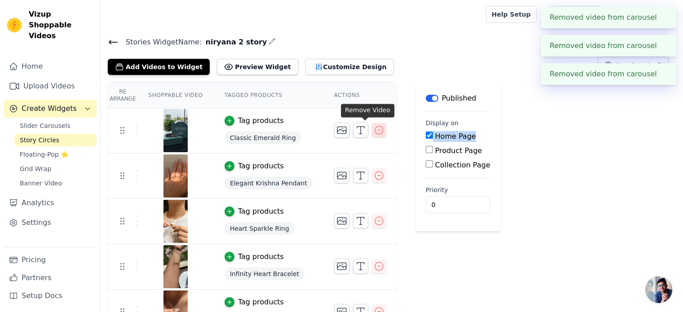
click at [373, 129] on icon "button" at bounding box center [378, 130] width 11 height 11
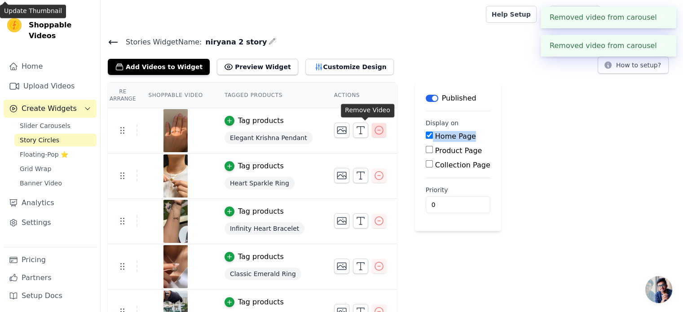
click at [373, 128] on icon "button" at bounding box center [378, 130] width 11 height 11
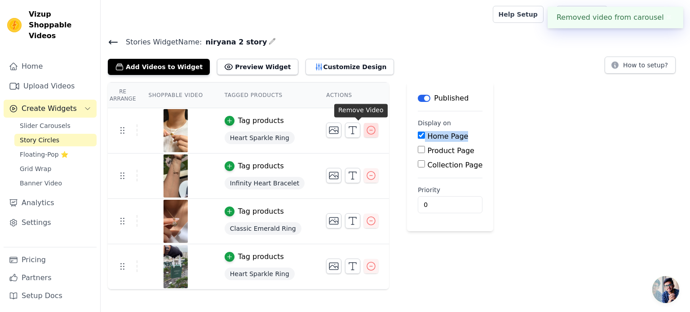
click at [365, 131] on icon "button" at bounding box center [370, 130] width 11 height 11
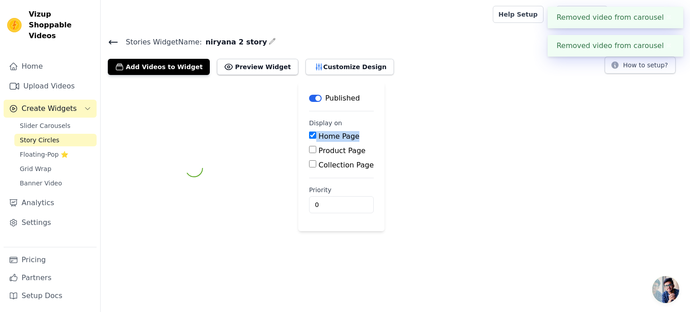
click at [357, 131] on div "Label Published Display on Home Page Product Page Collection Page Priority 0" at bounding box center [395, 168] width 589 height 172
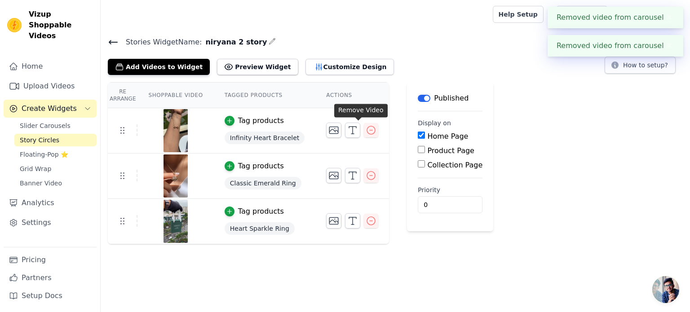
click at [365, 131] on icon "button" at bounding box center [370, 130] width 11 height 11
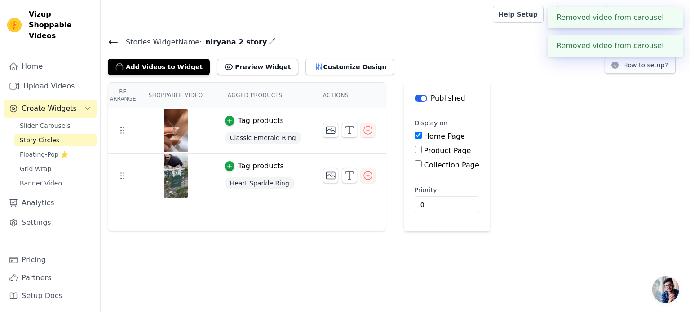
click at [364, 131] on icon "button" at bounding box center [368, 130] width 8 height 8
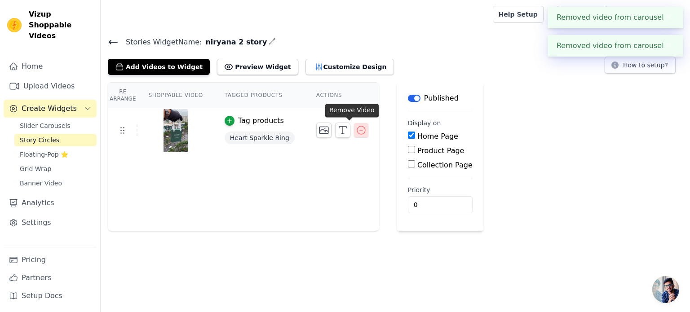
click at [356, 132] on icon "button" at bounding box center [361, 130] width 11 height 11
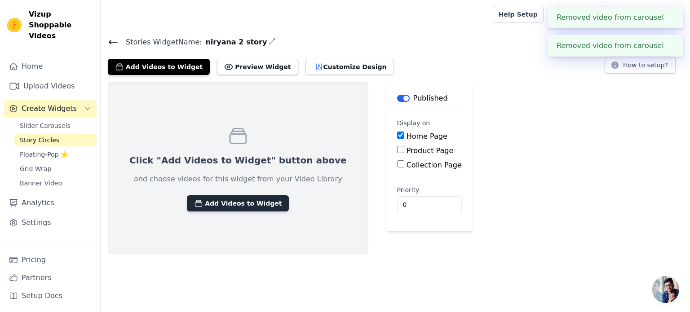
click at [244, 207] on button "Add Videos to Widget" at bounding box center [238, 203] width 102 height 16
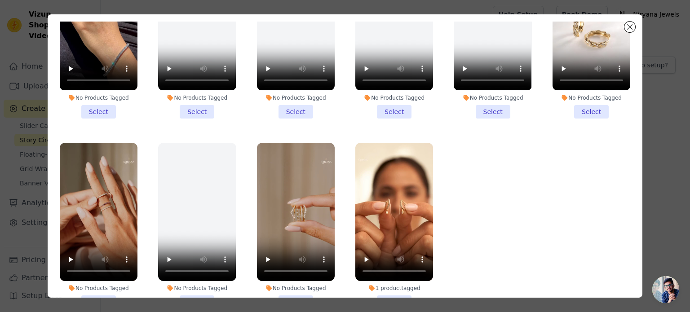
scroll to position [45, 0]
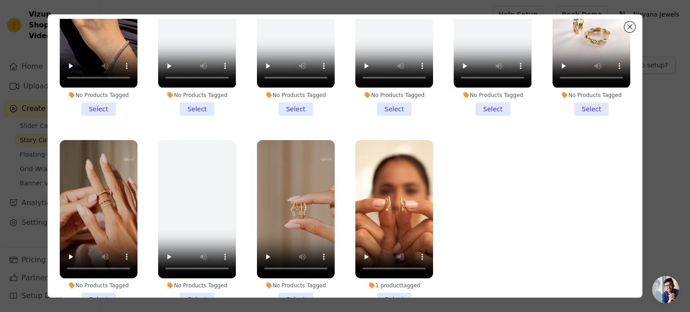
click at [290, 269] on li "No Products Tagged Select" at bounding box center [296, 223] width 78 height 166
click at [0, 0] on input "No Products Tagged Select" at bounding box center [0, 0] width 0 height 0
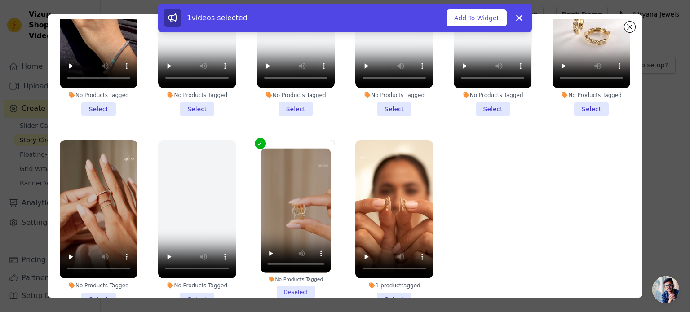
click at [395, 271] on li "1 product tagged Select" at bounding box center [394, 223] width 78 height 166
click at [0, 0] on input "1 product tagged Select" at bounding box center [0, 0] width 0 height 0
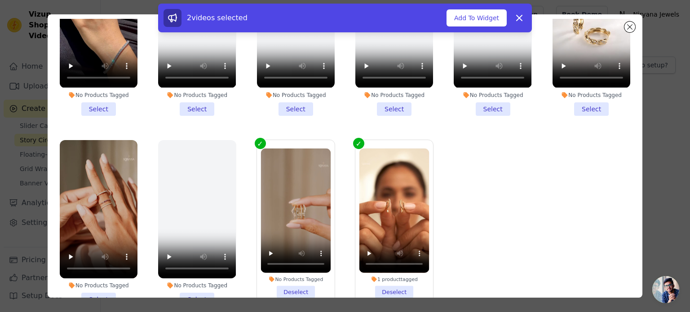
click at [102, 269] on li "No Products Tagged Select" at bounding box center [99, 223] width 78 height 166
click at [0, 0] on input "No Products Tagged Select" at bounding box center [0, 0] width 0 height 0
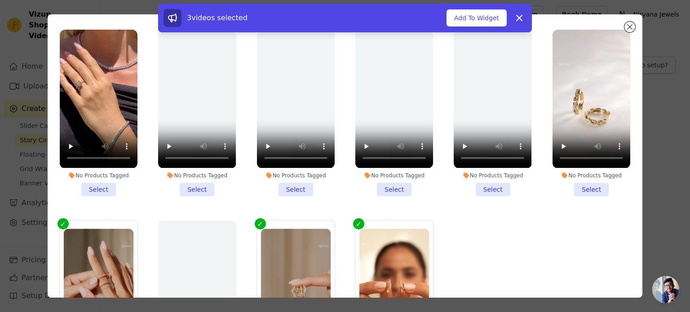
scroll to position [1128, 0]
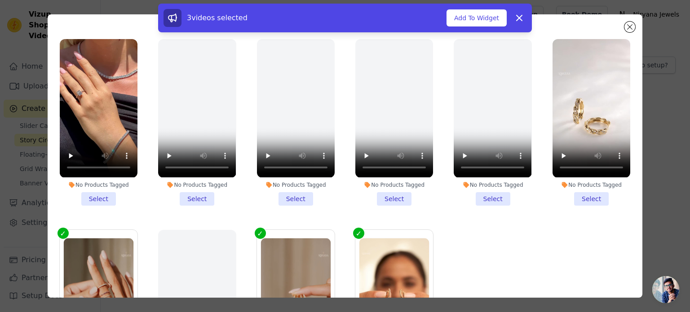
click at [580, 173] on li "No Products Tagged Select" at bounding box center [591, 122] width 78 height 166
click at [0, 0] on input "No Products Tagged Select" at bounding box center [0, 0] width 0 height 0
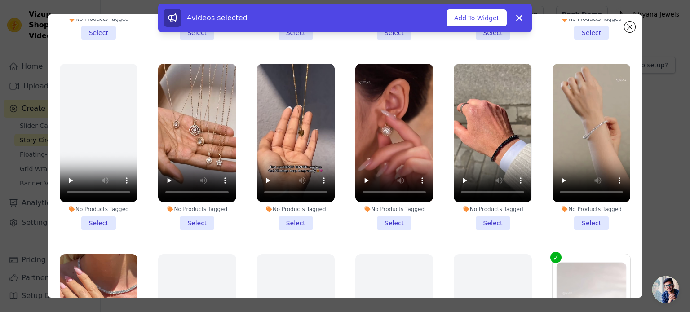
scroll to position [903, 0]
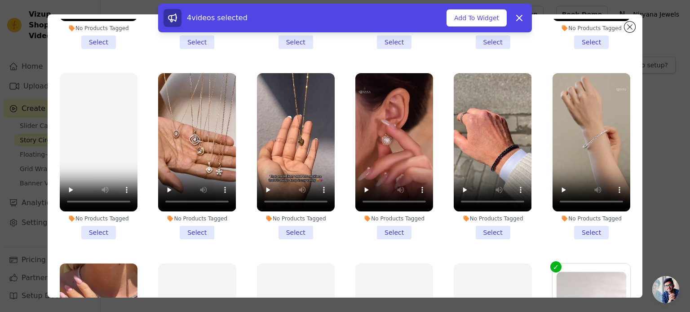
click at [572, 211] on li "No Products Tagged Select" at bounding box center [591, 156] width 78 height 166
click at [0, 0] on input "No Products Tagged Select" at bounding box center [0, 0] width 0 height 0
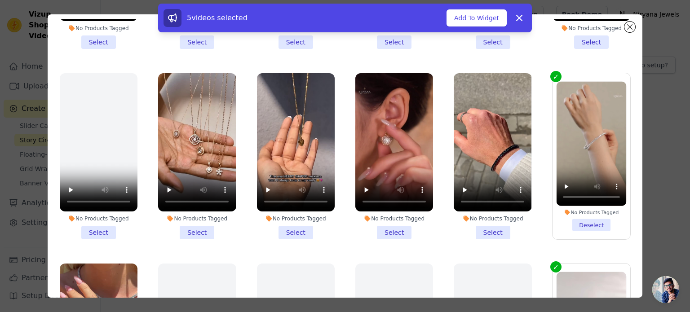
click at [393, 211] on li "No Products Tagged Select" at bounding box center [394, 156] width 78 height 166
click at [0, 0] on input "No Products Tagged Select" at bounding box center [0, 0] width 0 height 0
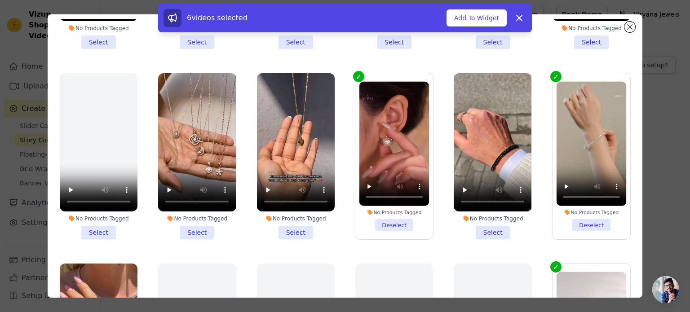
click at [387, 202] on li "No Products Tagged Deselect" at bounding box center [394, 155] width 70 height 149
click at [0, 0] on input "No Products Tagged Deselect" at bounding box center [0, 0] width 0 height 0
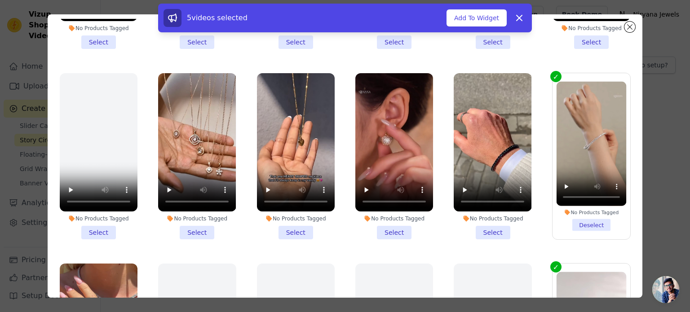
click at [381, 208] on li "No Products Tagged Select" at bounding box center [394, 156] width 78 height 166
click at [0, 0] on input "No Products Tagged Select" at bounding box center [0, 0] width 0 height 0
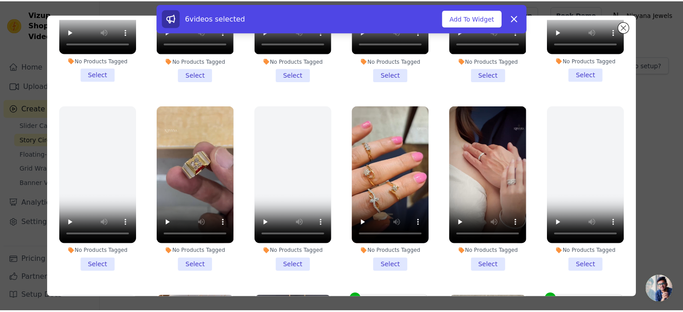
scroll to position [679, 0]
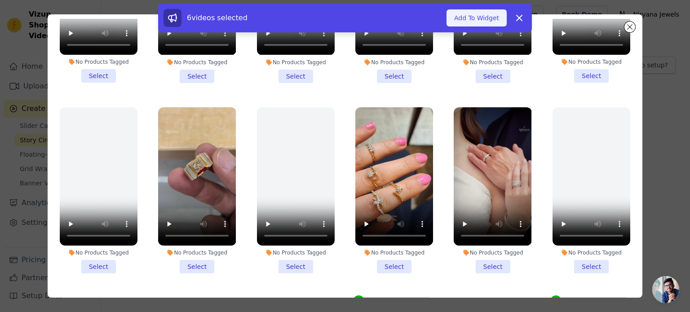
click at [484, 17] on button "Add To Widget" at bounding box center [476, 17] width 60 height 17
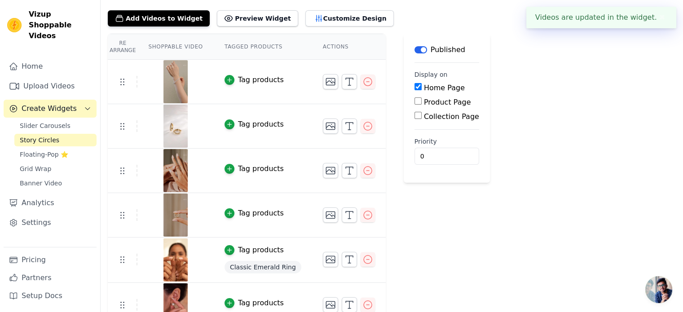
scroll to position [62, 0]
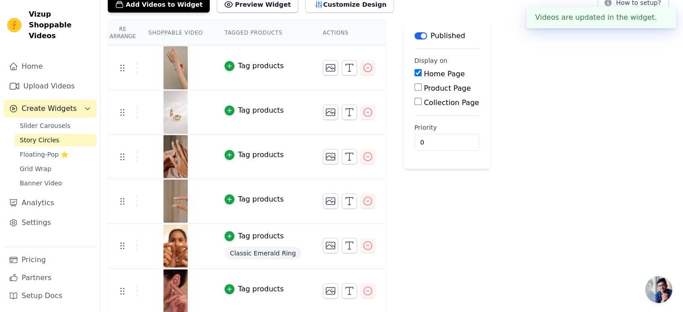
click at [245, 61] on div "Tag products" at bounding box center [261, 66] width 46 height 11
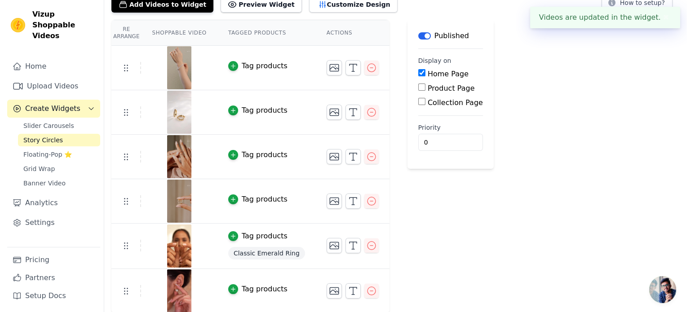
scroll to position [0, 0]
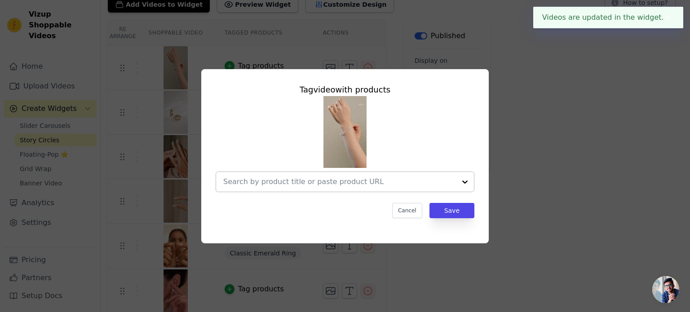
click at [331, 172] on div at bounding box center [339, 182] width 233 height 20
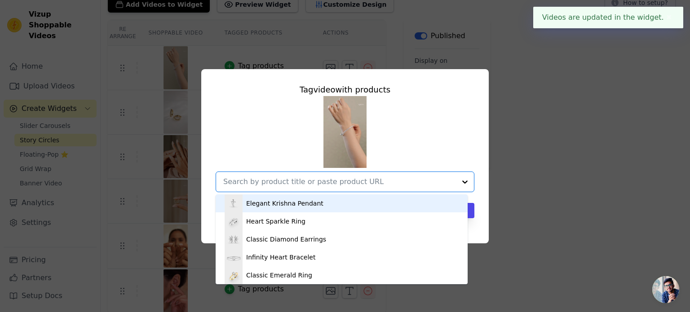
click at [321, 197] on div "Elegant Krishna Pendant" at bounding box center [341, 203] width 234 height 18
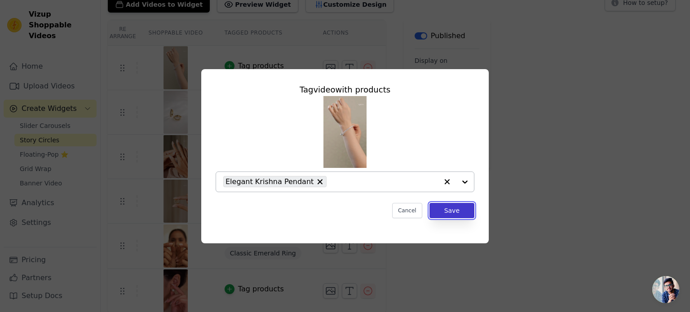
drag, startPoint x: 457, startPoint y: 214, endPoint x: 452, endPoint y: 212, distance: 4.7
click at [456, 213] on button "Save" at bounding box center [451, 210] width 45 height 15
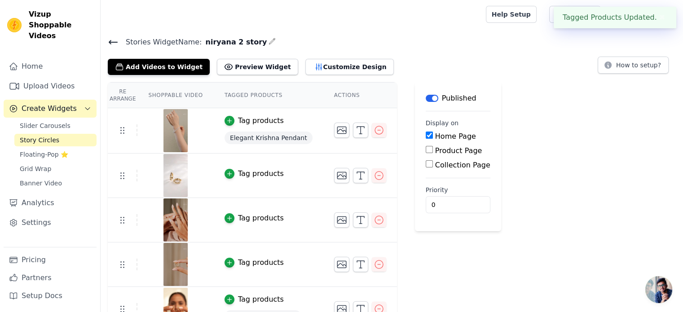
click at [255, 172] on div "Tag products" at bounding box center [261, 173] width 46 height 11
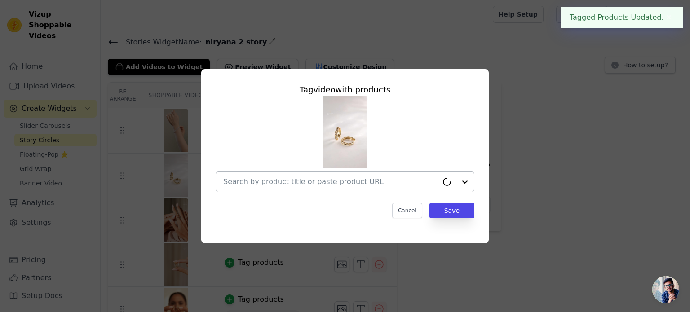
click at [281, 175] on div at bounding box center [330, 182] width 215 height 20
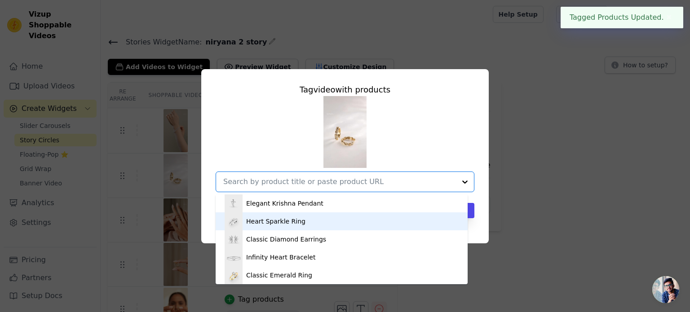
click at [281, 226] on div "Heart Sparkle Ring" at bounding box center [341, 221] width 234 height 18
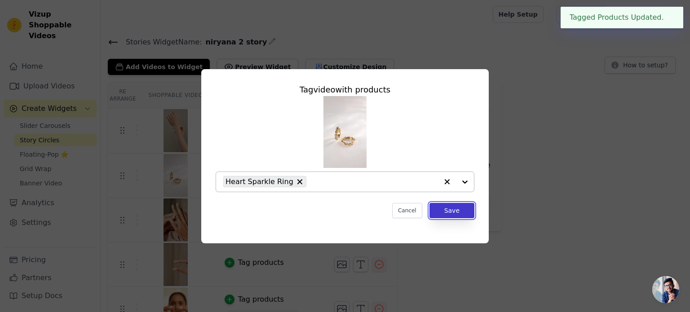
click at [444, 214] on button "Save" at bounding box center [451, 210] width 45 height 15
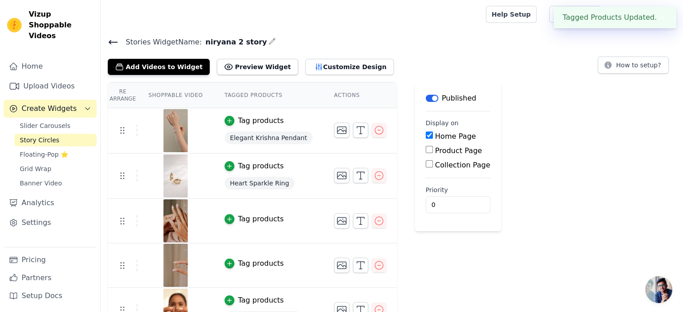
click at [244, 215] on div "Tag products" at bounding box center [261, 219] width 46 height 11
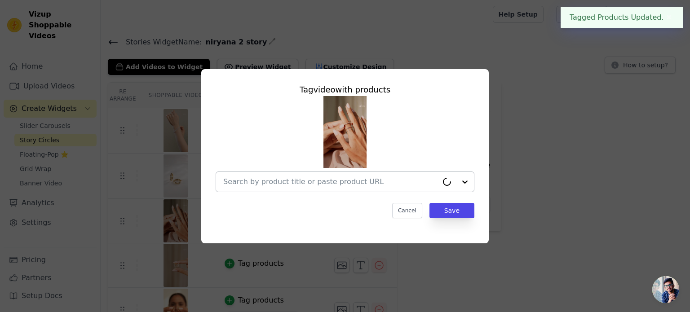
click at [277, 183] on input "text" at bounding box center [330, 181] width 215 height 11
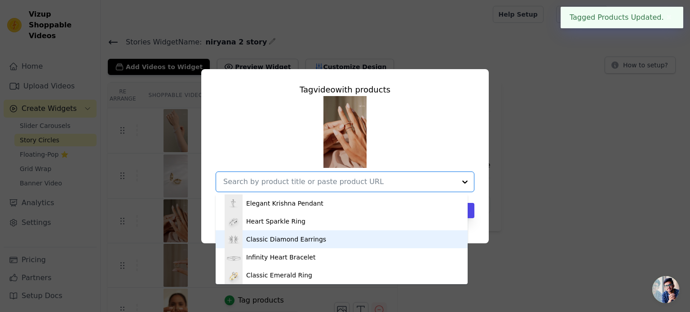
click at [293, 237] on div "Classic Diamond Earrings" at bounding box center [286, 239] width 80 height 9
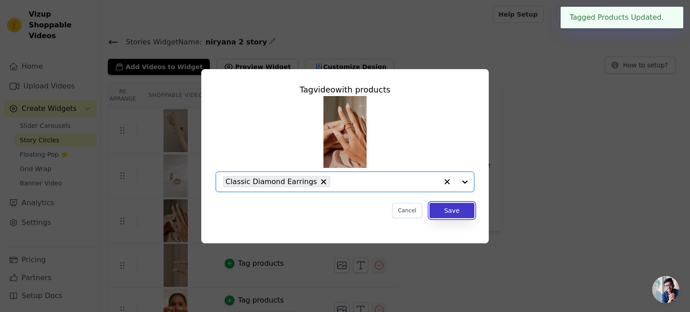
click at [439, 207] on button "Save" at bounding box center [451, 210] width 45 height 15
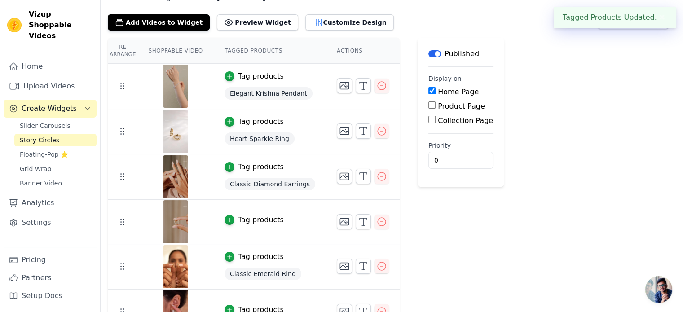
scroll to position [65, 0]
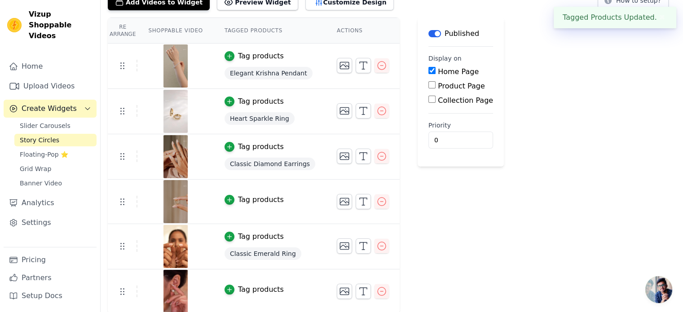
click at [251, 201] on div "Tag products" at bounding box center [261, 199] width 46 height 11
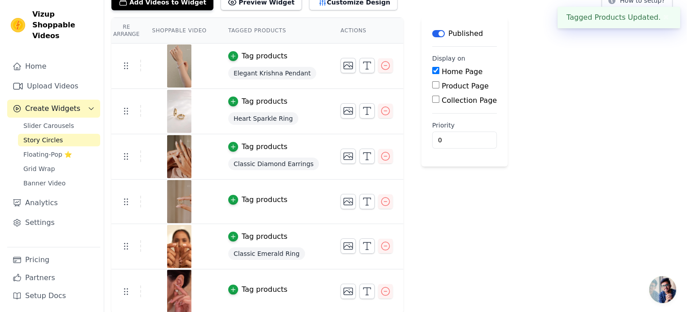
scroll to position [0, 0]
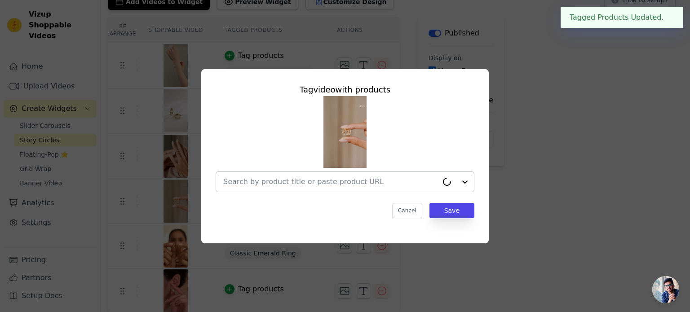
click at [348, 174] on div at bounding box center [330, 182] width 215 height 20
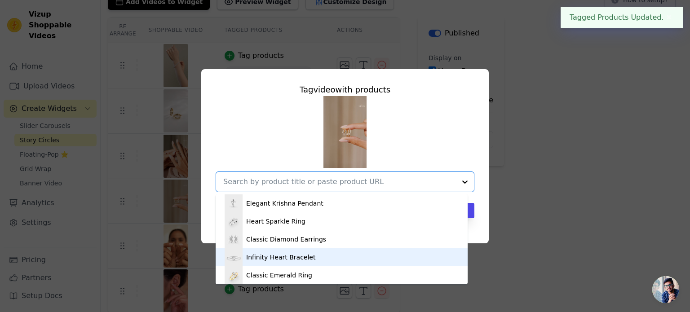
click at [324, 263] on div "Infinity Heart Bracelet" at bounding box center [341, 257] width 234 height 18
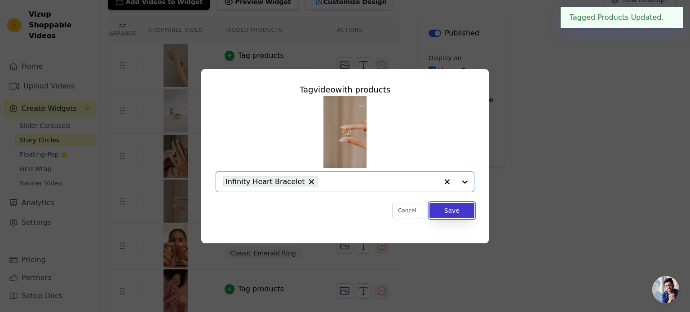
click at [460, 212] on button "Save" at bounding box center [451, 210] width 45 height 15
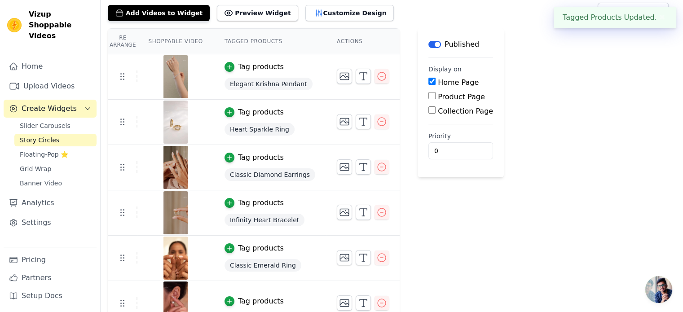
scroll to position [66, 0]
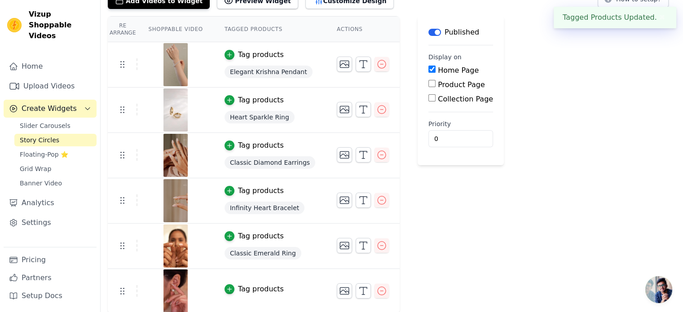
click at [244, 252] on span "Classic Emerald Ring" at bounding box center [262, 253] width 77 height 13
click at [250, 286] on div "Tag products" at bounding box center [261, 289] width 46 height 11
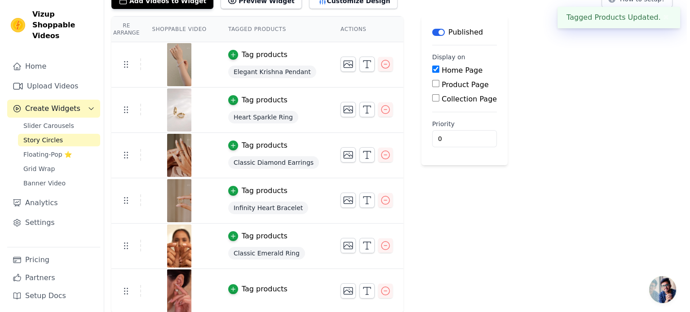
scroll to position [0, 0]
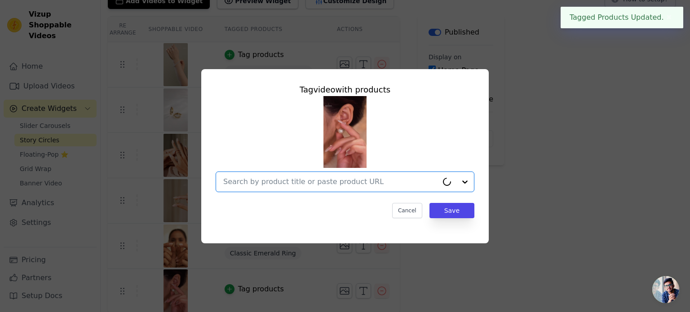
click at [372, 184] on input "text" at bounding box center [330, 181] width 215 height 11
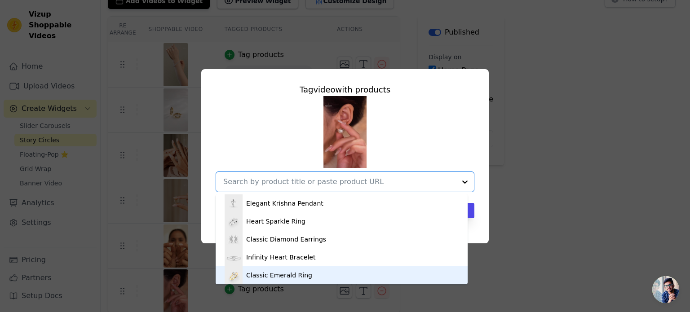
click at [346, 273] on div "Classic Emerald Ring" at bounding box center [341, 275] width 234 height 18
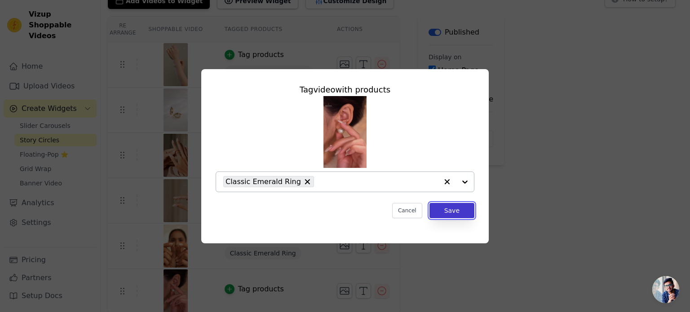
click at [459, 215] on button "Save" at bounding box center [451, 210] width 45 height 15
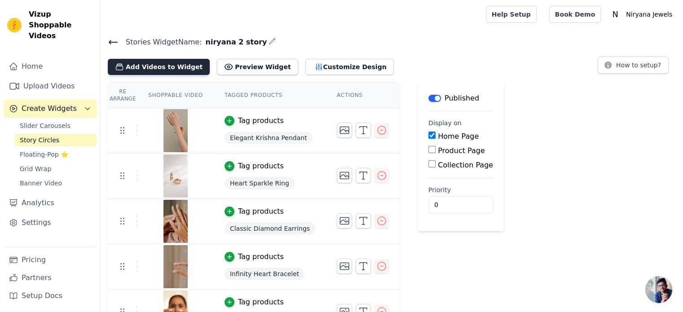
click at [160, 69] on button "Add Videos to Widget" at bounding box center [159, 67] width 102 height 16
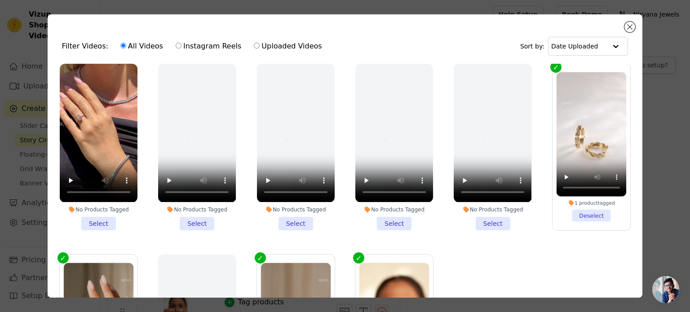
scroll to position [1128, 0]
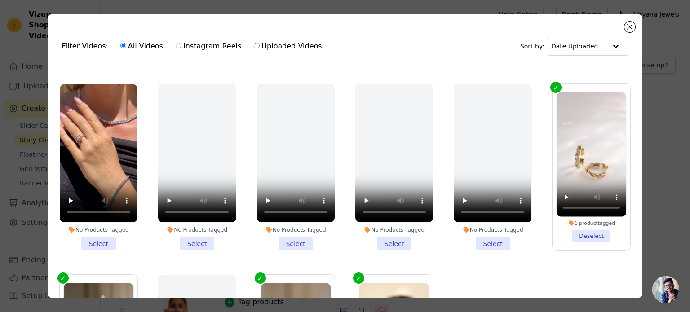
click at [108, 216] on li "No Products Tagged Select" at bounding box center [99, 167] width 78 height 166
click at [0, 0] on input "No Products Tagged Select" at bounding box center [0, 0] width 0 height 0
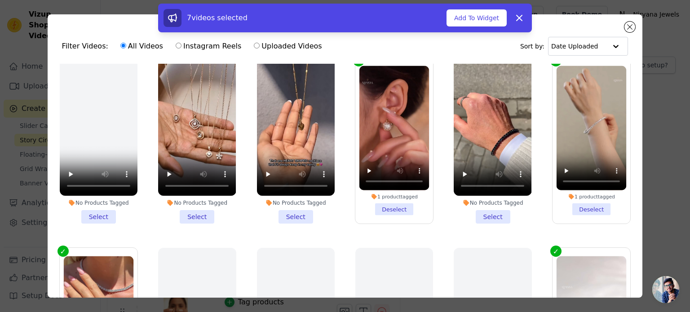
scroll to position [948, 0]
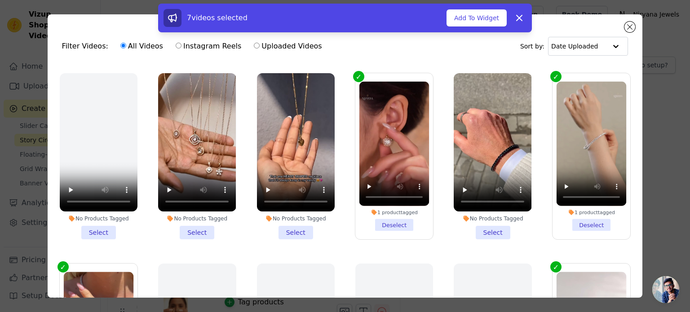
click at [492, 209] on li "No Products Tagged Select" at bounding box center [492, 156] width 78 height 166
click at [0, 0] on input "No Products Tagged Select" at bounding box center [0, 0] width 0 height 0
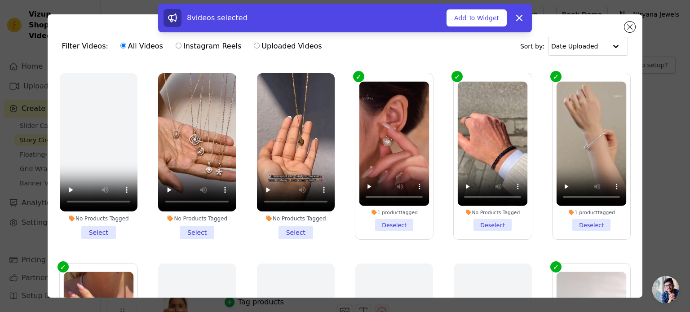
click at [196, 210] on li "No Products Tagged Select" at bounding box center [197, 156] width 78 height 166
click at [0, 0] on input "No Products Tagged Select" at bounding box center [0, 0] width 0 height 0
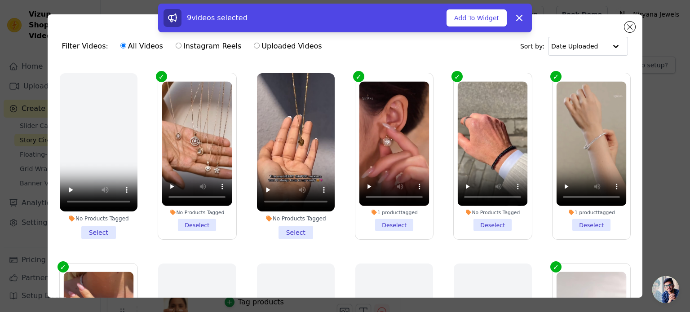
click at [292, 209] on li "No Products Tagged Select" at bounding box center [296, 156] width 78 height 166
click at [0, 0] on input "No Products Tagged Select" at bounding box center [0, 0] width 0 height 0
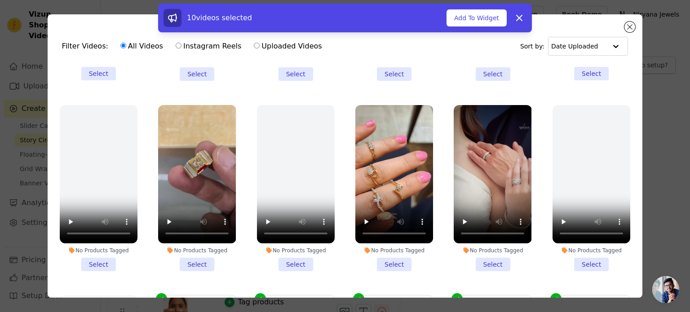
scroll to position [724, 0]
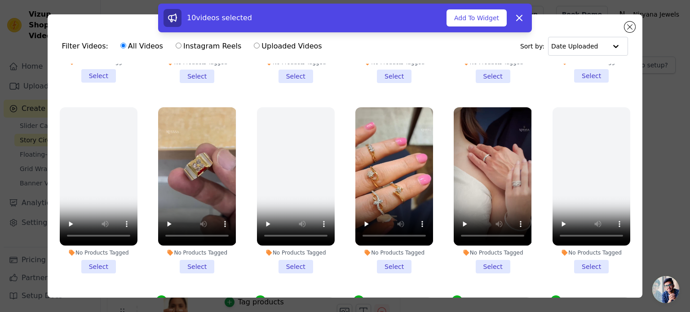
click at [484, 248] on li "No Products Tagged Select" at bounding box center [492, 190] width 78 height 166
click at [0, 0] on input "No Products Tagged Select" at bounding box center [0, 0] width 0 height 0
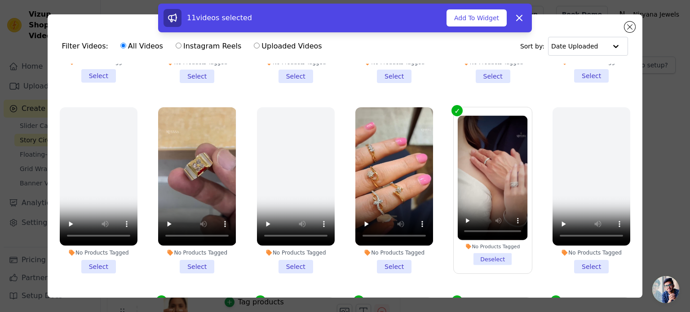
click at [390, 246] on li "No Products Tagged Select" at bounding box center [394, 190] width 78 height 166
click at [0, 0] on input "No Products Tagged Select" at bounding box center [0, 0] width 0 height 0
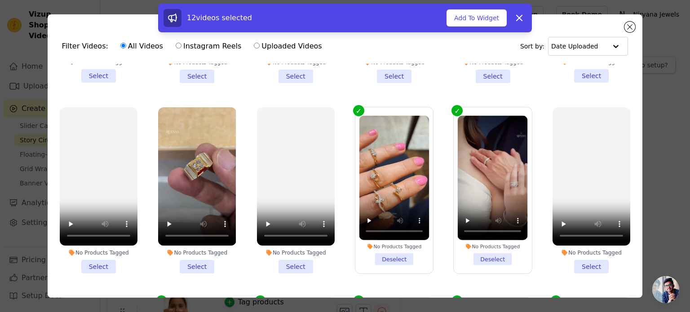
drag, startPoint x: 206, startPoint y: 248, endPoint x: 214, endPoint y: 246, distance: 7.4
click at [206, 248] on li "No Products Tagged Select" at bounding box center [197, 190] width 78 height 166
click at [0, 0] on input "No Products Tagged Select" at bounding box center [0, 0] width 0 height 0
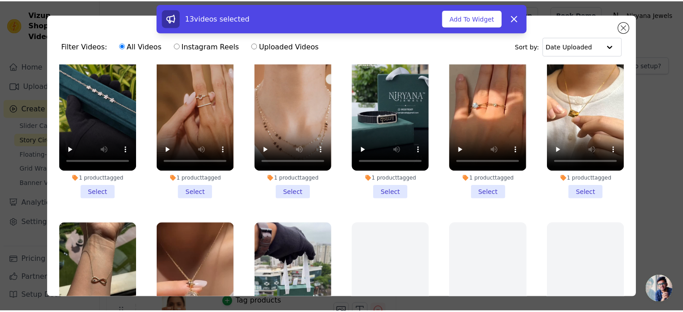
scroll to position [0, 0]
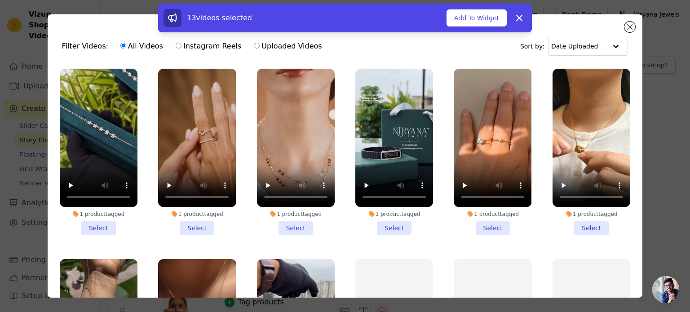
click at [191, 220] on li "1 product tagged Select" at bounding box center [197, 152] width 78 height 166
click at [0, 0] on input "1 product tagged Select" at bounding box center [0, 0] width 0 height 0
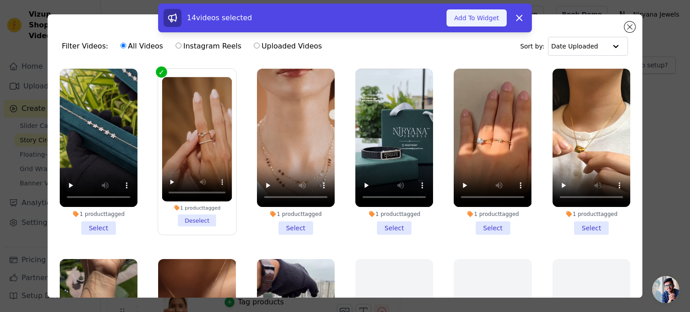
click at [488, 18] on button "Add To Widget" at bounding box center [476, 17] width 60 height 17
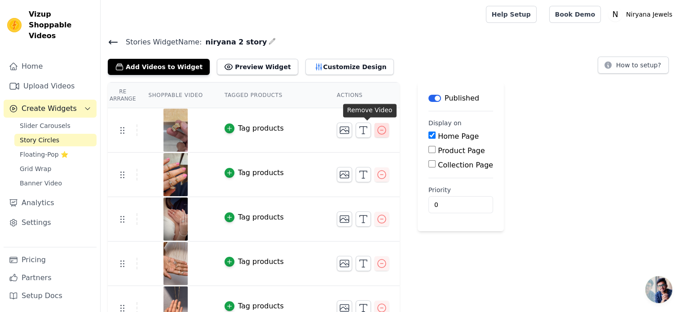
click at [376, 132] on icon "button" at bounding box center [381, 130] width 11 height 11
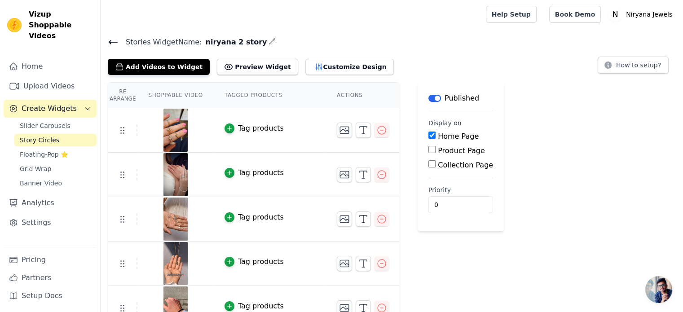
click at [252, 123] on div "Tag products" at bounding box center [261, 128] width 46 height 11
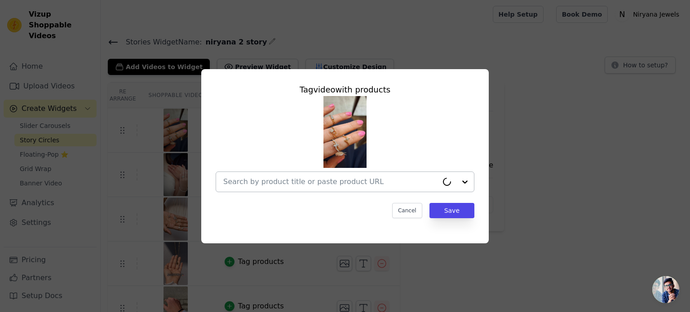
click at [289, 176] on div at bounding box center [330, 182] width 215 height 20
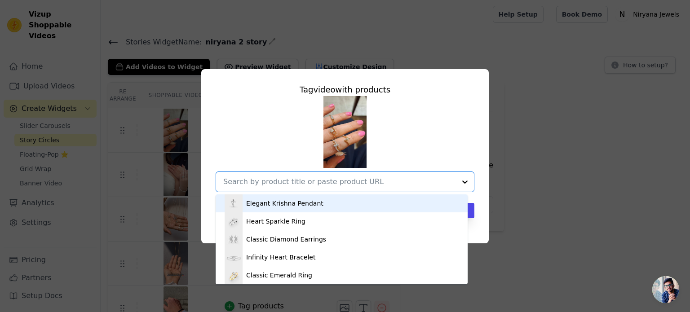
click at [302, 205] on div "Elegant Krishna Pendant" at bounding box center [284, 203] width 77 height 9
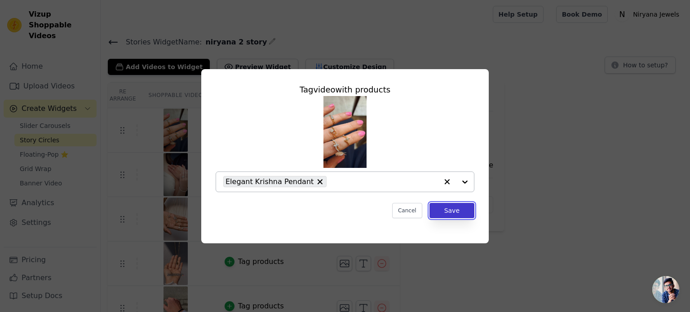
click at [451, 204] on button "Save" at bounding box center [451, 210] width 45 height 15
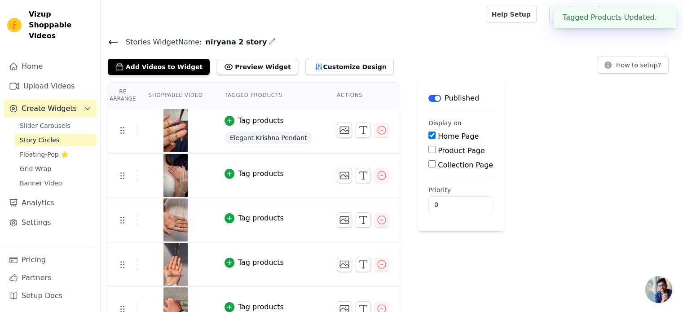
click at [251, 168] on div "Tag products" at bounding box center [261, 173] width 46 height 11
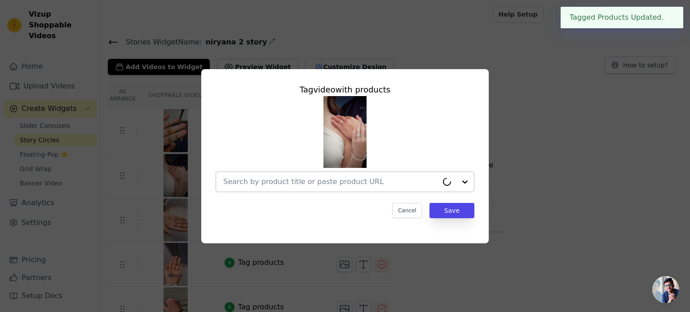
click at [282, 182] on input "text" at bounding box center [330, 181] width 215 height 11
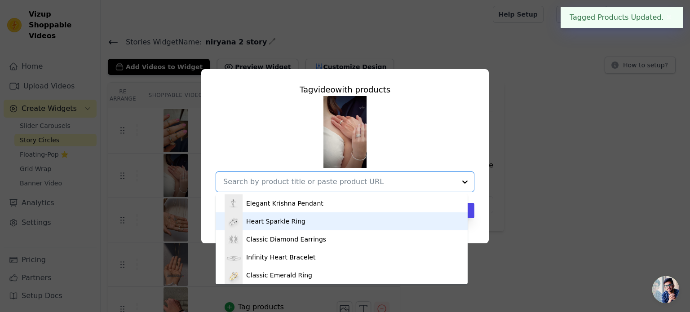
click at [291, 224] on div "Heart Sparkle Ring" at bounding box center [275, 221] width 59 height 9
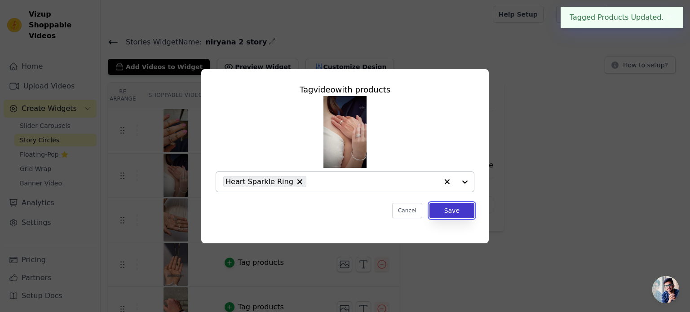
click at [470, 208] on button "Save" at bounding box center [451, 210] width 45 height 15
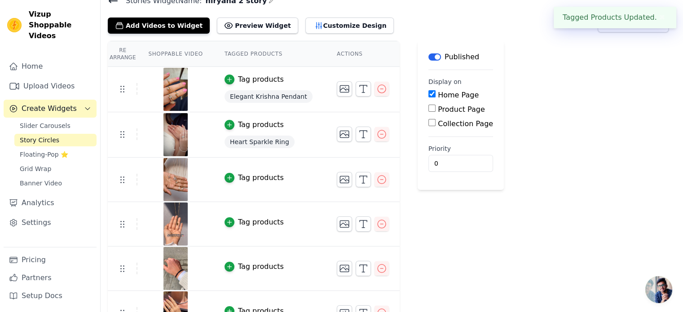
scroll to position [45, 0]
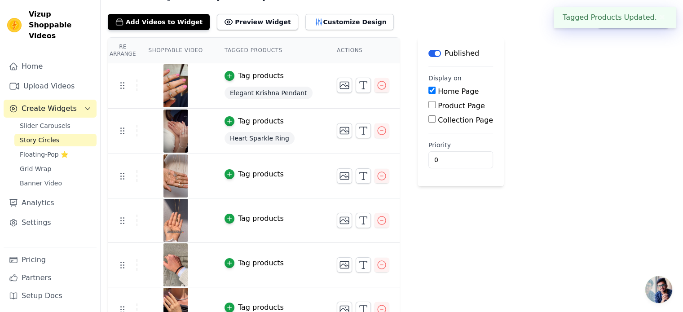
click at [238, 174] on div "Tag products" at bounding box center [261, 174] width 46 height 11
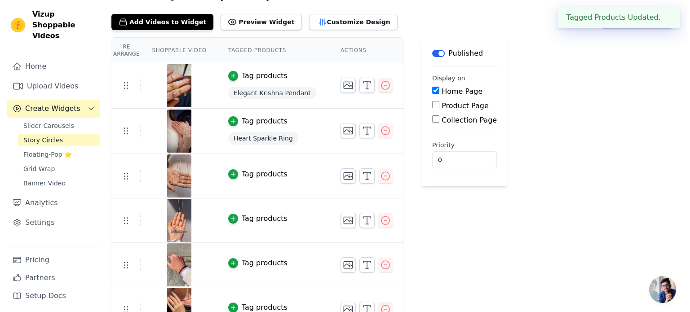
scroll to position [0, 0]
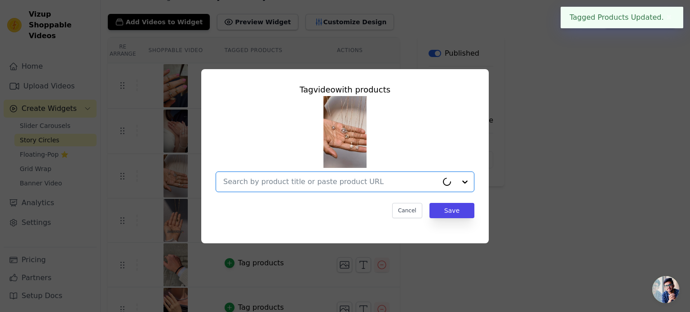
click at [315, 183] on input "text" at bounding box center [330, 181] width 215 height 11
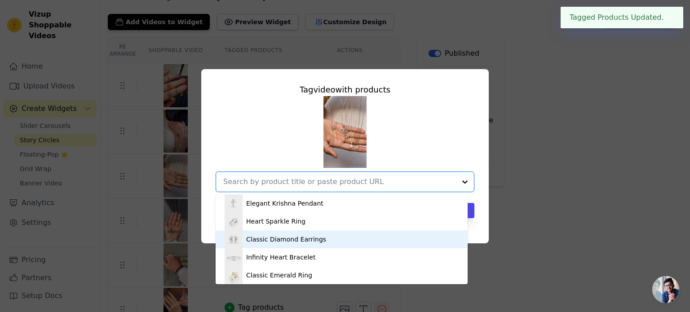
click at [316, 236] on div "Classic Diamond Earrings" at bounding box center [341, 239] width 234 height 18
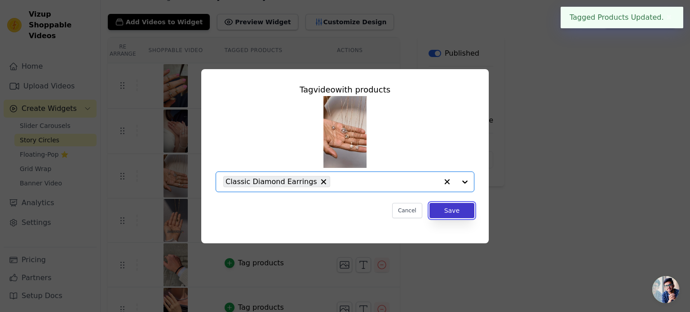
click at [457, 203] on button "Save" at bounding box center [451, 210] width 45 height 15
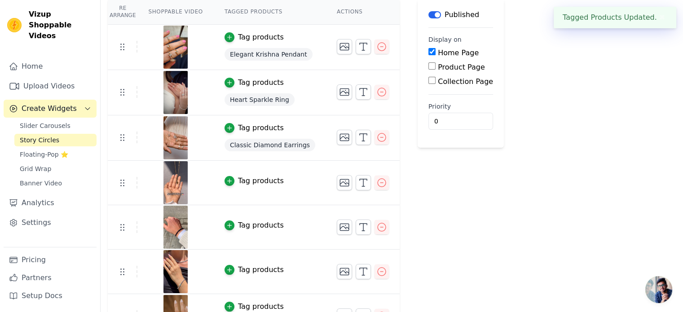
scroll to position [90, 0]
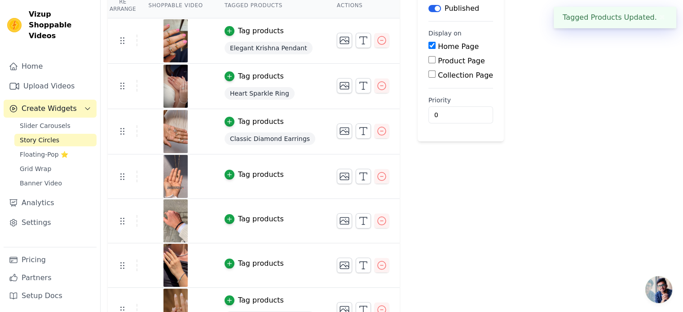
click at [248, 177] on div "Tag products" at bounding box center [261, 174] width 46 height 11
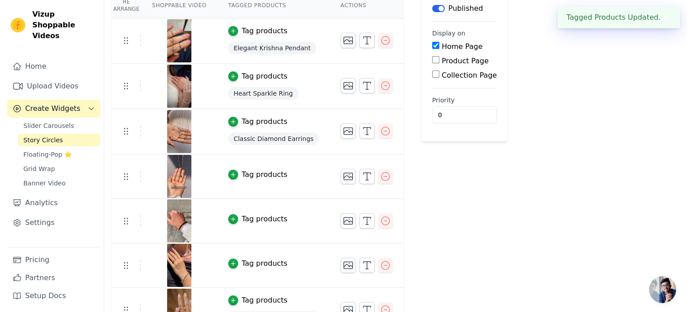
scroll to position [0, 0]
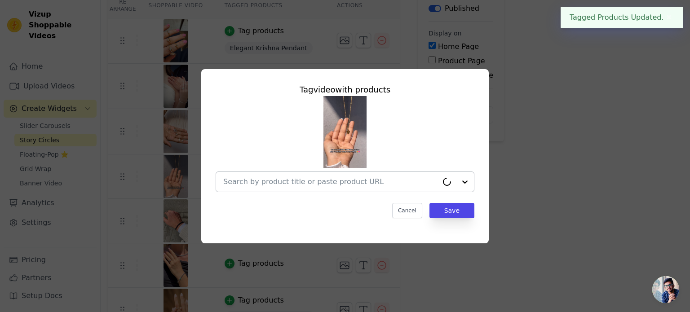
click at [287, 180] on input "text" at bounding box center [330, 181] width 215 height 11
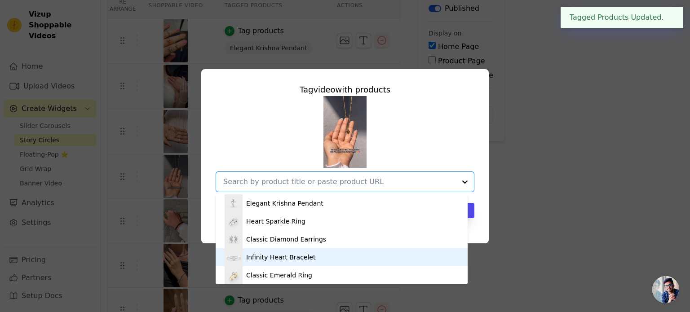
click at [283, 258] on div "Infinity Heart Bracelet" at bounding box center [280, 257] width 69 height 9
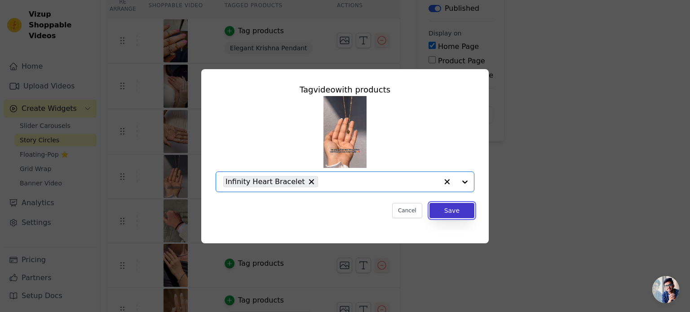
click at [458, 213] on button "Save" at bounding box center [451, 210] width 45 height 15
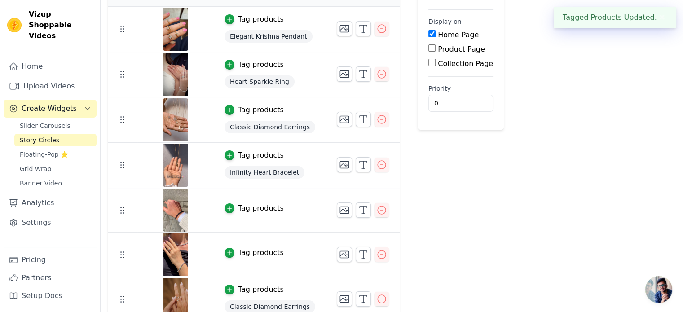
scroll to position [135, 0]
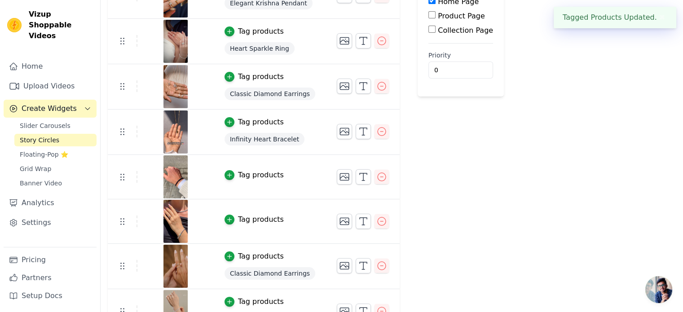
click at [245, 176] on div "Tag products" at bounding box center [261, 175] width 46 height 11
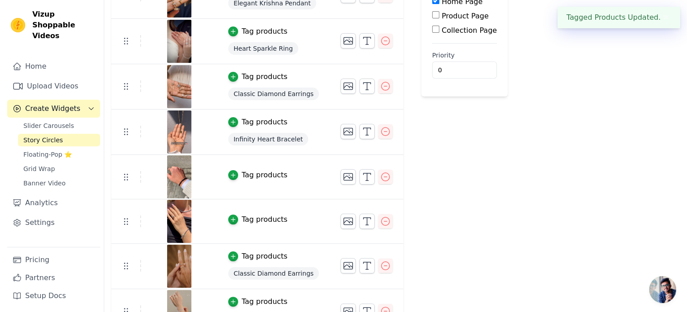
scroll to position [0, 0]
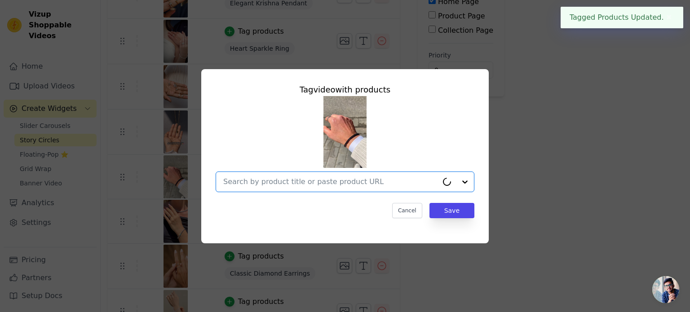
click at [291, 183] on input "text" at bounding box center [330, 181] width 215 height 11
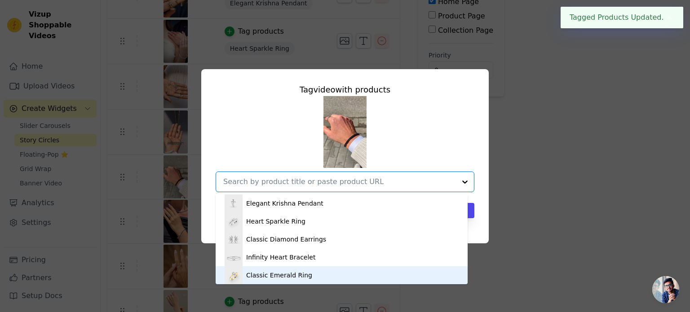
click at [305, 268] on div "Classic Emerald Ring" at bounding box center [341, 275] width 234 height 18
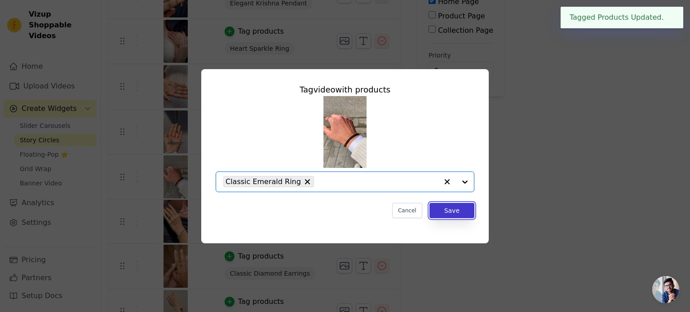
click at [468, 211] on button "Save" at bounding box center [451, 210] width 45 height 15
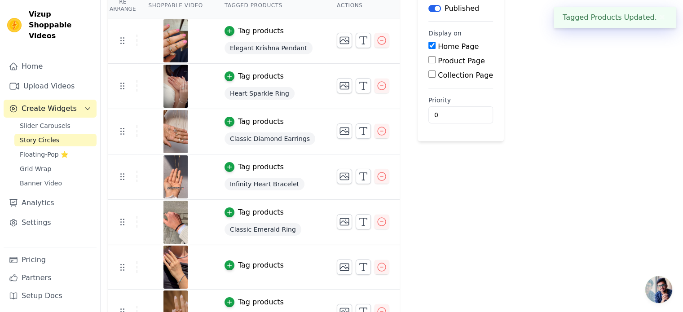
scroll to position [180, 0]
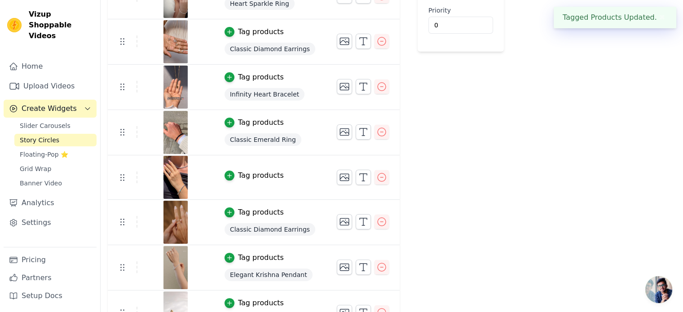
click at [254, 172] on div "Tag products" at bounding box center [261, 175] width 46 height 11
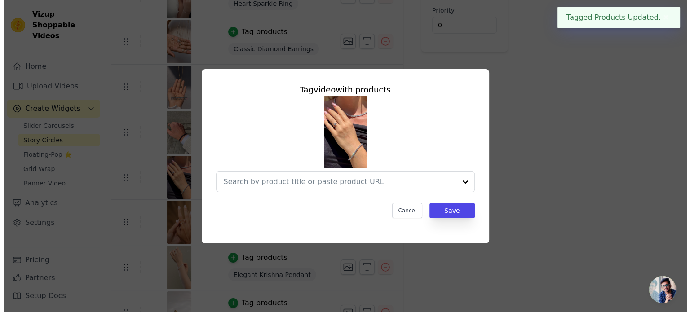
scroll to position [0, 0]
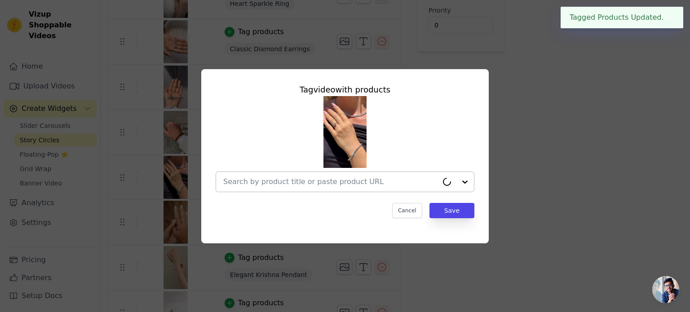
click at [307, 184] on input "text" at bounding box center [330, 181] width 215 height 11
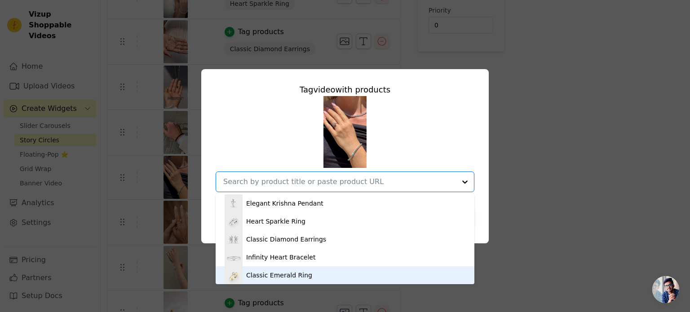
click at [298, 274] on div "Classic Emerald Ring" at bounding box center [279, 275] width 66 height 9
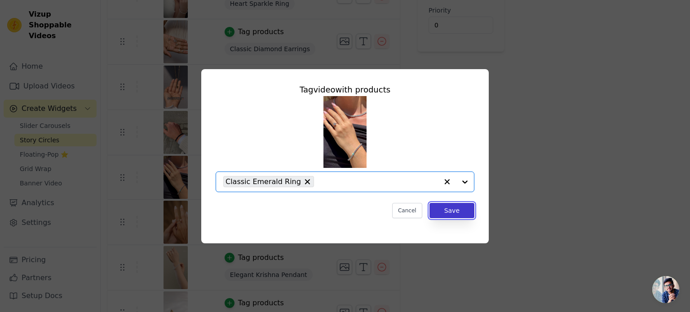
click at [460, 212] on button "Save" at bounding box center [451, 210] width 45 height 15
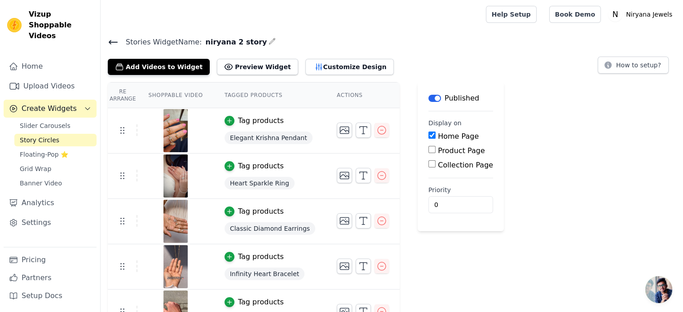
click at [250, 137] on span "Elegant Krishna Pendant" at bounding box center [268, 138] width 88 height 13
click at [358, 128] on icon "button" at bounding box center [363, 130] width 11 height 11
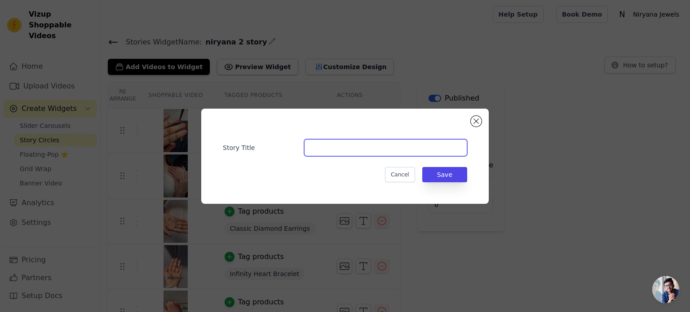
click at [336, 147] on input "Story Title" at bounding box center [385, 147] width 163 height 17
type input "Ring"
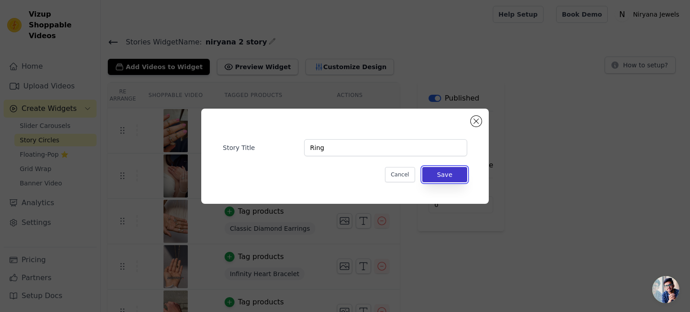
click at [449, 169] on button "Save" at bounding box center [444, 174] width 45 height 15
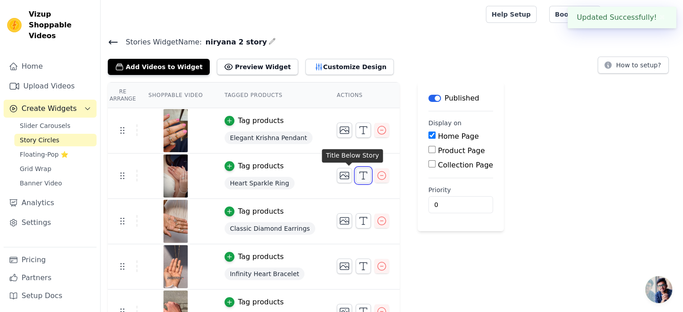
click at [358, 177] on icon "button" at bounding box center [363, 175] width 11 height 11
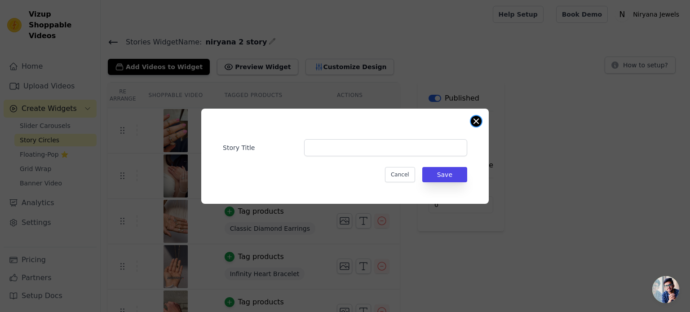
click at [475, 120] on button "Close modal" at bounding box center [475, 121] width 11 height 11
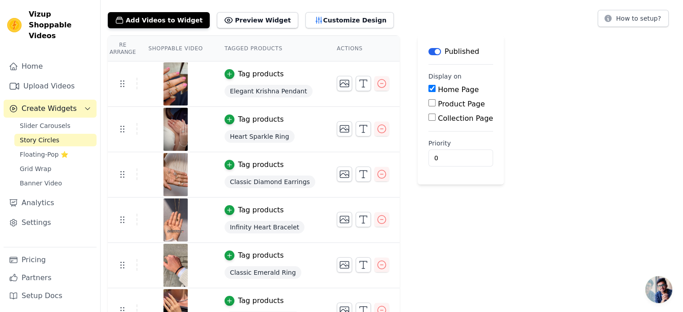
scroll to position [90, 0]
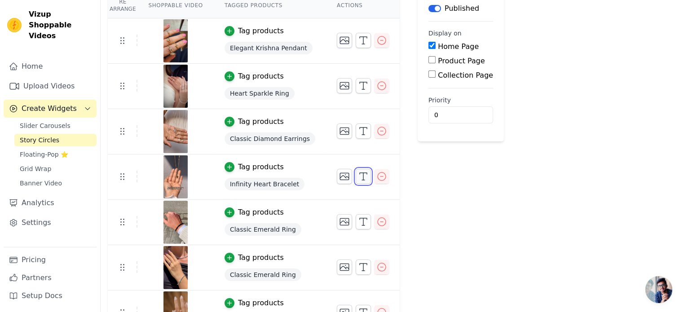
click at [358, 176] on icon "button" at bounding box center [363, 176] width 11 height 11
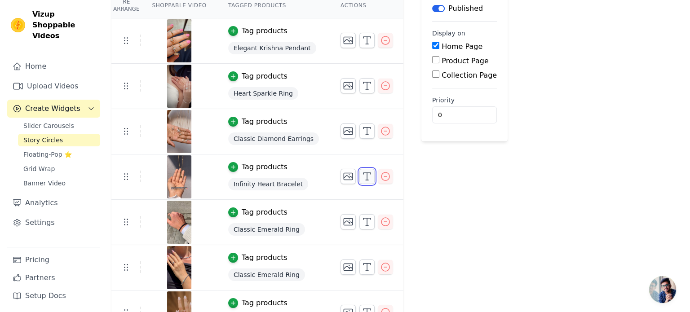
scroll to position [0, 0]
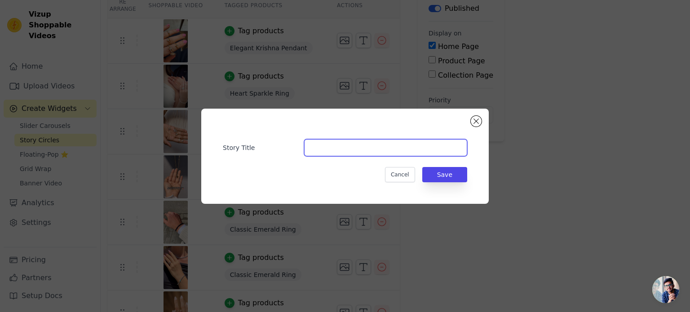
click at [335, 145] on input "Story Title" at bounding box center [385, 147] width 163 height 17
type input "N"
type input "Chain Pendant"
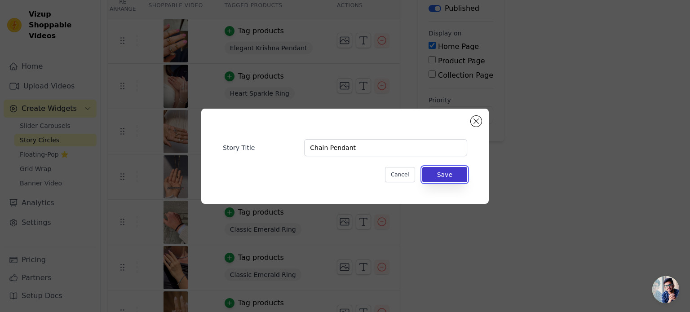
click at [440, 168] on button "Save" at bounding box center [444, 174] width 45 height 15
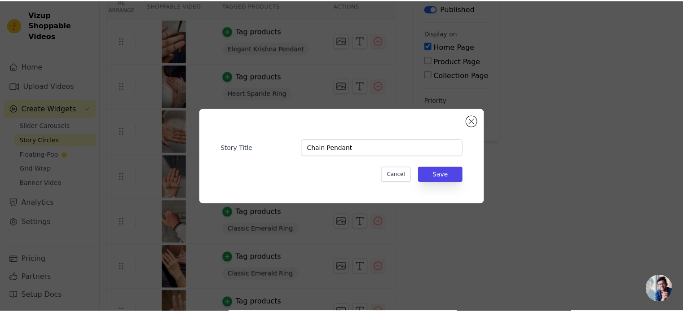
scroll to position [90, 0]
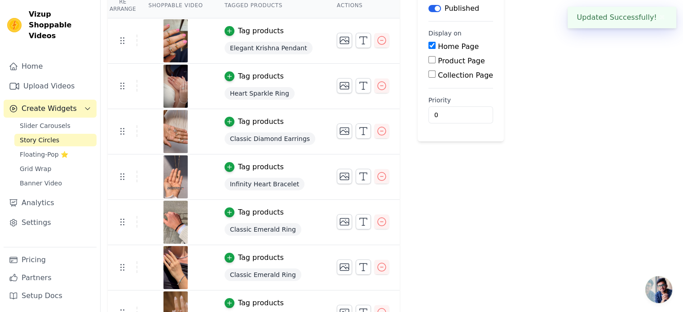
click at [271, 182] on span "Infinity Heart Bracelet" at bounding box center [264, 184] width 80 height 13
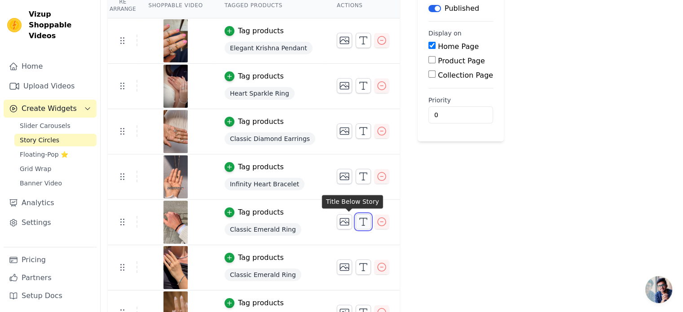
click at [358, 220] on icon "button" at bounding box center [363, 221] width 11 height 11
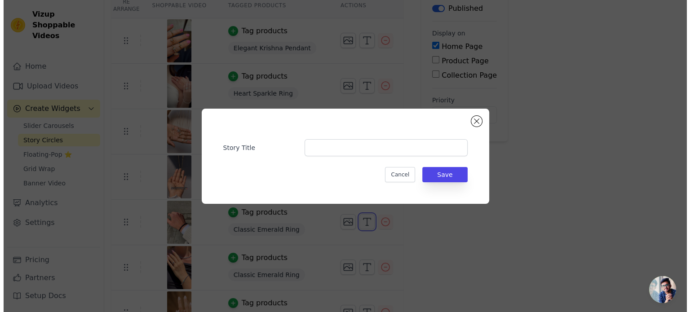
scroll to position [0, 0]
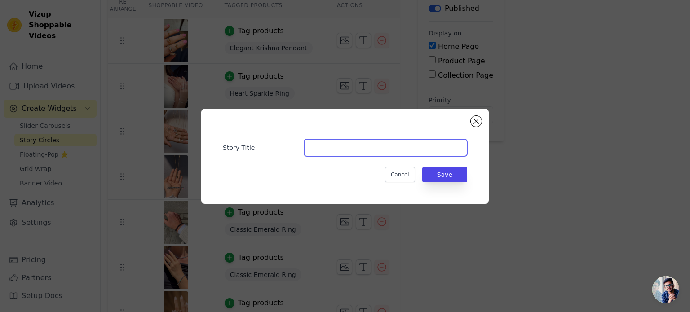
drag, startPoint x: 307, startPoint y: 144, endPoint x: 326, endPoint y: 143, distance: 19.3
click at [307, 144] on input "Story Title" at bounding box center [385, 147] width 163 height 17
type input "Bracelet"
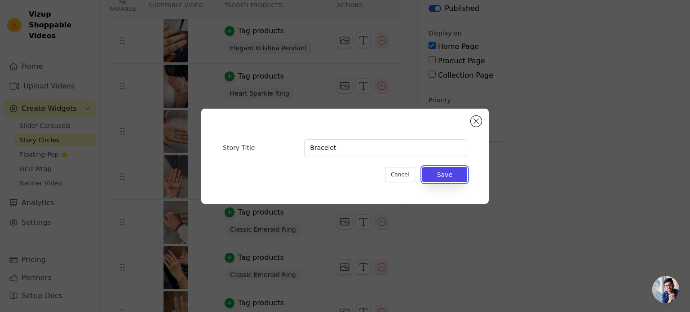
drag, startPoint x: 462, startPoint y: 177, endPoint x: 460, endPoint y: 189, distance: 11.4
click at [461, 177] on button "Save" at bounding box center [444, 174] width 45 height 15
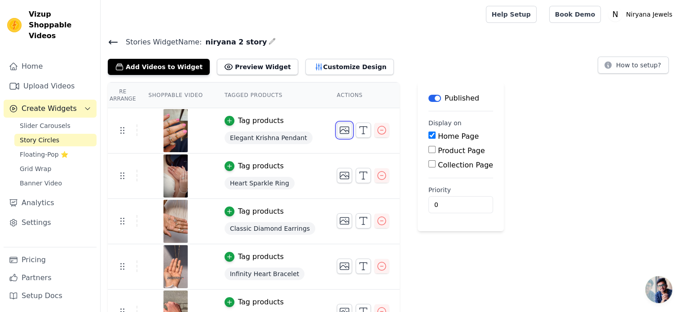
click at [340, 131] on icon "button" at bounding box center [344, 130] width 9 height 7
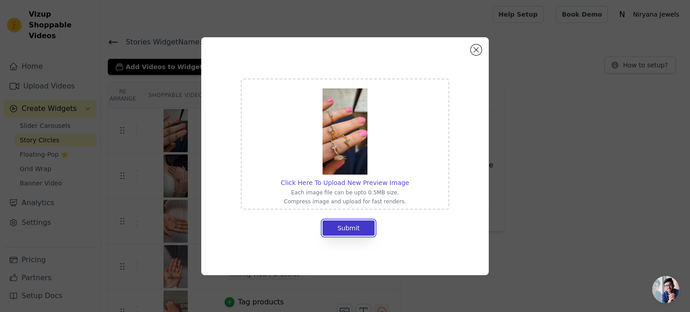
click at [352, 228] on button "Submit" at bounding box center [348, 227] width 52 height 15
click at [475, 48] on button "Close modal" at bounding box center [475, 49] width 11 height 11
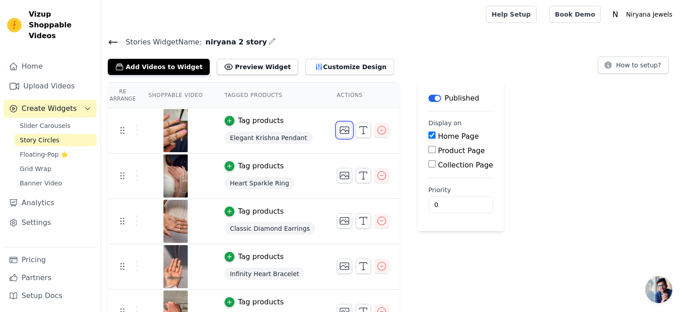
click at [339, 131] on icon "button" at bounding box center [344, 130] width 11 height 11
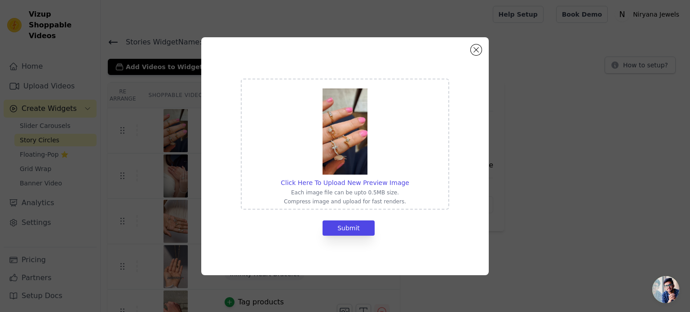
click at [350, 129] on img at bounding box center [344, 131] width 45 height 86
click at [409, 178] on input "Click Here To Upload New Preview Image Each image file can be upto 0.5MB size. …" at bounding box center [409, 178] width 0 height 0
click at [356, 136] on img at bounding box center [344, 131] width 45 height 86
click at [409, 178] on input "Click Here To Upload New Preview Image Each image file can be upto 0.5MB size. …" at bounding box center [409, 178] width 0 height 0
type input "C:\fakepath\Ring.png"
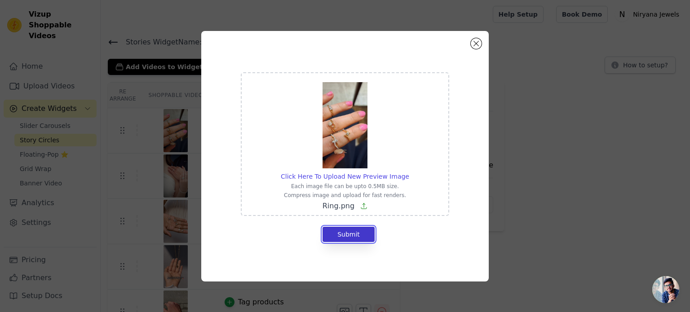
click at [355, 234] on button "Submit" at bounding box center [348, 234] width 52 height 15
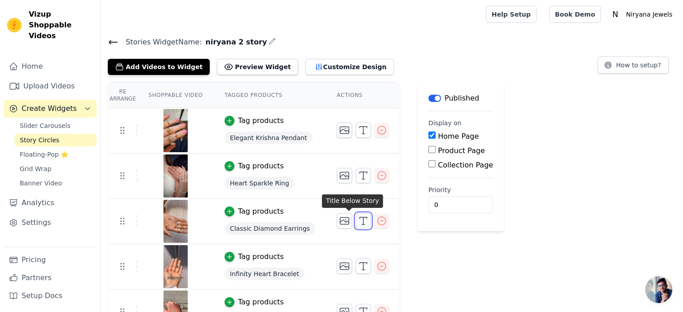
click at [358, 219] on icon "button" at bounding box center [363, 220] width 11 height 11
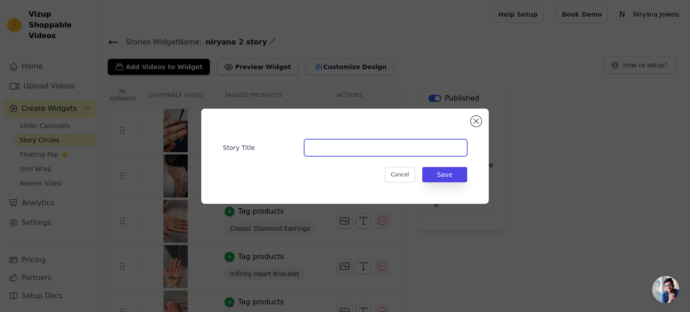
click at [334, 150] on input "Story Title" at bounding box center [385, 147] width 163 height 17
click at [477, 121] on button "Close modal" at bounding box center [475, 121] width 11 height 11
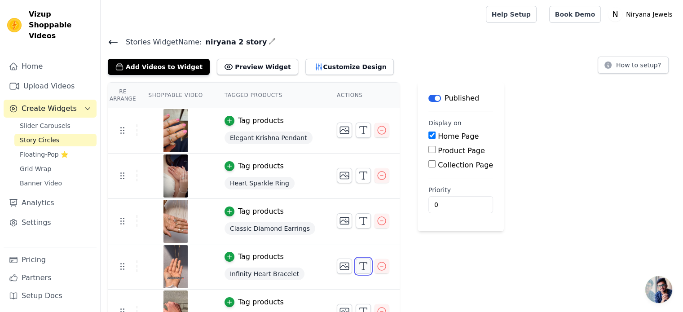
click at [358, 265] on icon "button" at bounding box center [363, 266] width 11 height 11
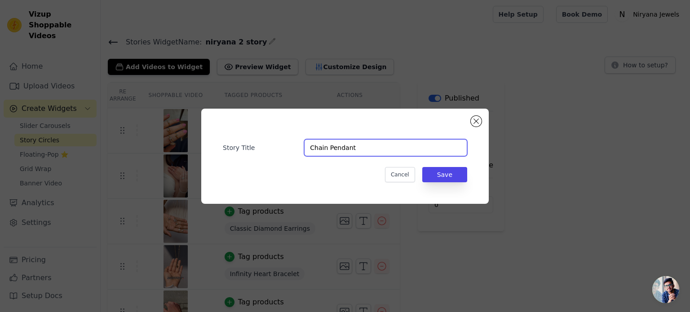
click at [352, 146] on input "Chain Pendant" at bounding box center [385, 147] width 163 height 17
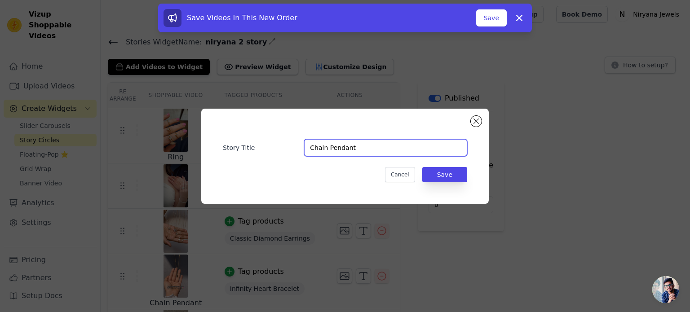
click at [380, 151] on input "Chain Pendant" at bounding box center [385, 147] width 163 height 17
type input "Necklace"
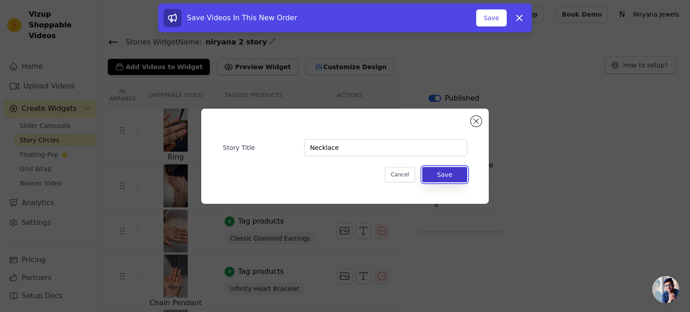
click at [442, 171] on button "Save" at bounding box center [444, 174] width 45 height 15
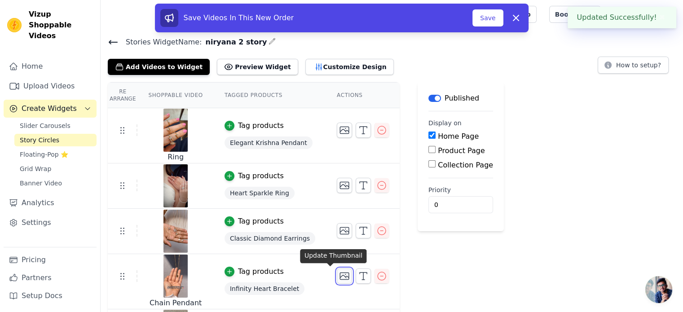
click at [339, 272] on icon "button" at bounding box center [344, 276] width 11 height 11
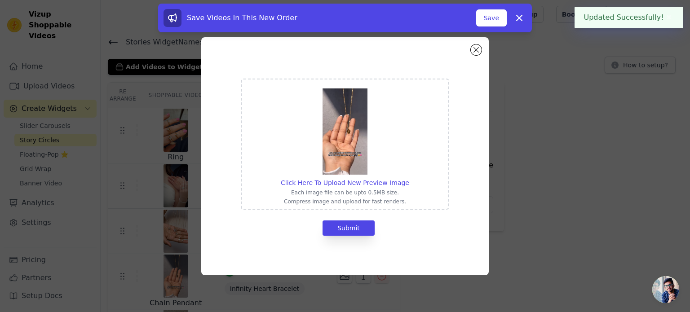
click at [353, 154] on img at bounding box center [344, 131] width 45 height 86
click at [409, 178] on input "Click Here To Upload New Preview Image Each image file can be upto 0.5MB size. …" at bounding box center [409, 178] width 0 height 0
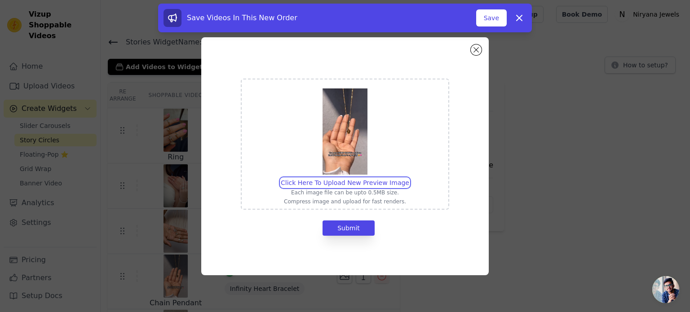
type input "C:\fakepath\Chain Pendant.png"
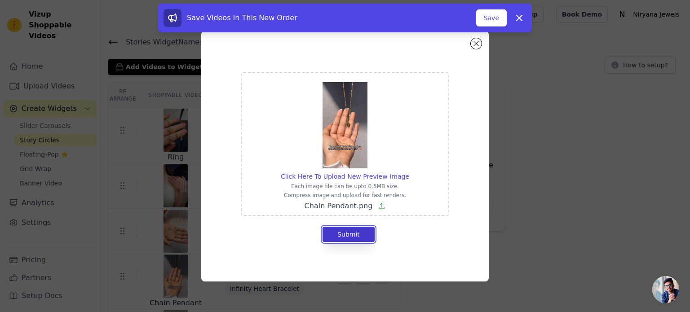
click at [354, 238] on button "Submit" at bounding box center [348, 234] width 52 height 15
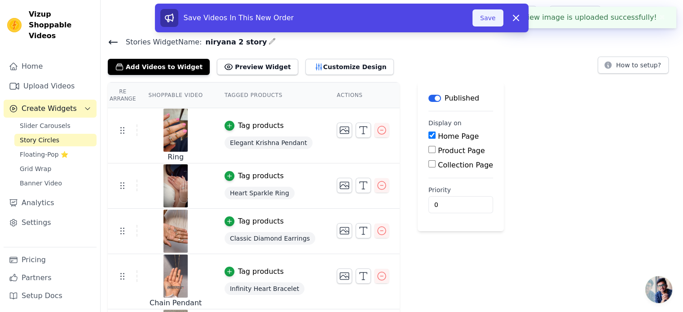
click at [488, 21] on button "Save" at bounding box center [487, 17] width 31 height 17
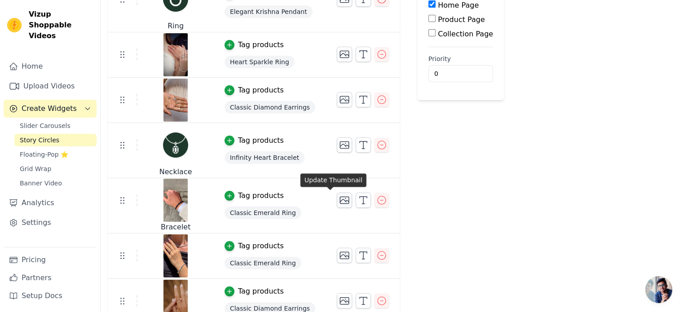
scroll to position [135, 0]
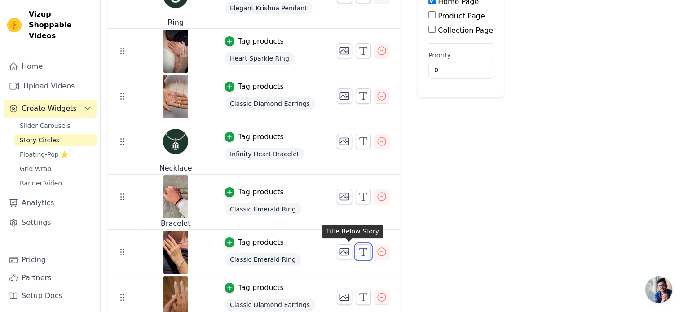
click at [356, 244] on button "button" at bounding box center [363, 251] width 15 height 15
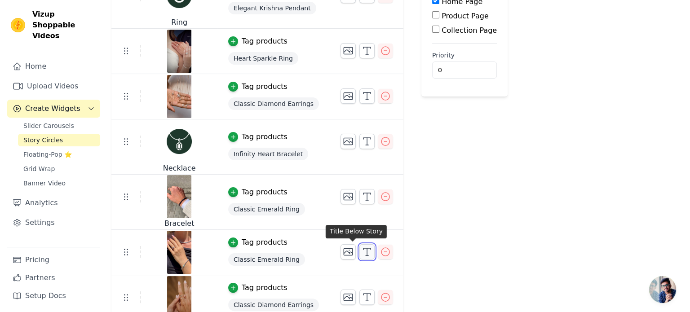
scroll to position [0, 0]
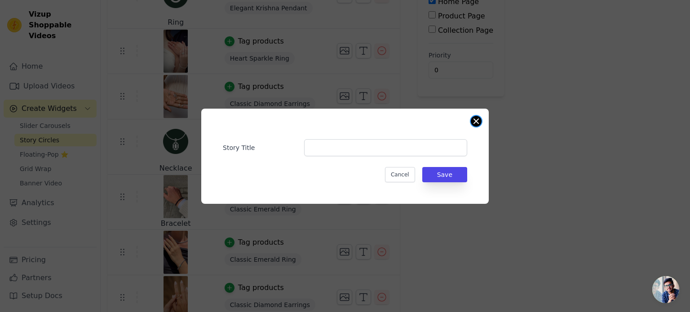
click at [472, 120] on button "Close modal" at bounding box center [475, 121] width 11 height 11
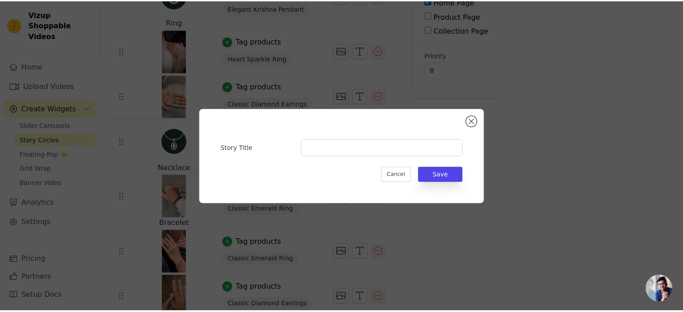
scroll to position [135, 0]
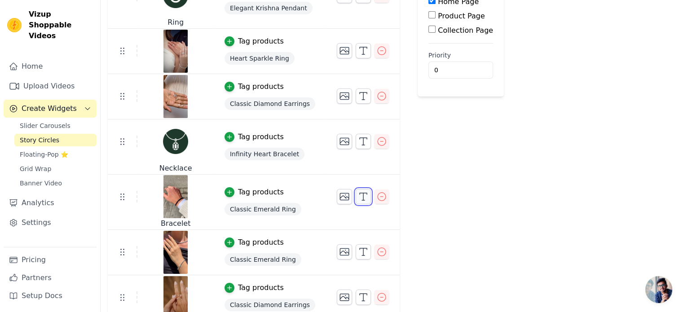
click at [358, 195] on icon "button" at bounding box center [363, 196] width 11 height 11
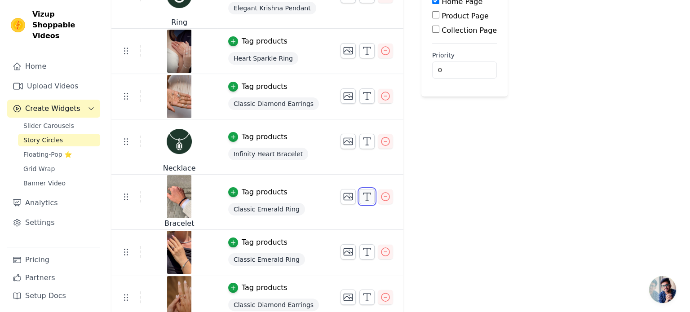
scroll to position [0, 0]
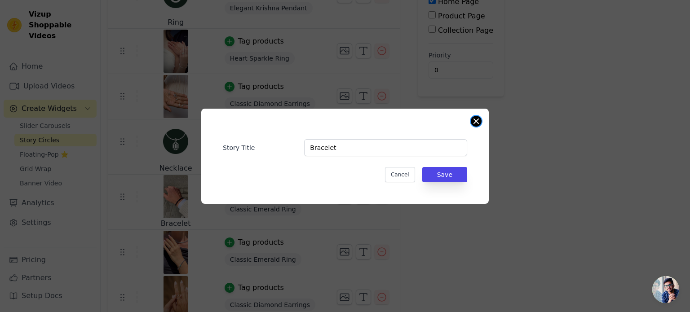
click at [479, 118] on button "Close modal" at bounding box center [475, 121] width 11 height 11
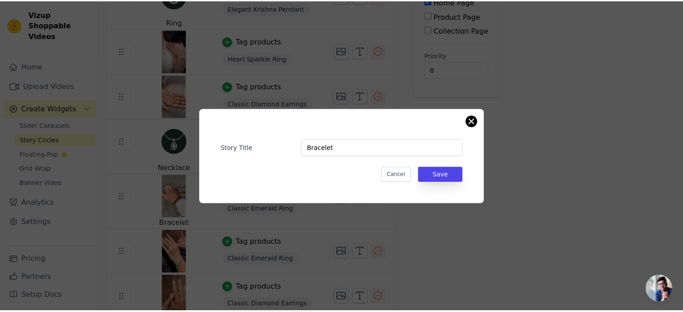
scroll to position [135, 0]
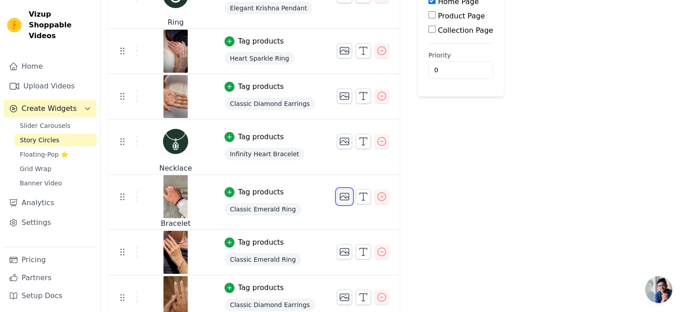
click at [339, 197] on icon "button" at bounding box center [344, 196] width 11 height 11
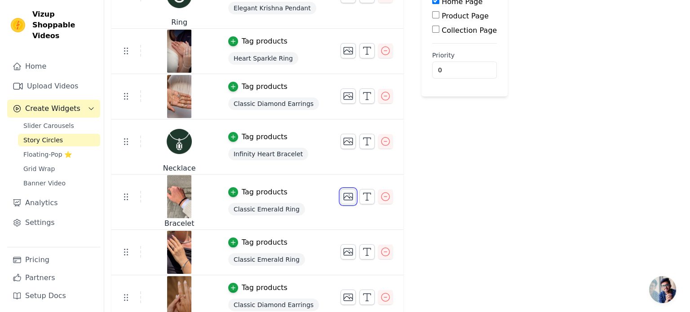
scroll to position [0, 0]
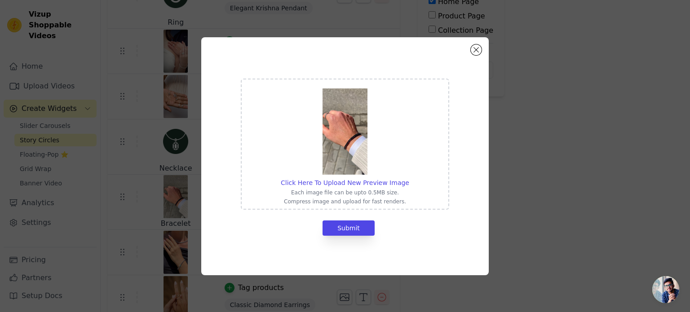
click at [352, 138] on img at bounding box center [344, 131] width 45 height 86
click at [409, 178] on input "Click Here To Upload New Preview Image Each image file can be upto 0.5MB size. …" at bounding box center [409, 178] width 0 height 0
type input "C:\fakepath\Bracelets.png"
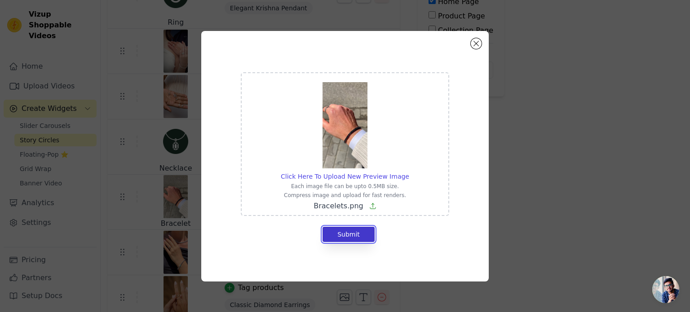
click at [352, 232] on button "Submit" at bounding box center [348, 234] width 52 height 15
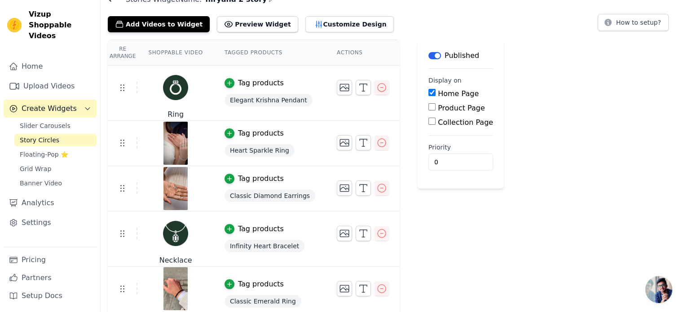
scroll to position [45, 0]
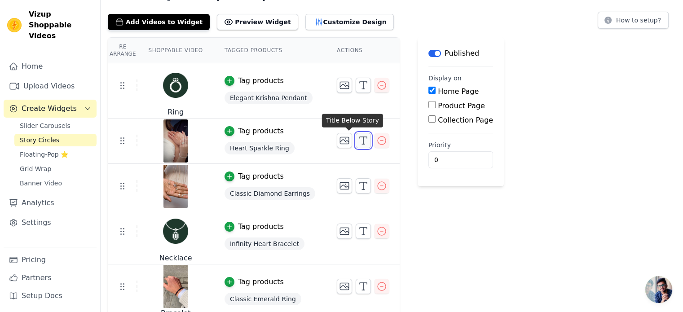
click at [358, 141] on icon "button" at bounding box center [363, 140] width 11 height 11
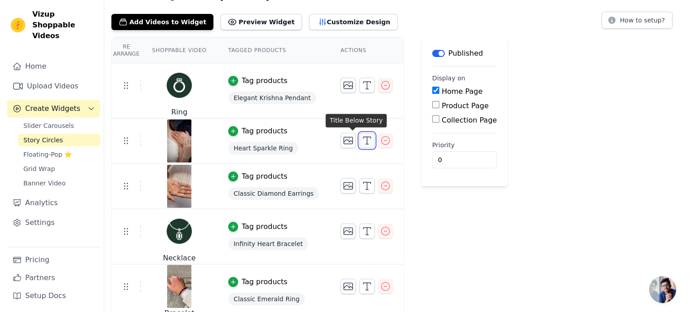
scroll to position [0, 0]
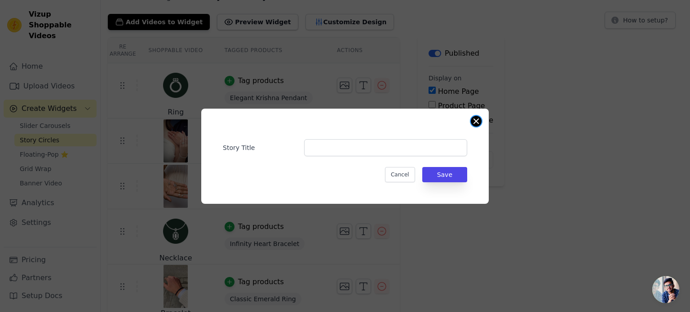
click at [476, 121] on button "Close modal" at bounding box center [475, 121] width 11 height 11
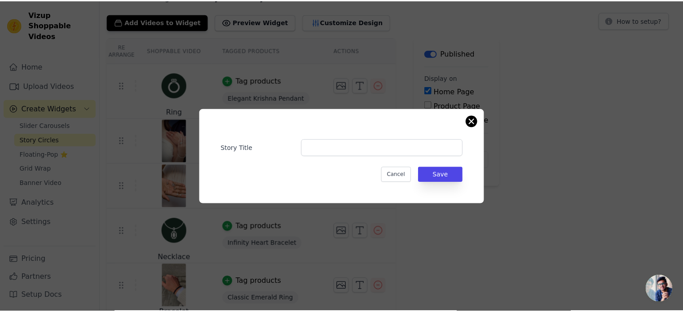
scroll to position [45, 0]
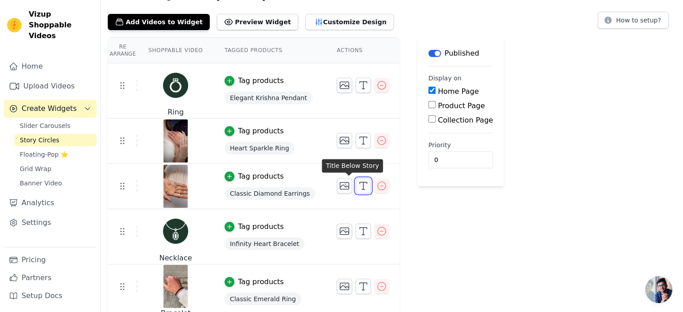
click at [358, 188] on icon "button" at bounding box center [363, 185] width 11 height 11
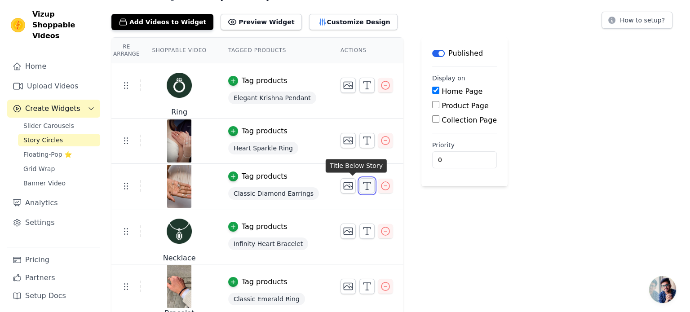
scroll to position [0, 0]
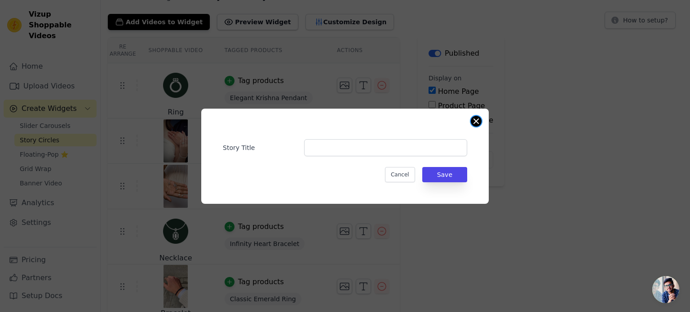
click at [475, 121] on button "Close modal" at bounding box center [475, 121] width 11 height 11
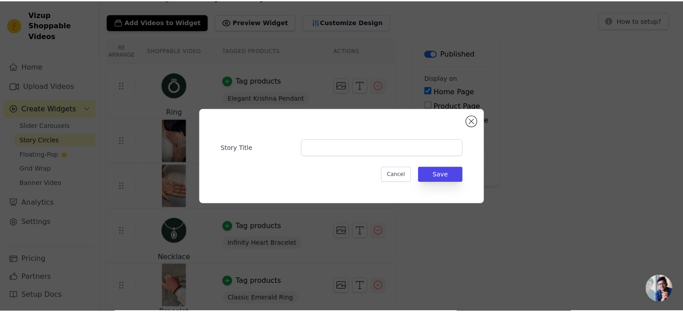
scroll to position [45, 0]
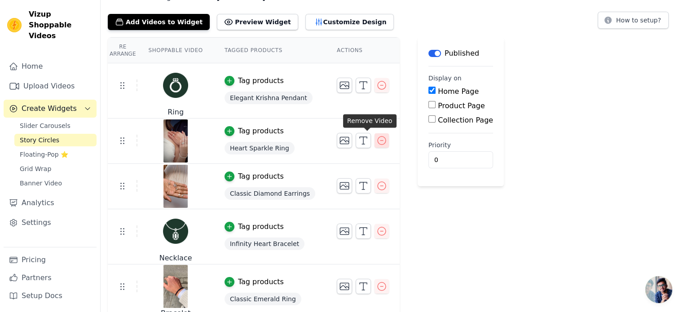
click at [376, 138] on icon "button" at bounding box center [381, 140] width 11 height 11
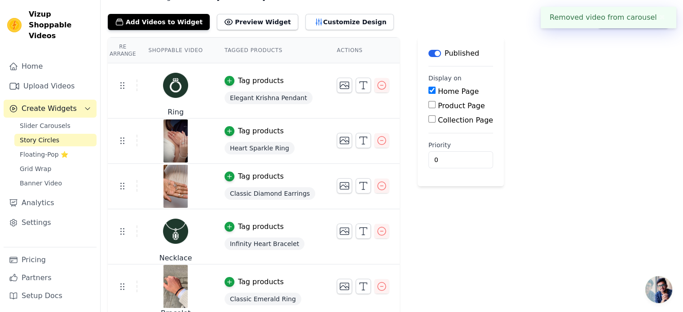
scroll to position [0, 0]
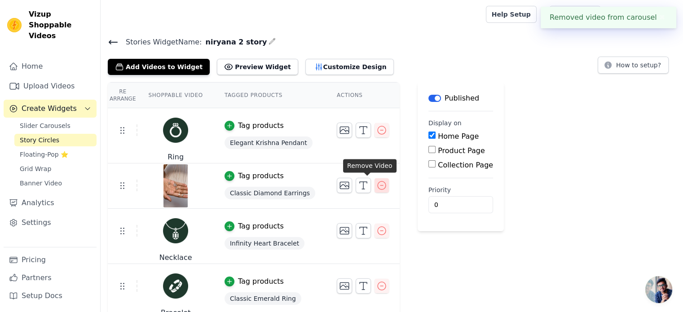
click at [378, 185] on icon "button" at bounding box center [382, 185] width 8 height 8
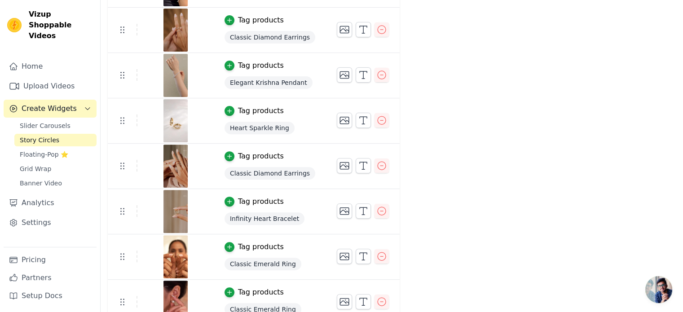
scroll to position [323, 0]
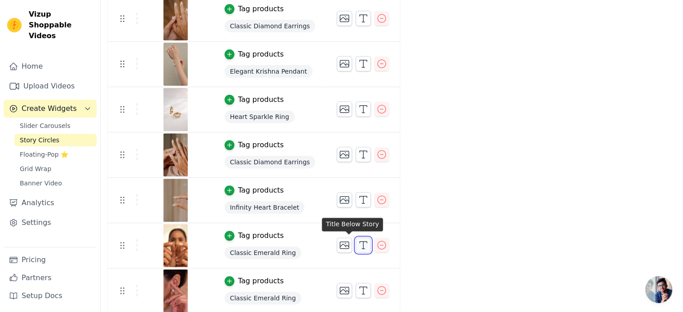
click at [358, 242] on icon "button" at bounding box center [363, 245] width 11 height 11
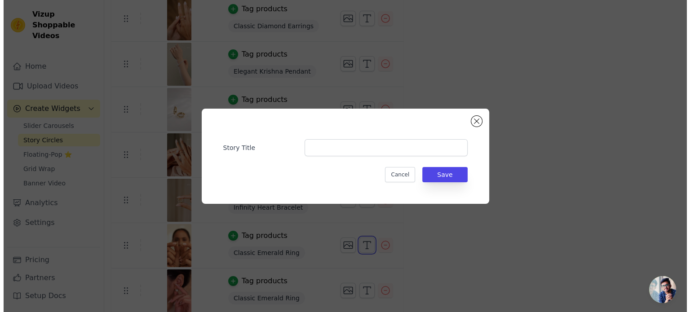
scroll to position [0, 0]
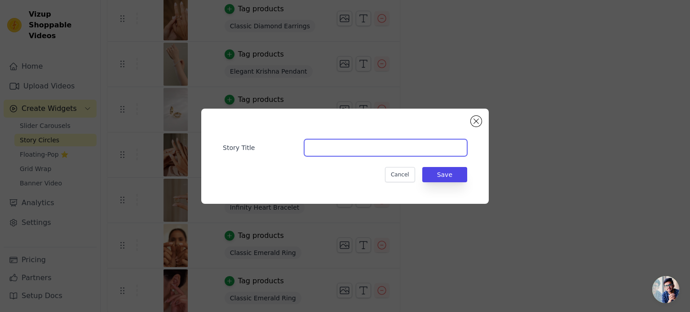
click at [369, 148] on input "Story Title" at bounding box center [385, 147] width 163 height 17
paste input "Earrings"
type input "Earrings"
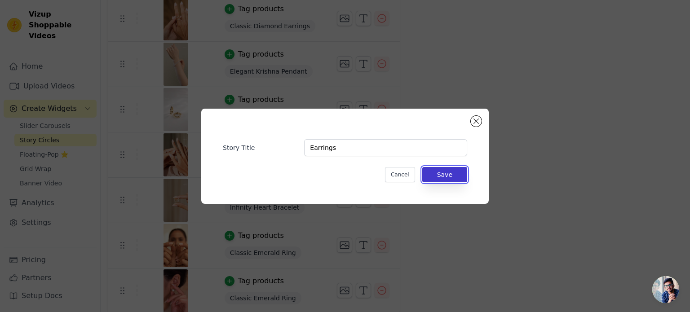
click at [441, 176] on button "Save" at bounding box center [444, 174] width 45 height 15
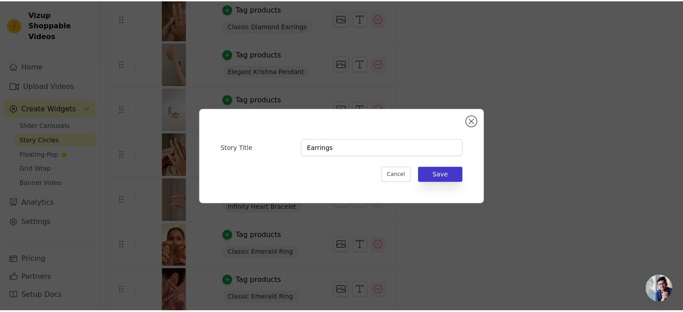
scroll to position [323, 0]
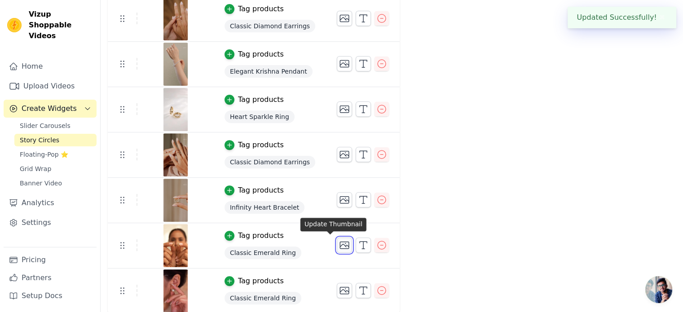
click at [339, 242] on icon "button" at bounding box center [344, 245] width 11 height 11
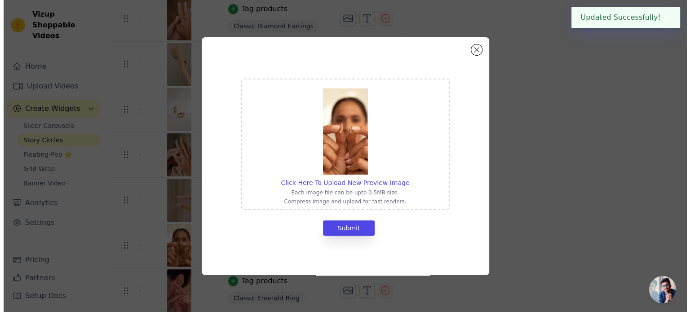
scroll to position [0, 0]
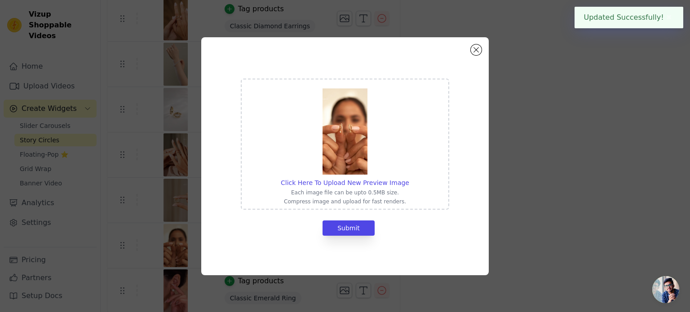
click at [346, 128] on img at bounding box center [344, 131] width 45 height 86
click at [409, 178] on input "Click Here To Upload New Preview Image Each image file can be upto 0.5MB size. …" at bounding box center [409, 178] width 0 height 0
type input "C:\fakepath\Earrings.png"
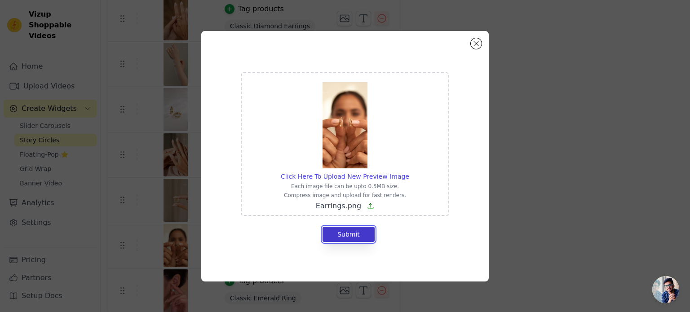
click at [350, 233] on button "Submit" at bounding box center [348, 234] width 52 height 15
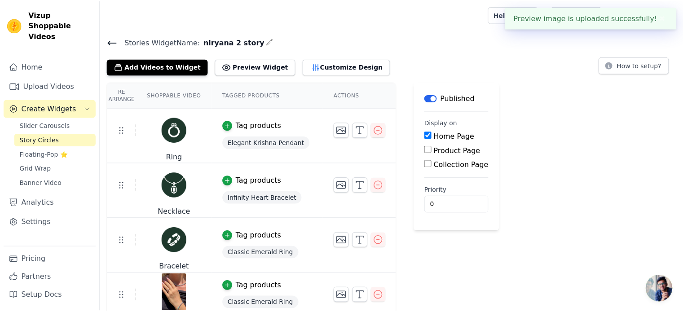
scroll to position [323, 0]
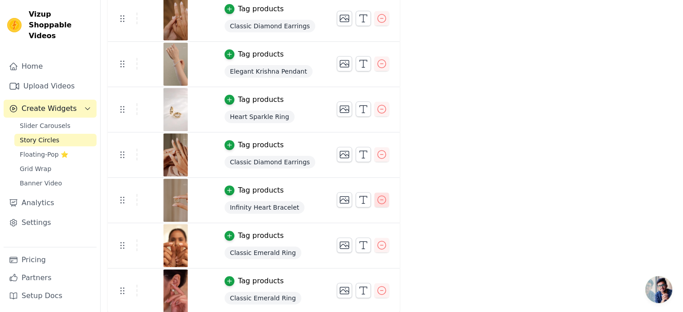
click at [376, 200] on icon "button" at bounding box center [381, 199] width 11 height 11
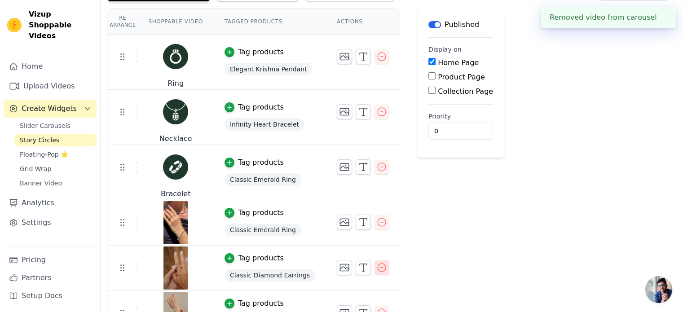
scroll to position [135, 0]
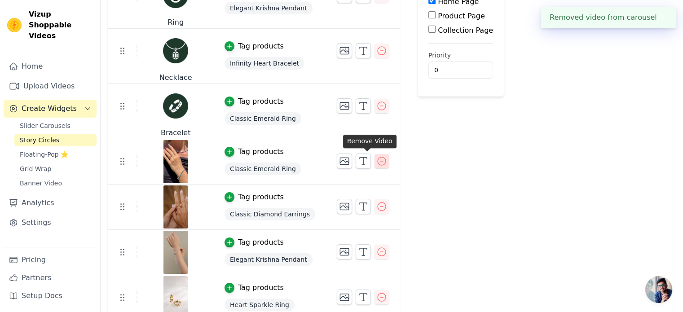
click at [376, 162] on icon "button" at bounding box center [381, 161] width 11 height 11
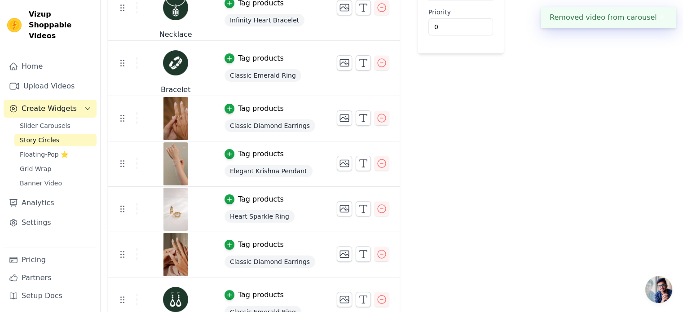
scroll to position [180, 0]
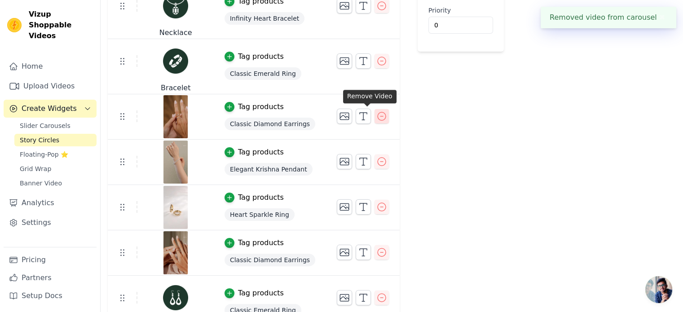
click at [376, 116] on icon "button" at bounding box center [381, 116] width 11 height 11
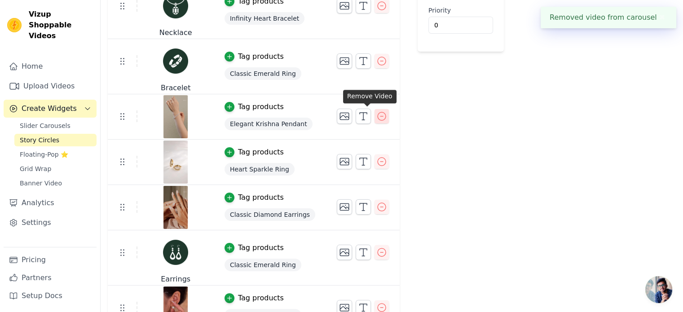
click at [378, 112] on icon "button" at bounding box center [382, 116] width 8 height 8
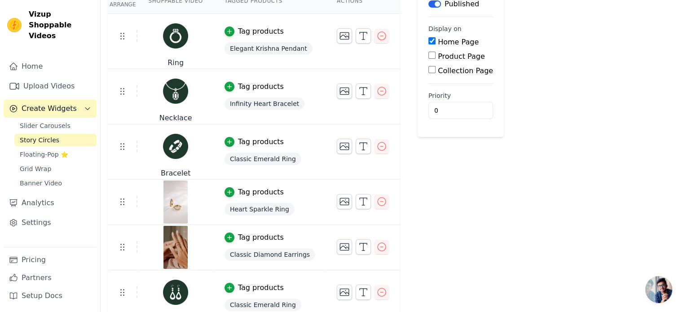
scroll to position [151, 0]
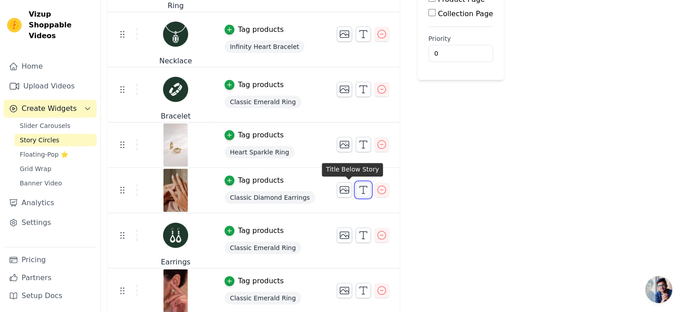
click at [358, 187] on icon "button" at bounding box center [363, 189] width 11 height 11
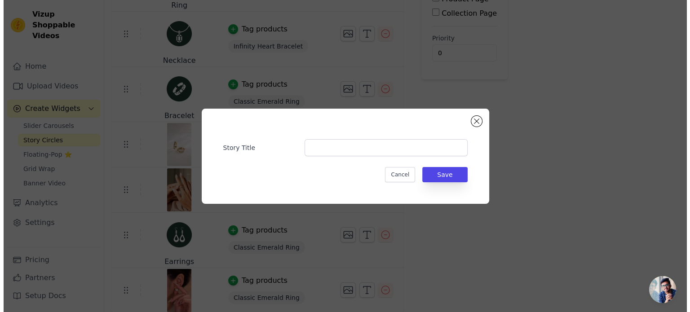
scroll to position [0, 0]
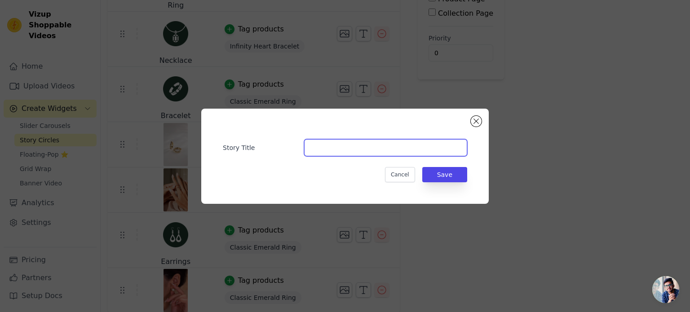
click at [325, 150] on input "Story Title" at bounding box center [385, 147] width 163 height 17
paste input "Anklet"
type input "Anklet"
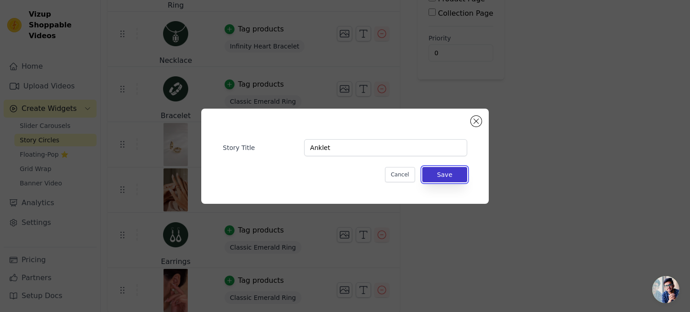
click at [447, 173] on button "Save" at bounding box center [444, 174] width 45 height 15
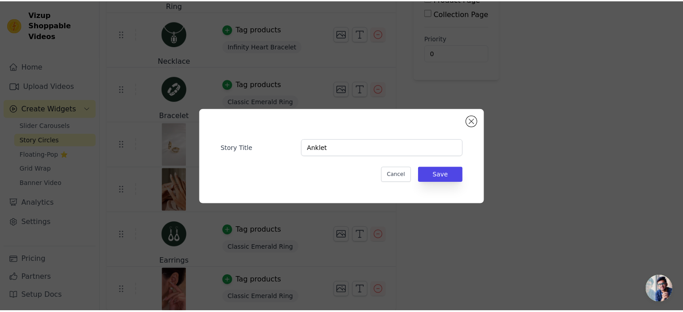
scroll to position [151, 0]
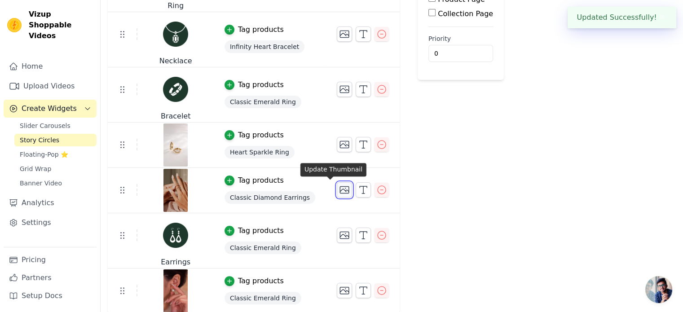
click at [340, 187] on icon "button" at bounding box center [344, 190] width 9 height 7
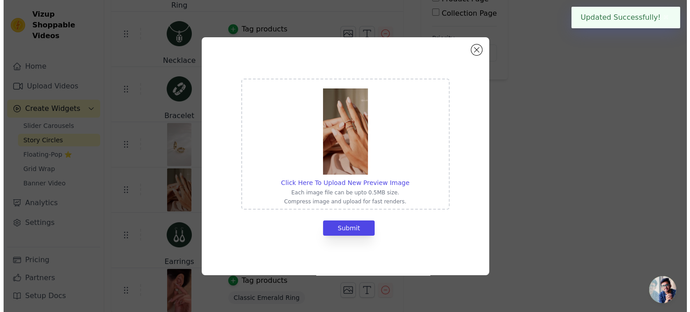
scroll to position [0, 0]
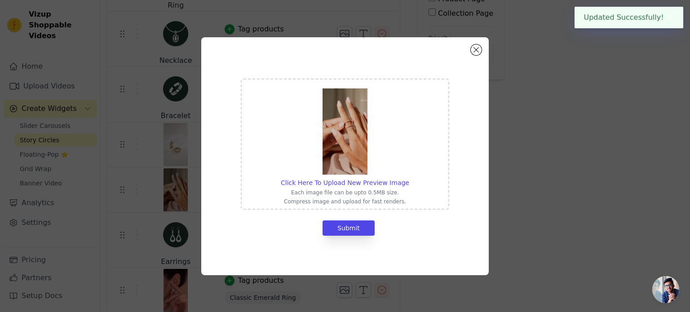
click at [341, 117] on img at bounding box center [344, 131] width 45 height 86
click at [409, 178] on input "Click Here To Upload New Preview Image Each image file can be upto 0.5MB size. …" at bounding box center [409, 178] width 0 height 0
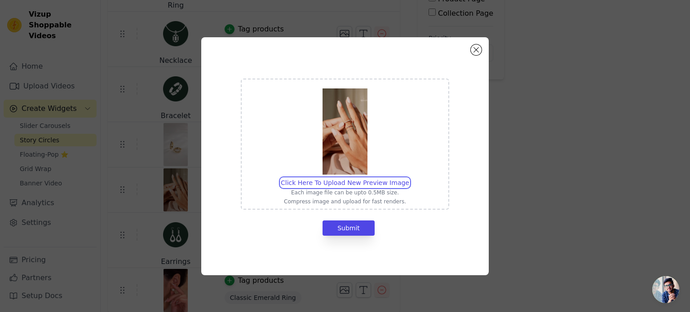
type input "C:\fakepath\Anklet.png"
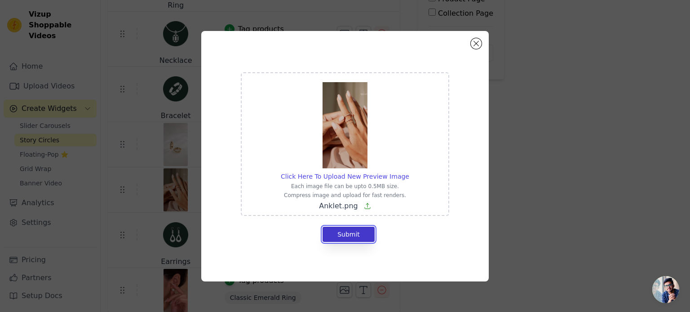
click at [340, 235] on button "Submit" at bounding box center [348, 234] width 52 height 15
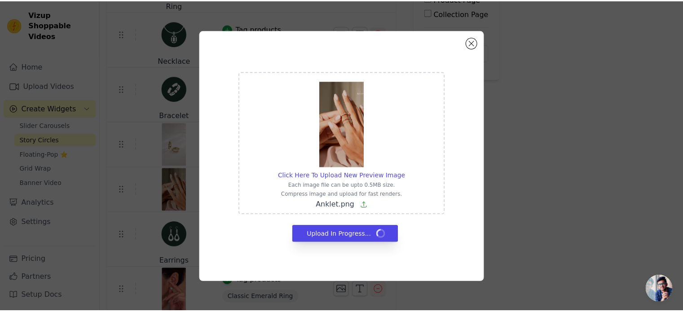
scroll to position [151, 0]
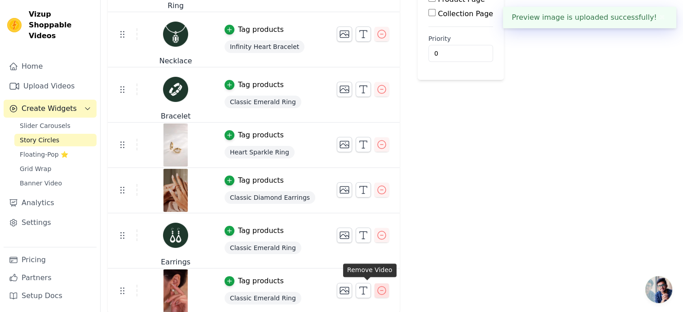
click at [378, 289] on icon "button" at bounding box center [382, 290] width 8 height 8
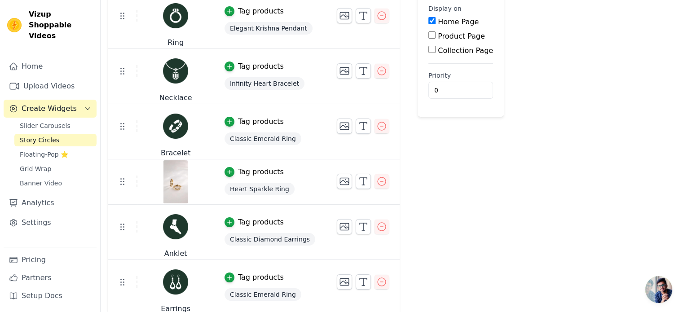
scroll to position [116, 0]
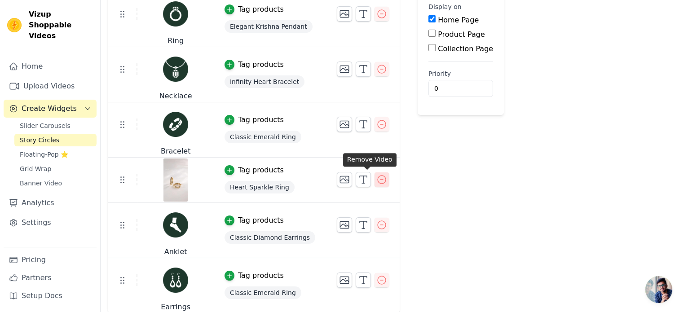
click at [376, 177] on icon "button" at bounding box center [381, 179] width 11 height 11
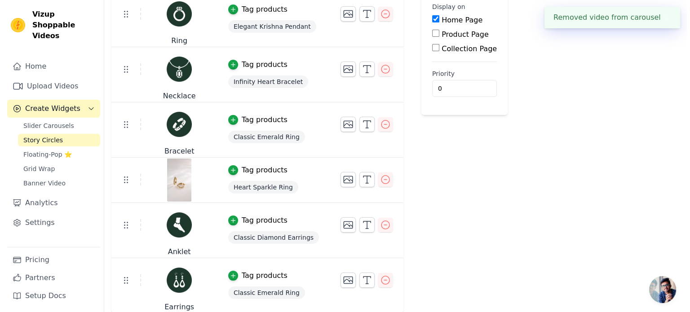
scroll to position [0, 0]
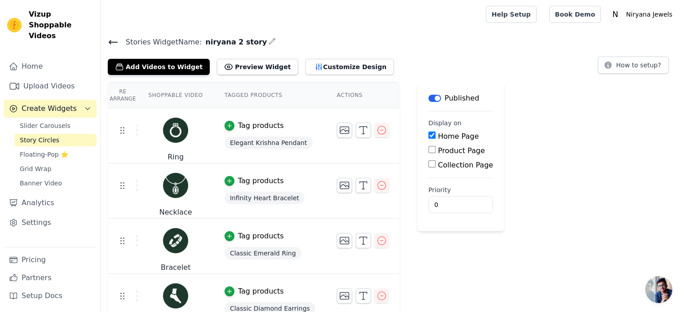
click at [262, 140] on span "Elegant Krishna Pendant" at bounding box center [268, 142] width 88 height 13
click at [263, 141] on span "Elegant Krishna Pendant" at bounding box center [268, 142] width 88 height 13
click at [259, 141] on span "Elegant Krishna Pendant" at bounding box center [268, 142] width 88 height 13
click at [225, 121] on div "button" at bounding box center [229, 126] width 10 height 10
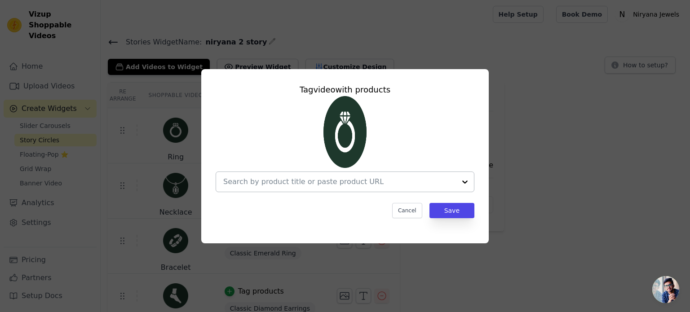
click at [310, 181] on input "text" at bounding box center [339, 181] width 233 height 11
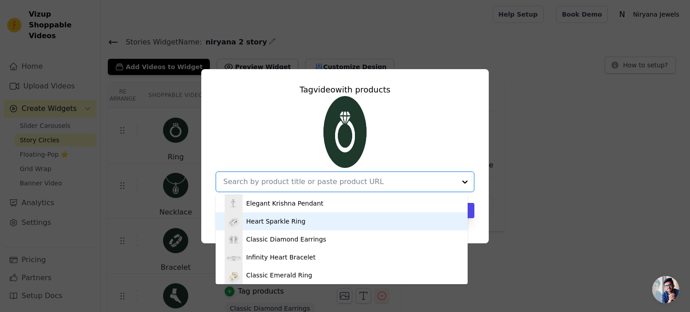
click at [310, 223] on div "Heart Sparkle Ring" at bounding box center [341, 221] width 234 height 18
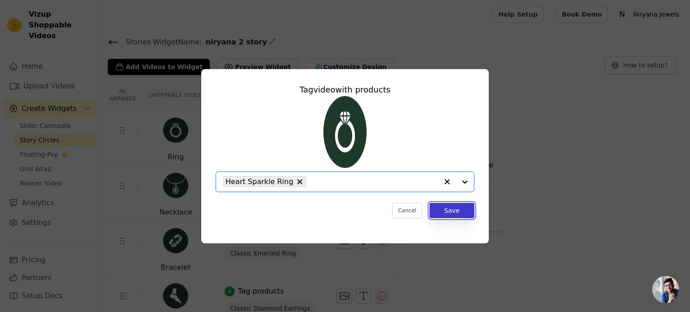
click at [460, 212] on button "Save" at bounding box center [451, 210] width 45 height 15
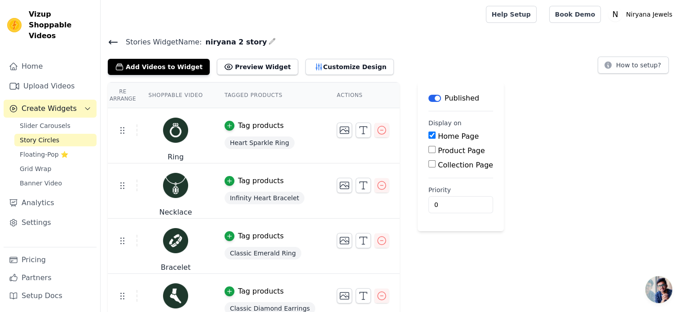
click at [247, 126] on div "Tag products" at bounding box center [261, 125] width 46 height 11
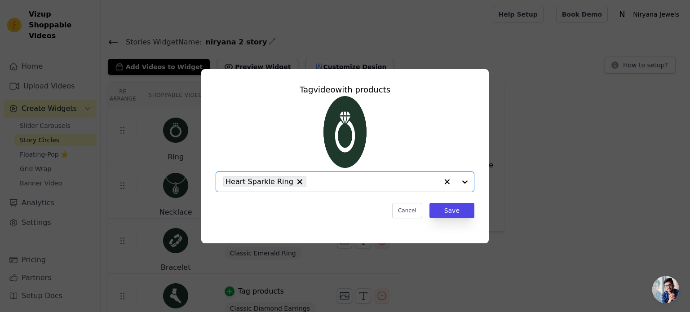
click at [420, 183] on input "text" at bounding box center [374, 181] width 127 height 11
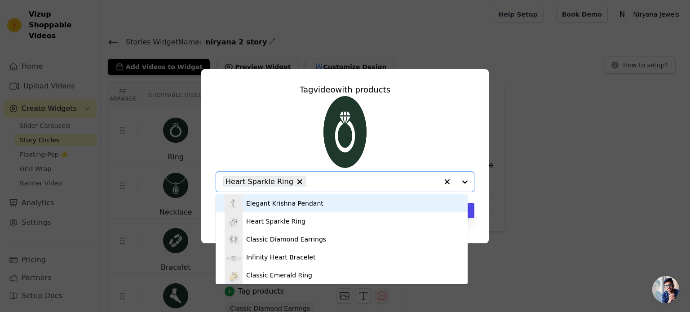
click at [420, 183] on input "text" at bounding box center [374, 181] width 127 height 11
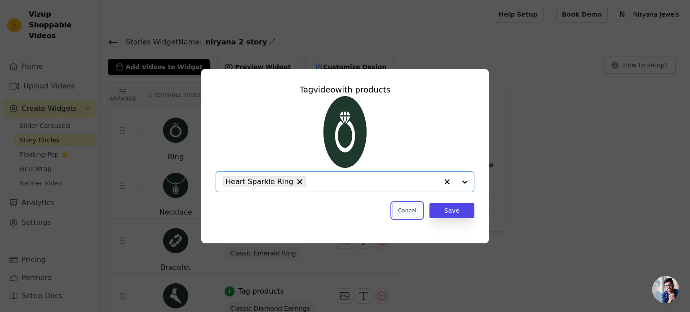
click at [412, 210] on button "Cancel" at bounding box center [407, 210] width 30 height 15
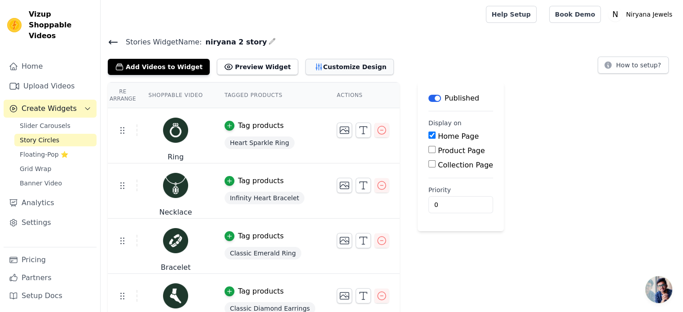
click at [331, 70] on button "Customize Design" at bounding box center [349, 67] width 88 height 16
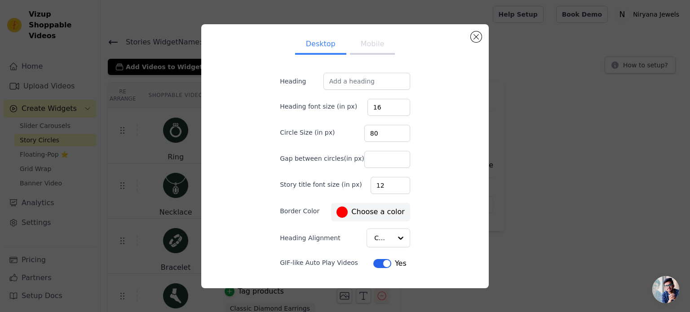
click at [363, 41] on button "Mobile" at bounding box center [372, 45] width 45 height 20
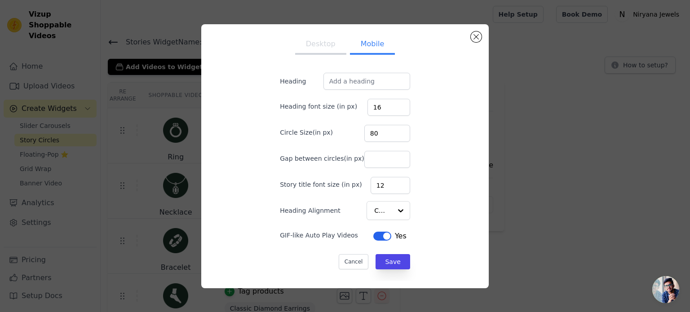
click at [322, 46] on button "Desktop" at bounding box center [320, 45] width 51 height 20
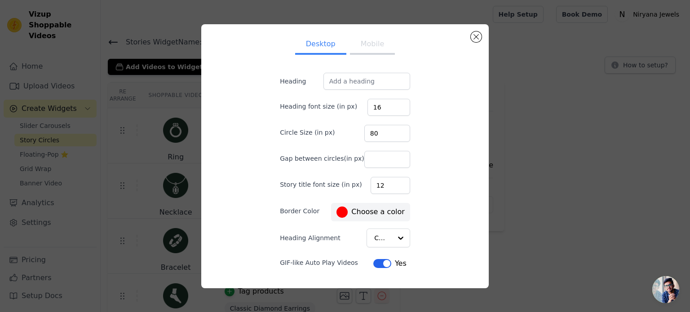
click at [374, 46] on button "Mobile" at bounding box center [372, 45] width 45 height 20
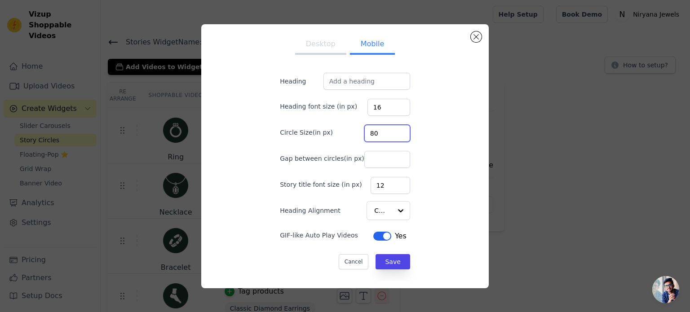
click at [339, 126] on div "Circle Size(in px) 80" at bounding box center [345, 132] width 130 height 19
type input "70"
click at [389, 259] on button "Save" at bounding box center [392, 261] width 34 height 15
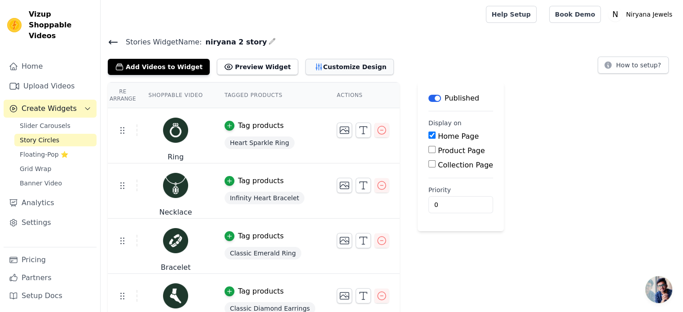
click at [311, 71] on button "Customize Design" at bounding box center [349, 67] width 88 height 16
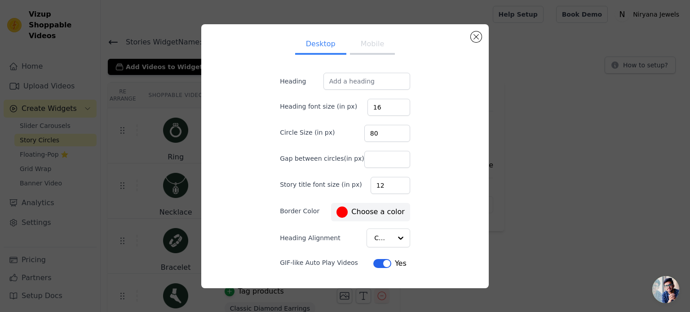
click at [366, 46] on button "Mobile" at bounding box center [372, 45] width 45 height 20
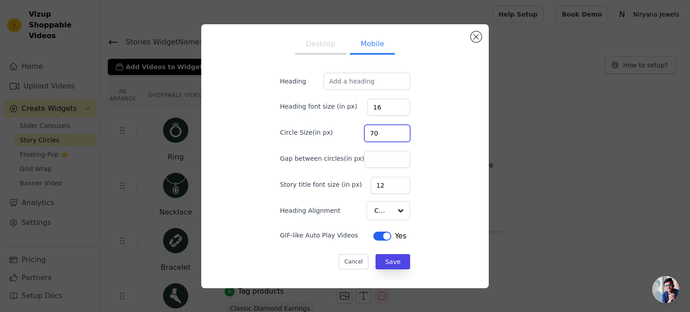
drag, startPoint x: 327, startPoint y: 123, endPoint x: 318, endPoint y: 122, distance: 9.5
click at [318, 123] on div "Circle Size(in px) 70" at bounding box center [345, 132] width 130 height 19
type input "80"
click at [388, 259] on button "Save" at bounding box center [392, 261] width 34 height 15
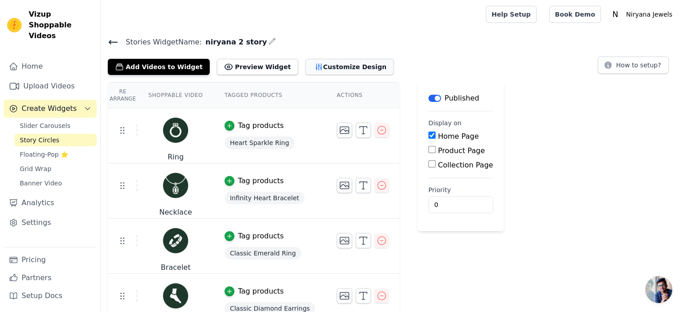
click at [323, 59] on button "Customize Design" at bounding box center [349, 67] width 88 height 16
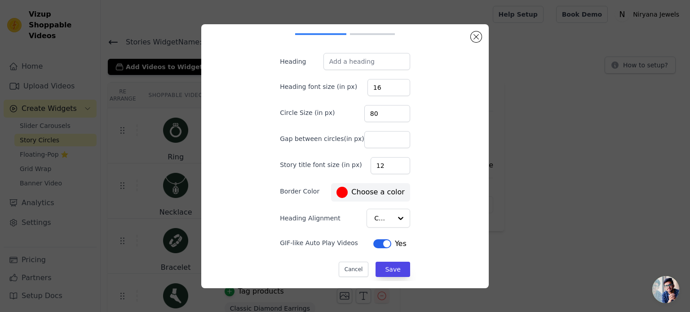
scroll to position [22, 0]
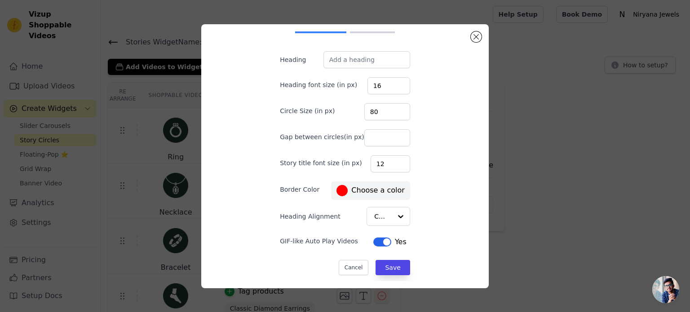
click at [381, 241] on button "Label" at bounding box center [382, 241] width 18 height 9
click at [375, 241] on button "Label" at bounding box center [384, 241] width 18 height 9
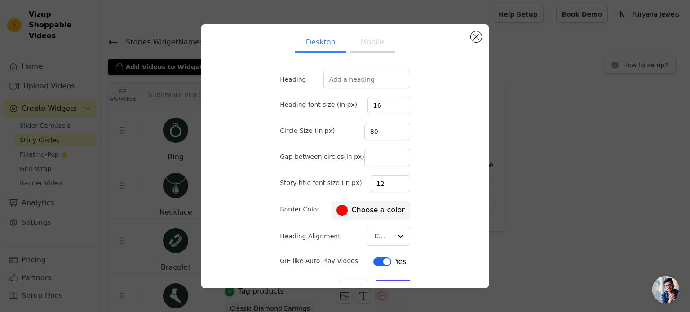
scroll to position [0, 0]
click at [365, 37] on button "Mobile" at bounding box center [372, 45] width 45 height 20
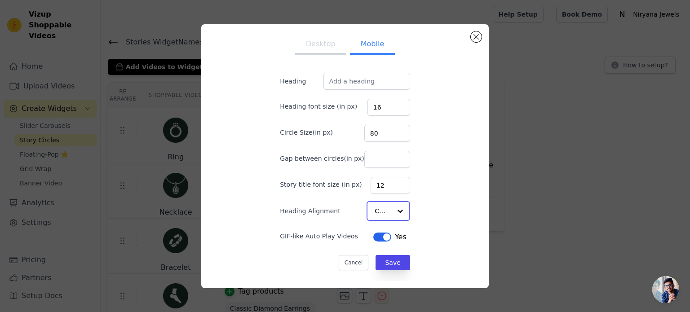
click at [391, 215] on div at bounding box center [400, 211] width 18 height 18
click at [391, 210] on div at bounding box center [400, 211] width 18 height 18
click at [429, 184] on div "Desktop Mobile Heading Heading font size (in px) 16 Circle Size(in px) 80 Gap b…" at bounding box center [344, 156] width 273 height 250
click at [348, 82] on input "Heading" at bounding box center [366, 81] width 87 height 17
click at [318, 43] on button "Desktop" at bounding box center [320, 45] width 51 height 20
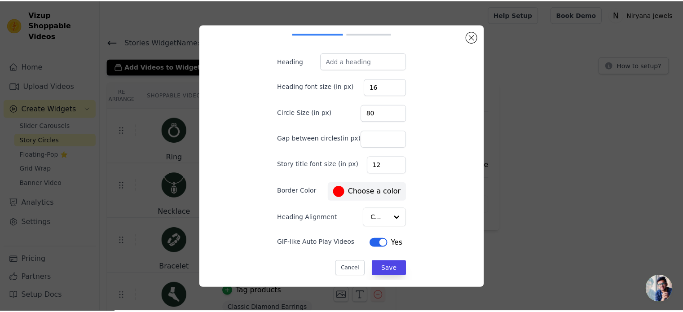
scroll to position [22, 0]
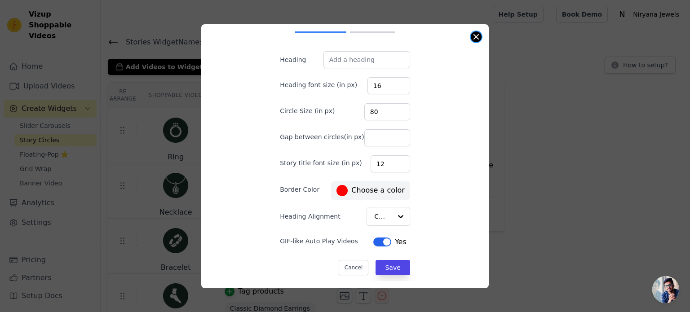
click at [472, 36] on button "Close modal" at bounding box center [475, 36] width 11 height 11
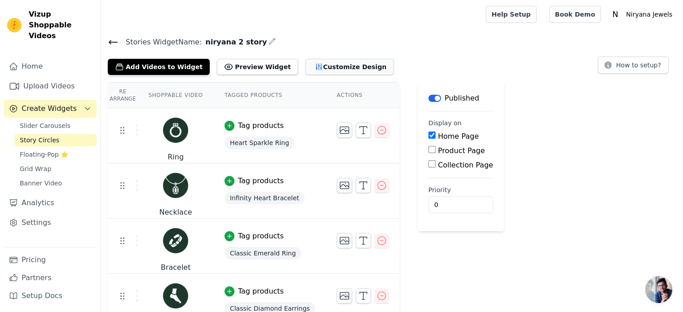
click at [317, 70] on button "Customize Design" at bounding box center [349, 67] width 88 height 16
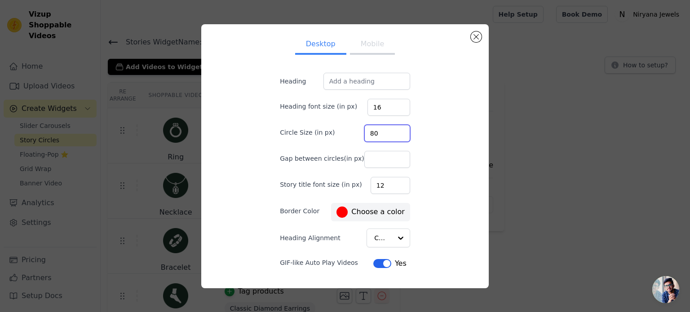
drag, startPoint x: 365, startPoint y: 132, endPoint x: 250, endPoint y: 127, distance: 114.6
click at [250, 127] on div "Desktop Mobile Heading Heading font size (in px) 16 Circle Size (in px) 80 Gap …" at bounding box center [344, 156] width 273 height 250
type input "70"
click at [362, 39] on button "Mobile" at bounding box center [372, 45] width 45 height 20
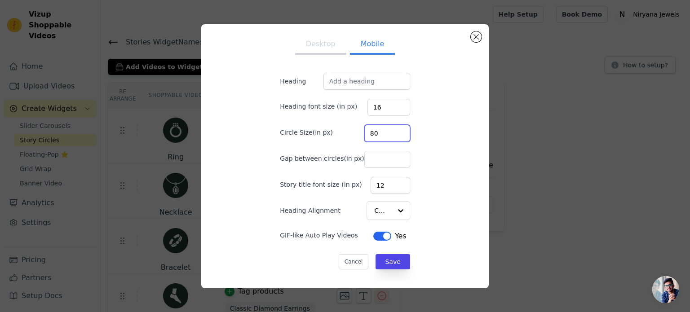
drag, startPoint x: 381, startPoint y: 130, endPoint x: 293, endPoint y: 125, distance: 88.1
click at [293, 125] on div "Circle Size(in px) 80" at bounding box center [345, 132] width 130 height 19
type input "60"
click at [381, 262] on button "Save" at bounding box center [392, 261] width 34 height 15
